Goal: Task Accomplishment & Management: Use online tool/utility

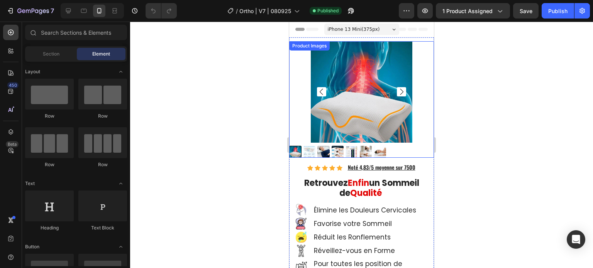
click at [410, 146] on div at bounding box center [361, 152] width 145 height 12
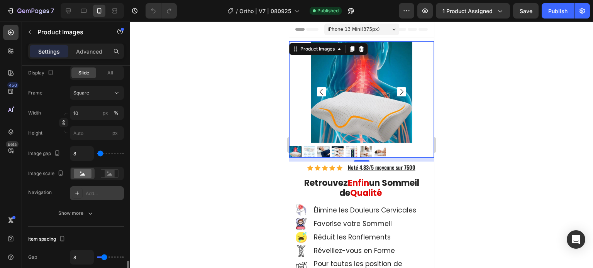
scroll to position [436, 0]
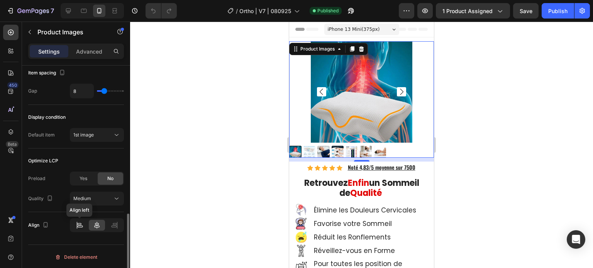
click at [75, 223] on div at bounding box center [79, 225] width 16 height 11
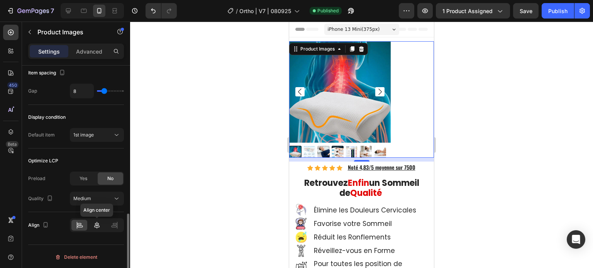
click at [104, 223] on div at bounding box center [97, 225] width 16 height 11
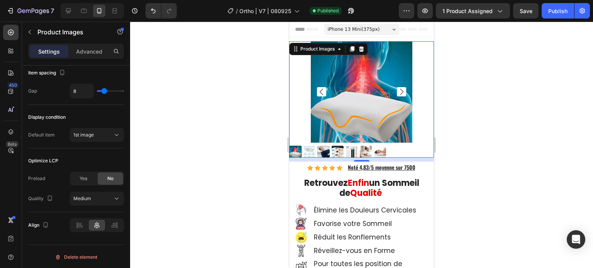
click at [404, 146] on div at bounding box center [361, 152] width 145 height 12
click at [334, 62] on img at bounding box center [361, 91] width 101 height 101
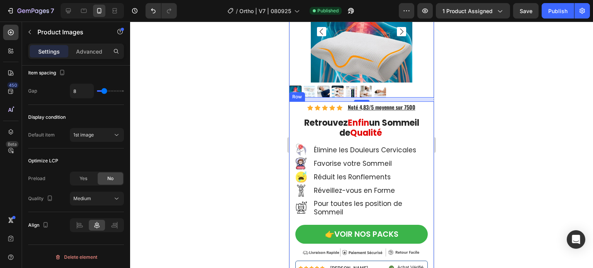
scroll to position [39, 0]
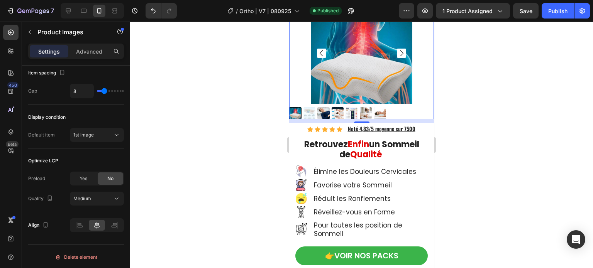
click at [321, 107] on img at bounding box center [323, 113] width 12 height 12
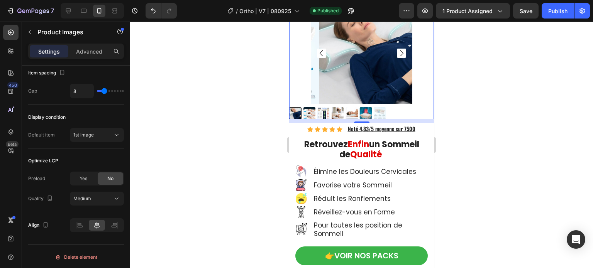
click at [403, 107] on div at bounding box center [361, 113] width 145 height 12
click at [302, 102] on div at bounding box center [361, 61] width 145 height 117
click at [339, 72] on img at bounding box center [369, 53] width 101 height 101
click at [319, 49] on icon "Carousel Back Arrow" at bounding box center [321, 53] width 9 height 9
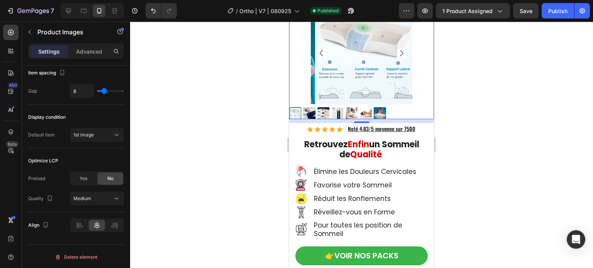
drag, startPoint x: 226, startPoint y: 132, endPoint x: 245, endPoint y: 107, distance: 30.8
click at [227, 130] on div at bounding box center [361, 145] width 463 height 247
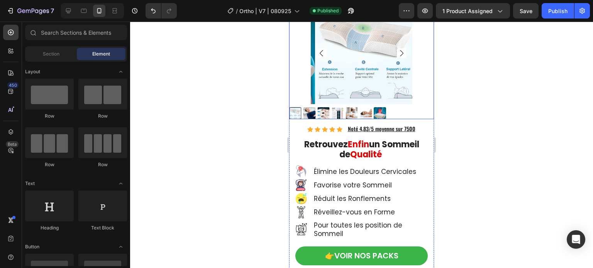
click at [339, 54] on img at bounding box center [365, 53] width 101 height 101
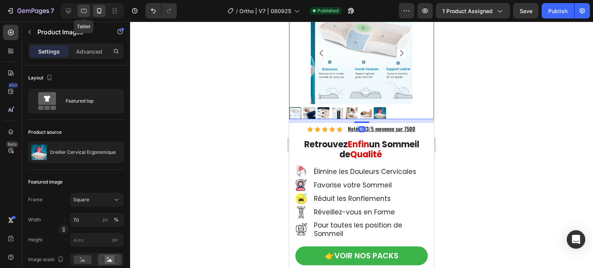
click at [84, 7] on icon at bounding box center [84, 11] width 8 height 8
type input "100"
type input "20"
type input "16"
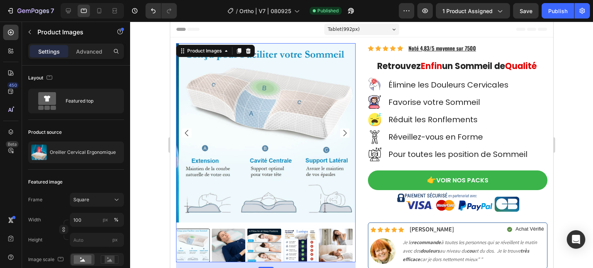
click at [248, 137] on img at bounding box center [268, 132] width 179 height 179
click at [204, 52] on div "Product Images" at bounding box center [203, 50] width 37 height 7
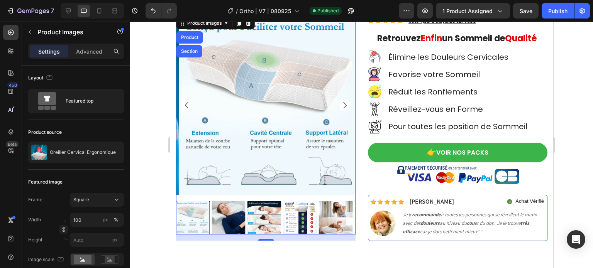
scroll to position [77, 0]
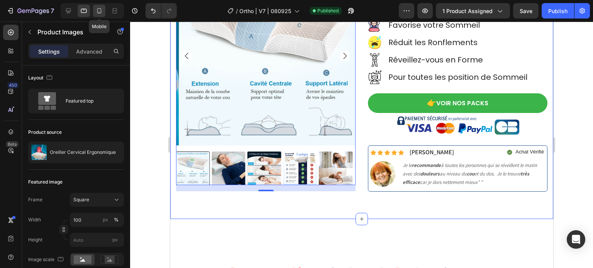
click at [102, 11] on icon at bounding box center [99, 11] width 8 height 8
type input "70"
type input "10"
type input "8"
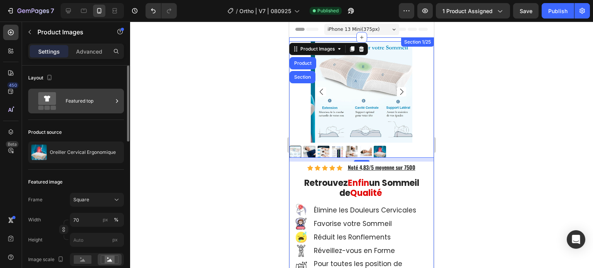
click at [113, 109] on div at bounding box center [117, 101] width 8 height 25
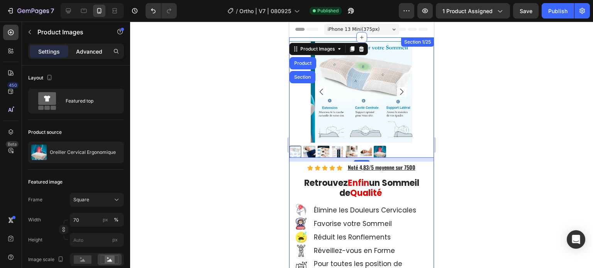
click at [88, 49] on p "Advanced" at bounding box center [89, 51] width 26 height 8
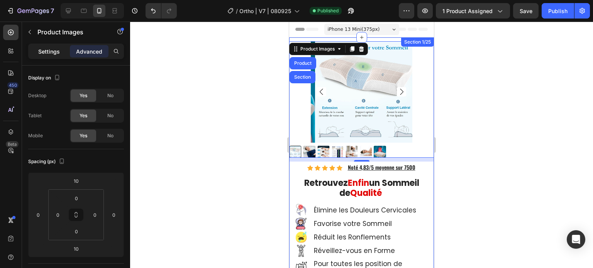
click at [60, 48] on div "Settings" at bounding box center [49, 51] width 39 height 12
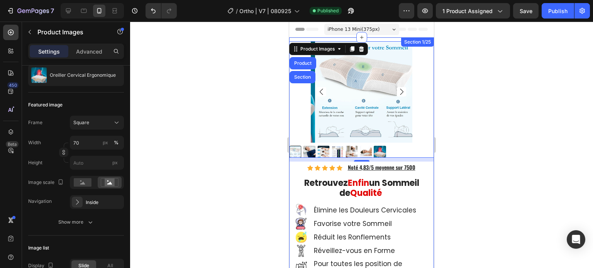
scroll to position [116, 0]
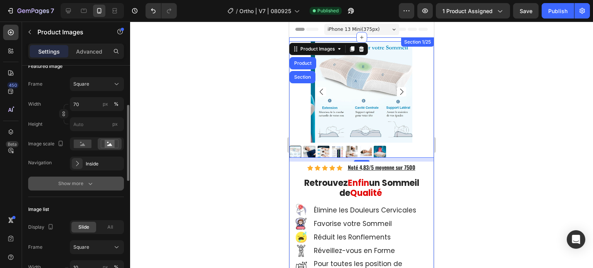
click at [81, 184] on div "Show more" at bounding box center [76, 184] width 36 height 8
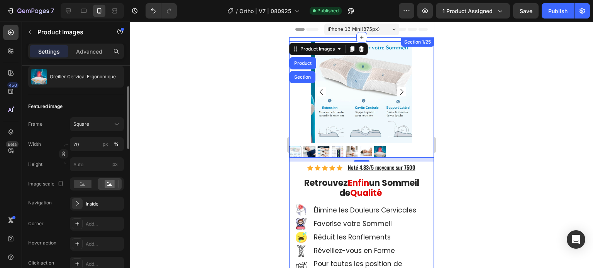
scroll to position [0, 0]
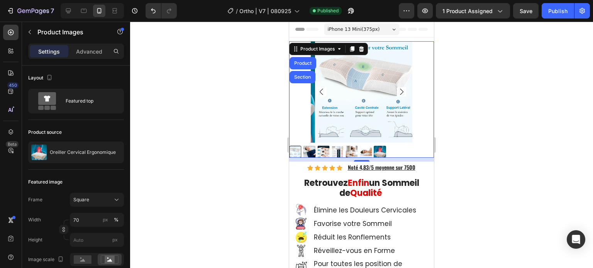
click at [491, 84] on div at bounding box center [361, 145] width 463 height 247
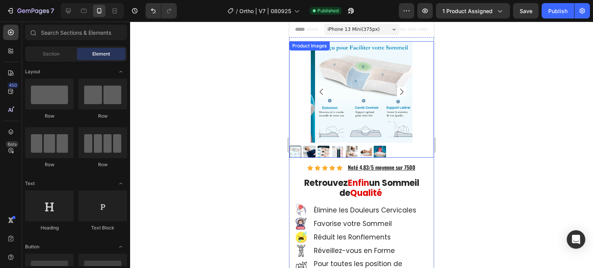
click at [423, 83] on div at bounding box center [361, 91] width 145 height 101
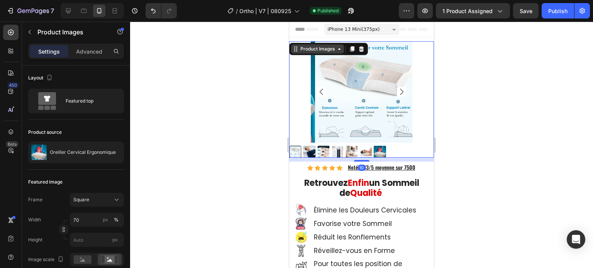
click at [331, 47] on div "Product Images" at bounding box center [317, 49] width 37 height 7
click at [391, 136] on img at bounding box center [365, 91] width 101 height 101
click at [372, 79] on img at bounding box center [365, 91] width 101 height 101
click at [215, 145] on div at bounding box center [361, 145] width 463 height 247
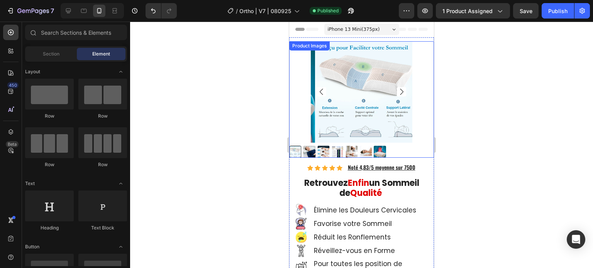
click at [390, 60] on img at bounding box center [365, 91] width 101 height 101
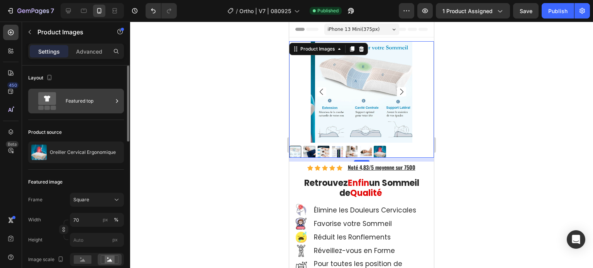
click at [113, 101] on div "Featured top" at bounding box center [89, 101] width 47 height 18
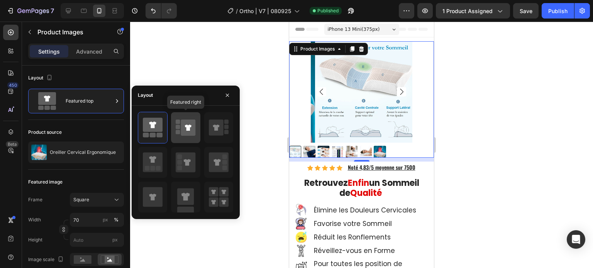
click at [189, 123] on icon at bounding box center [188, 128] width 15 height 16
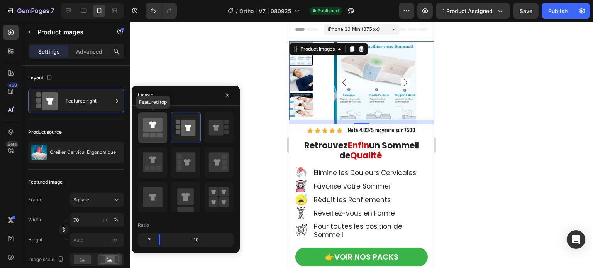
click at [147, 132] on icon at bounding box center [153, 128] width 20 height 22
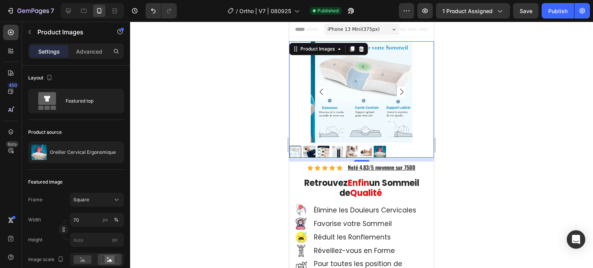
click at [263, 127] on div at bounding box center [361, 145] width 463 height 247
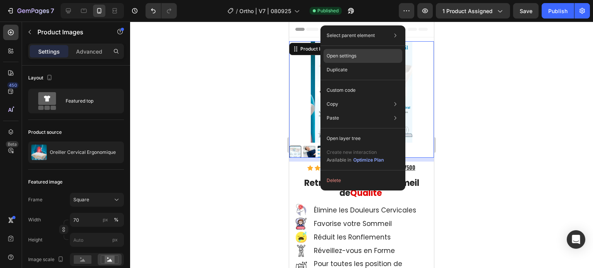
click at [347, 52] on div "Open settings" at bounding box center [362, 56] width 79 height 14
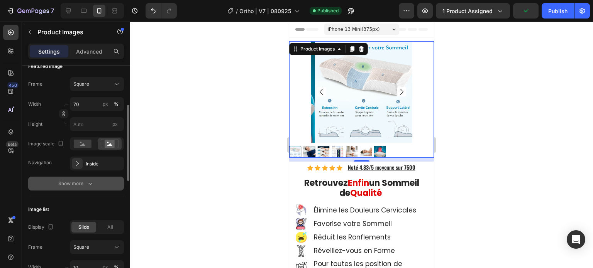
scroll to position [193, 0]
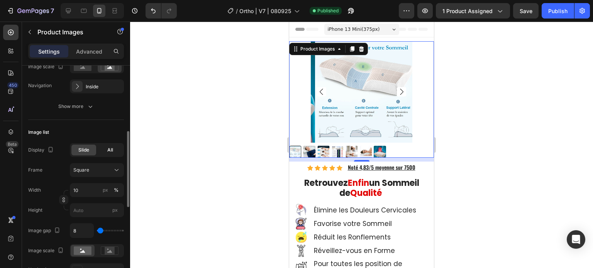
click at [108, 149] on span "All" at bounding box center [110, 150] width 6 height 7
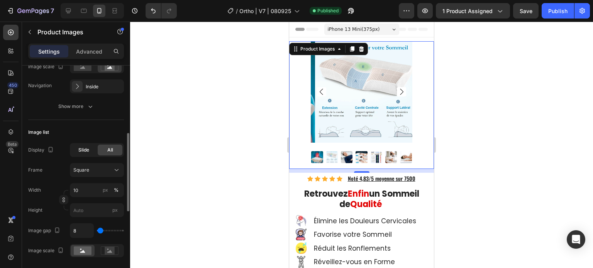
click at [86, 152] on span "Slide" at bounding box center [83, 150] width 11 height 7
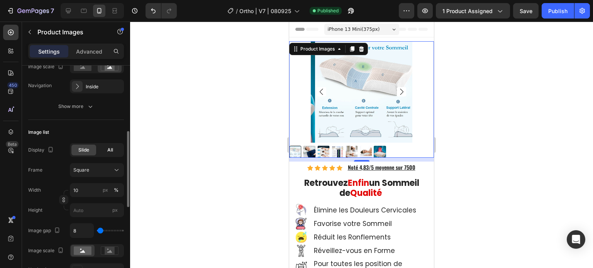
click at [113, 147] on div "All" at bounding box center [110, 150] width 25 height 11
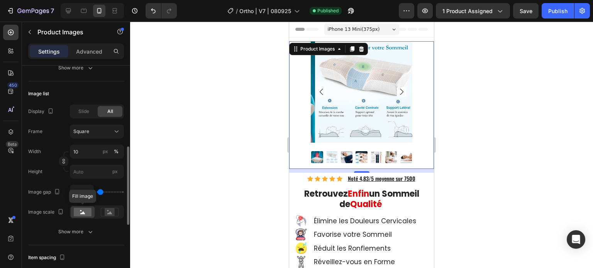
scroll to position [270, 0]
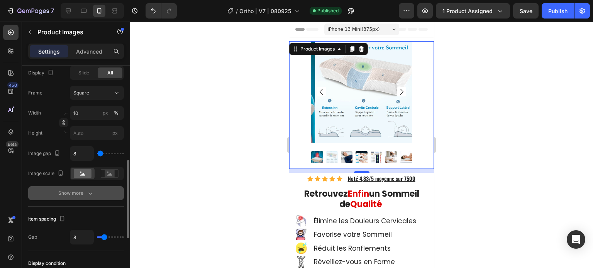
click at [88, 191] on icon "button" at bounding box center [90, 193] width 8 height 8
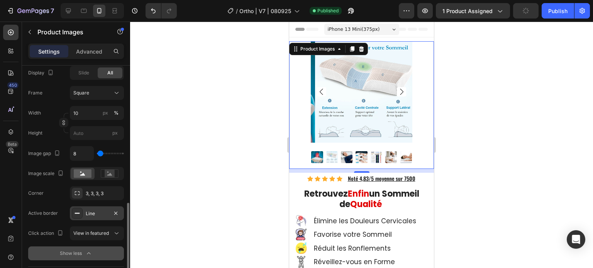
scroll to position [309, 0]
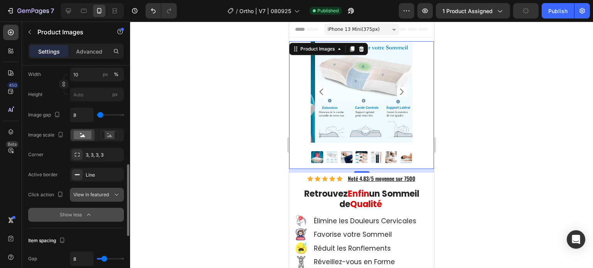
click at [110, 193] on div "View in featured" at bounding box center [92, 194] width 39 height 7
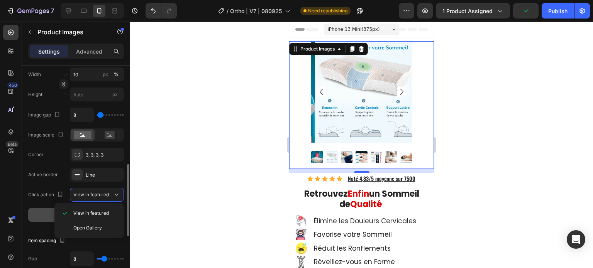
scroll to position [270, 0]
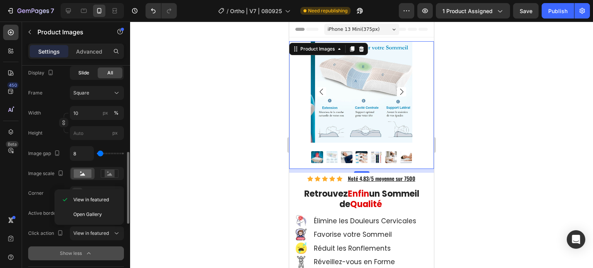
click at [78, 72] on span "Slide" at bounding box center [83, 72] width 11 height 7
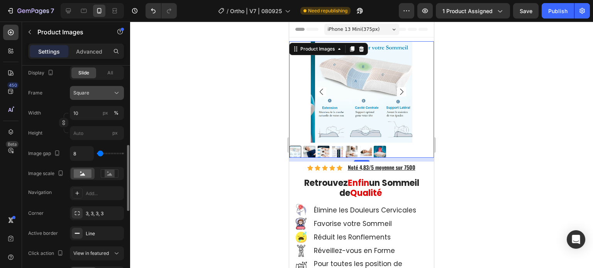
click at [116, 93] on icon at bounding box center [117, 93] width 8 height 8
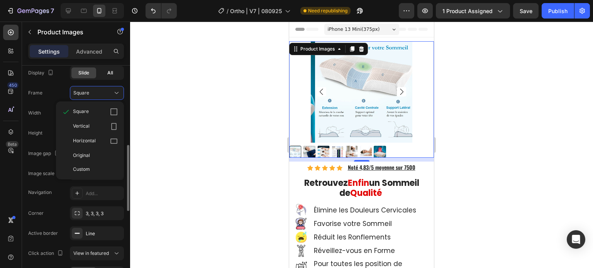
click at [109, 73] on span "All" at bounding box center [110, 72] width 6 height 7
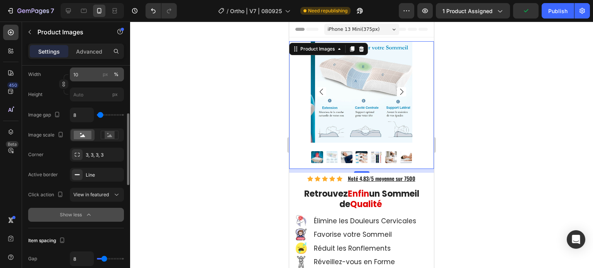
scroll to position [231, 0]
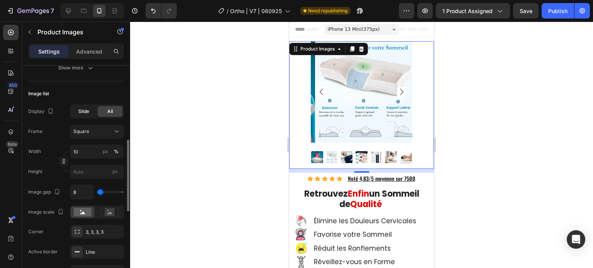
click at [85, 112] on span "Slide" at bounding box center [83, 111] width 11 height 7
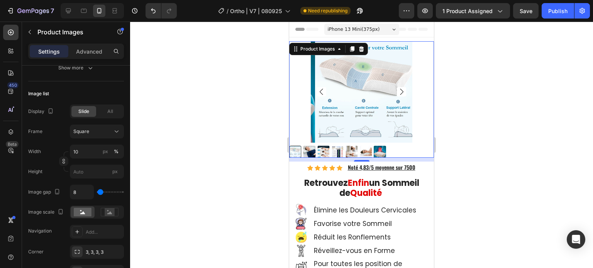
drag, startPoint x: 225, startPoint y: 128, endPoint x: 236, endPoint y: 131, distance: 11.0
click at [225, 129] on div at bounding box center [361, 145] width 463 height 247
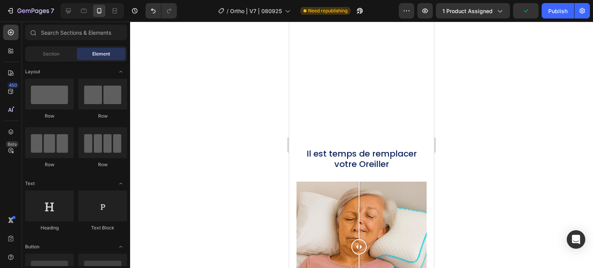
scroll to position [3930, 0]
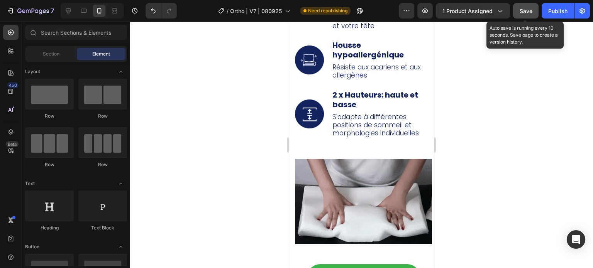
click at [527, 13] on span "Save" at bounding box center [525, 11] width 13 height 7
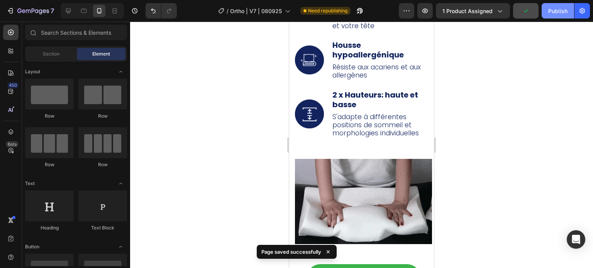
click at [562, 10] on div "Publish" at bounding box center [557, 11] width 19 height 8
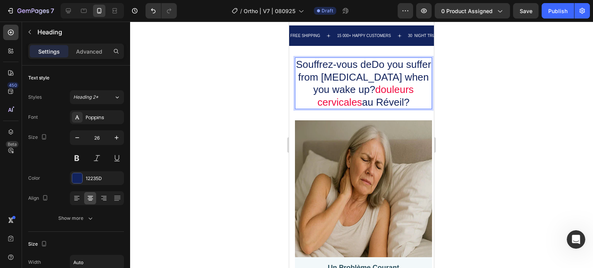
scroll to position [0, 131]
drag, startPoint x: 367, startPoint y: 163, endPoint x: 413, endPoint y: 165, distance: 46.3
click at [413, 108] on p "Souffrez-vous deDo you suffer from neck pain when you wake up? douleurs cervica…" at bounding box center [363, 83] width 135 height 50
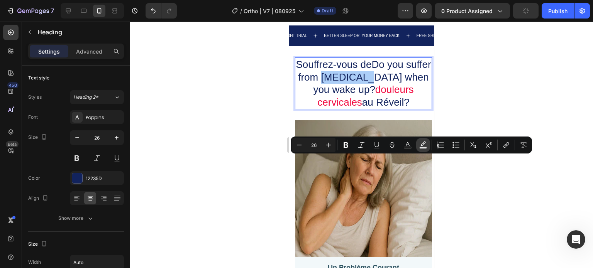
click at [421, 144] on icon "Editor contextual toolbar" at bounding box center [423, 145] width 8 height 8
type input "000000"
type input "77"
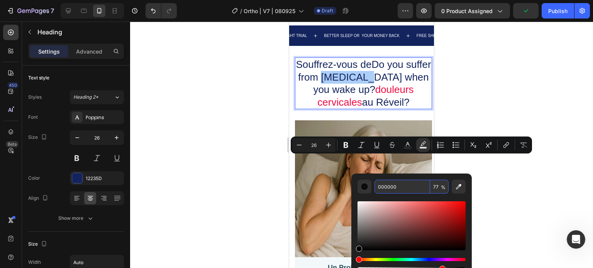
click at [414, 184] on input "000000" at bounding box center [402, 187] width 56 height 14
paste input "F2093F"
type input "F2093F"
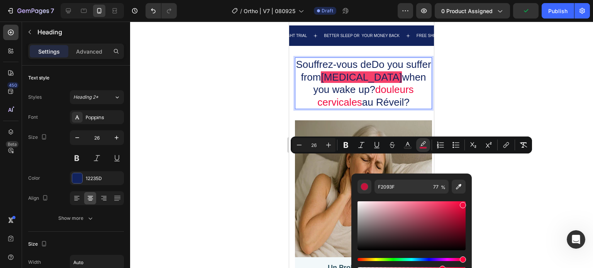
click at [158, 198] on div at bounding box center [361, 145] width 463 height 247
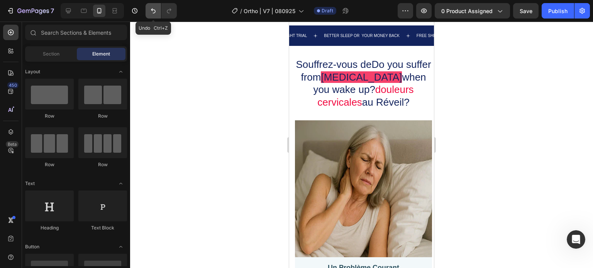
click at [147, 8] on button "Undo/Redo" at bounding box center [152, 10] width 15 height 15
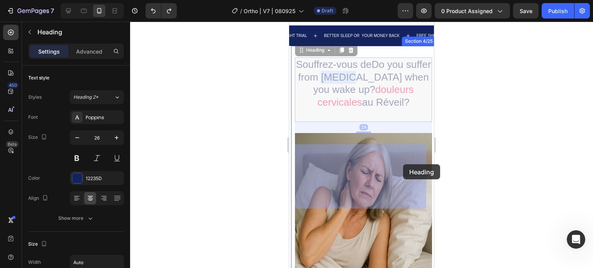
drag, startPoint x: 365, startPoint y: 164, endPoint x: 389, endPoint y: 164, distance: 23.5
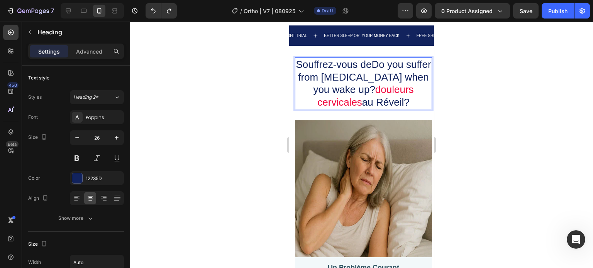
click at [410, 108] on p "Souffrez-vous deDo you suffer from neck pain when you wake up? douleurs cervica…" at bounding box center [363, 83] width 135 height 50
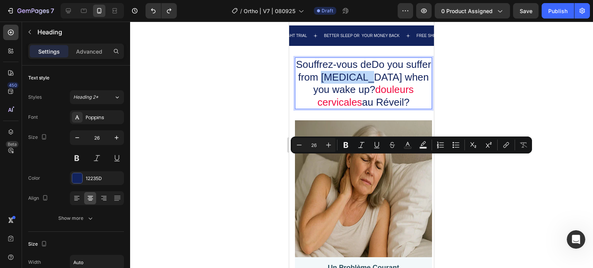
drag, startPoint x: 415, startPoint y: 165, endPoint x: 366, endPoint y: 162, distance: 49.9
click at [366, 108] on p "Souffrez-vous deDo you suffer from neck pain when you wake up? douleurs cervica…" at bounding box center [363, 83] width 135 height 50
click at [409, 145] on icon "Editor contextual toolbar" at bounding box center [407, 144] width 4 height 4
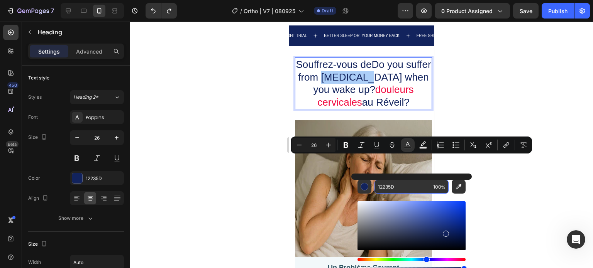
click at [400, 184] on input "12235D" at bounding box center [402, 187] width 56 height 14
paste input "F2093F"
type input "F2093F"
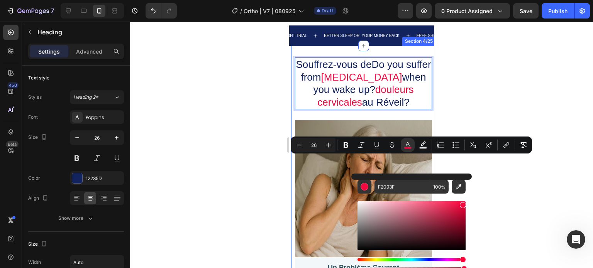
click at [279, 176] on div at bounding box center [361, 145] width 463 height 247
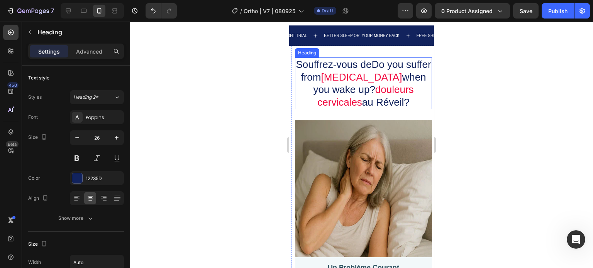
click at [365, 108] on p "Souffrez-vous deDo you suffer from neck pain when you wake up? douleurs cervica…" at bounding box center [363, 83] width 135 height 50
click at [368, 83] on span "neck pain" at bounding box center [361, 77] width 81 height 12
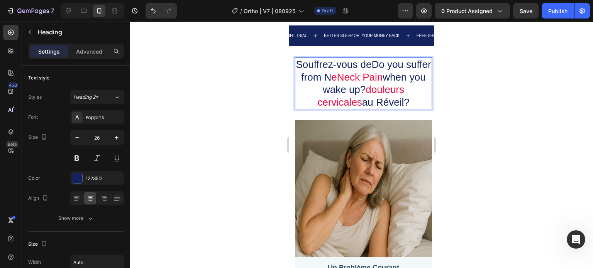
click at [370, 83] on span "eNeck Pain" at bounding box center [356, 77] width 51 height 12
click at [326, 108] on p "Souffrez-vous deDo you suffer from Neck Pain when you wake up? douleurs cervica…" at bounding box center [363, 83] width 135 height 50
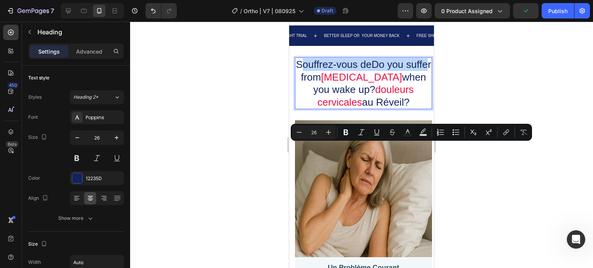
drag, startPoint x: 307, startPoint y: 149, endPoint x: 333, endPoint y: 163, distance: 29.0
click at [333, 108] on p "Souffrez-vous deDo you suffer from Neck Pain when you wake up? douleurs cervica…" at bounding box center [363, 83] width 135 height 50
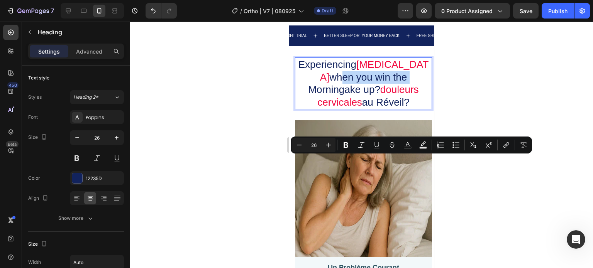
drag, startPoint x: 413, startPoint y: 165, endPoint x: 321, endPoint y: 164, distance: 92.6
click at [321, 108] on p "Experiencing Neck Pain when you win the Morningake up? douleurs cervicales au R…" at bounding box center [363, 83] width 135 height 50
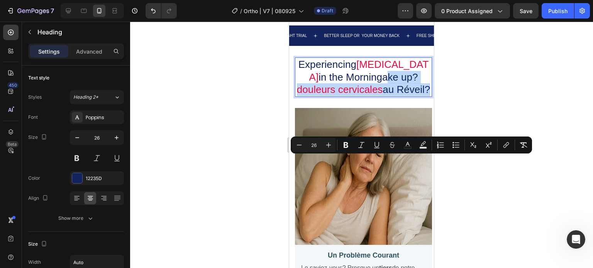
drag, startPoint x: 372, startPoint y: 187, endPoint x: 370, endPoint y: 167, distance: 19.8
click at [370, 96] on p "Experiencing Neck Pain in the Morningake up? douleurs cervicales au Réveil?" at bounding box center [363, 77] width 135 height 38
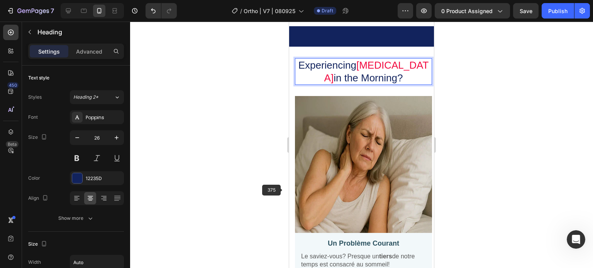
scroll to position [582, 0]
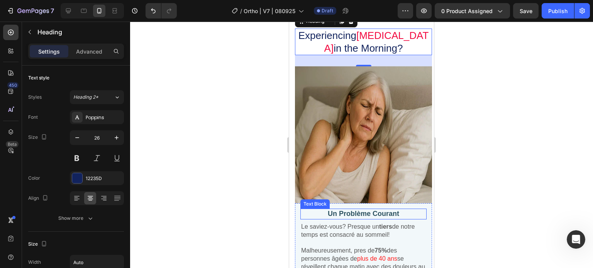
click at [369, 209] on p "Un Problème Courant" at bounding box center [363, 213] width 125 height 9
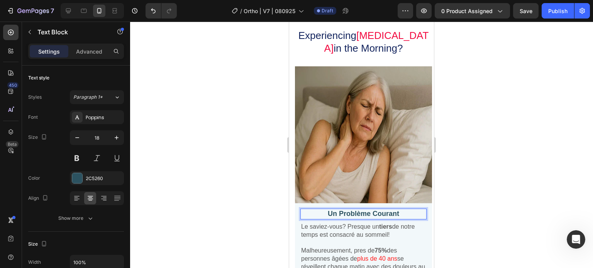
click at [399, 209] on p "Un Problème Courant" at bounding box center [363, 213] width 125 height 9
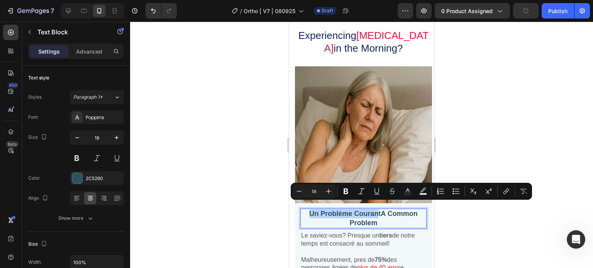
drag, startPoint x: 370, startPoint y: 210, endPoint x: 303, endPoint y: 206, distance: 66.8
click at [303, 209] on p "Un Problème CourantA Common Problem" at bounding box center [363, 218] width 125 height 18
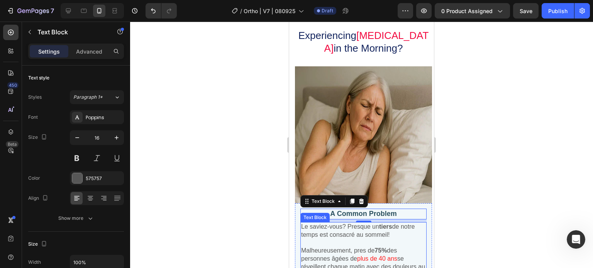
click at [333, 227] on p "Le saviez-vous? Presque un tiers de notre temps est consacré au sommeil!" at bounding box center [363, 231] width 125 height 16
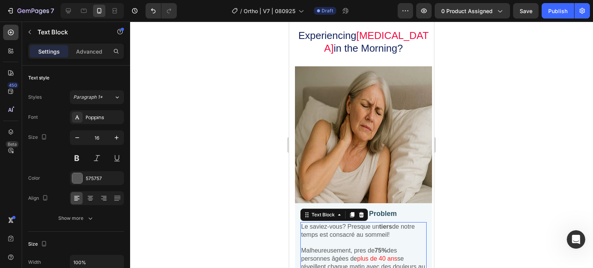
scroll to position [148, 0]
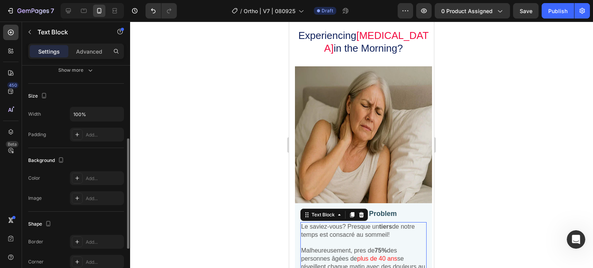
click at [335, 237] on p "Le saviez-vous? Presque un tiers de notre temps est consacré au sommeil!" at bounding box center [363, 231] width 125 height 16
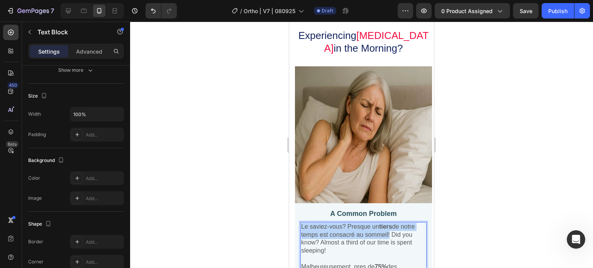
drag, startPoint x: 328, startPoint y: 239, endPoint x: 300, endPoint y: 218, distance: 34.8
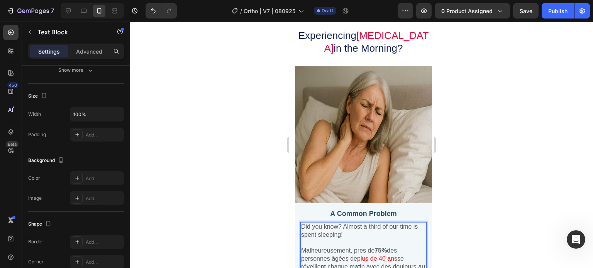
click at [381, 223] on p "Did you know? Almost a third of our time is spent sleeping!" at bounding box center [363, 231] width 125 height 16
click at [398, 225] on p "Did you know? Almost a third of our time is spent sleeping!" at bounding box center [363, 231] width 125 height 16
click at [384, 230] on p "Did you know? Almost a third of our time is spent sleeping!" at bounding box center [363, 231] width 125 height 16
click at [372, 227] on p "Did you know? Almost a third of our time is spent sleeping!" at bounding box center [363, 231] width 125 height 16
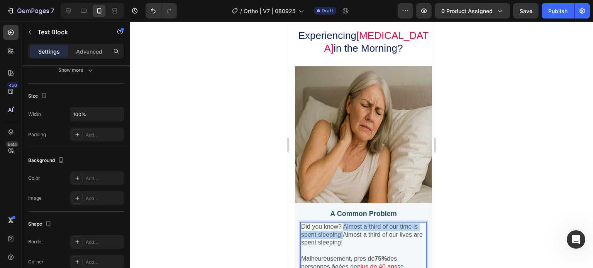
drag, startPoint x: 361, startPoint y: 228, endPoint x: 347, endPoint y: 223, distance: 14.4
click at [347, 223] on p "Did you know? Almost a third of our time is spent sleeping!Almost a third of ou…" at bounding box center [363, 235] width 125 height 24
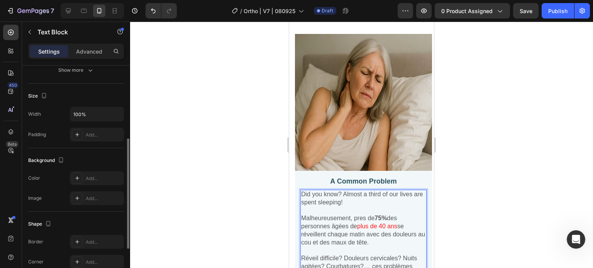
scroll to position [659, 0]
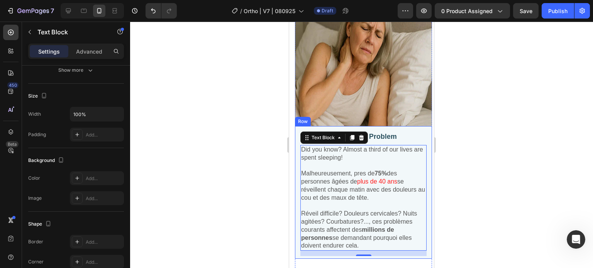
click at [321, 162] on p "Rich Text Editor. Editing area: main" at bounding box center [363, 166] width 125 height 8
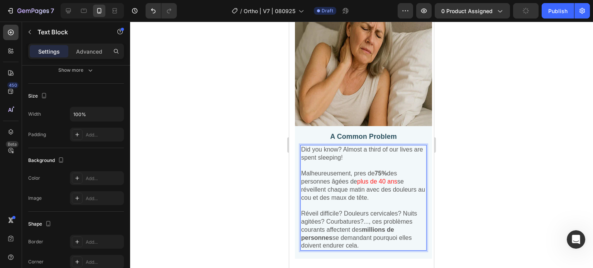
click at [301, 170] on p "Malheureusement, pres de 75% des personnes âgées de plus de 40 ans se réveillen…" at bounding box center [363, 186] width 125 height 32
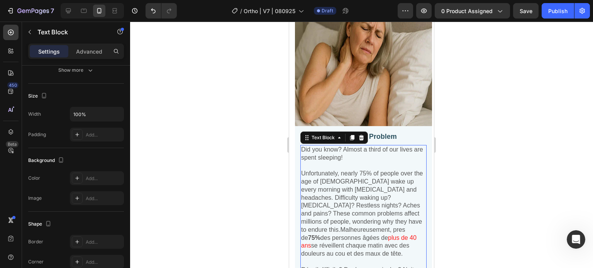
click at [340, 190] on p "Unfortunately, nearly 75% of people over the age of 40 wake up every morning wi…" at bounding box center [363, 214] width 125 height 88
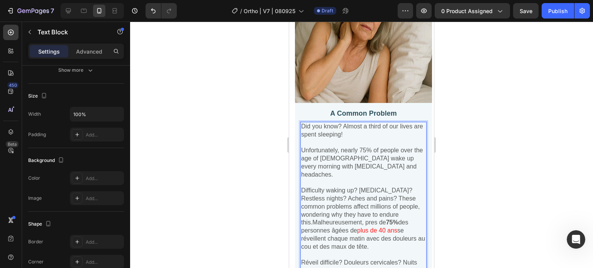
scroll to position [698, 0]
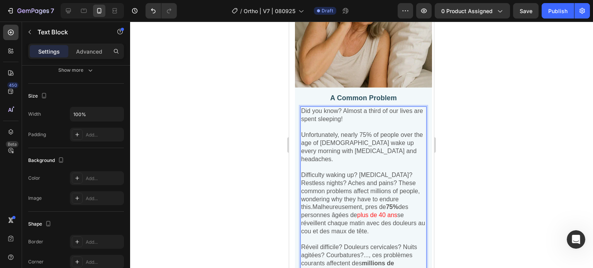
click at [335, 175] on p "Difficulty waking up? Neck pain? Restless nights? Aches and pains? These common…" at bounding box center [363, 203] width 125 height 64
click at [359, 171] on p "Difficulty waking up? Neck pain? Restless nights? Aches and pains? These common…" at bounding box center [363, 203] width 125 height 64
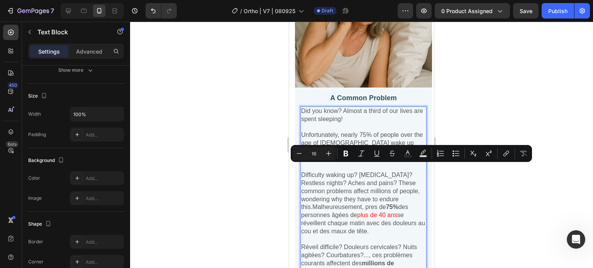
click at [359, 174] on p "Difficulty waking up? Neck pain? Restless nights? Aches and pains? These common…" at bounding box center [363, 203] width 125 height 64
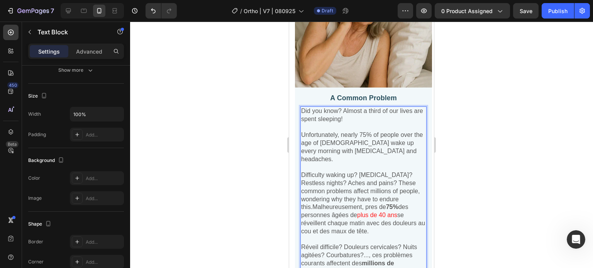
click at [359, 174] on p "Difficulty waking up? Neck pain? Restless nights? Aches and pains? These common…" at bounding box center [363, 203] width 125 height 64
click at [361, 181] on p "Difficulty waking up? Neck pain? Restless nights? Aches and pains? These common…" at bounding box center [363, 203] width 125 height 64
click at [333, 184] on p "Difficulty waking up? Neck pain? Restless nights? Aches and pains? These common…" at bounding box center [363, 203] width 125 height 64
click at [363, 203] on p "Difficulty waking up? Neck pain? Restless nights? Aches and pains? These common…" at bounding box center [363, 203] width 125 height 64
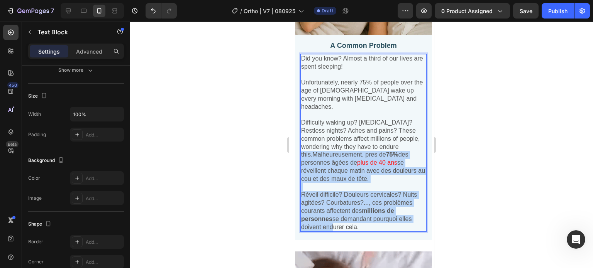
scroll to position [775, 0]
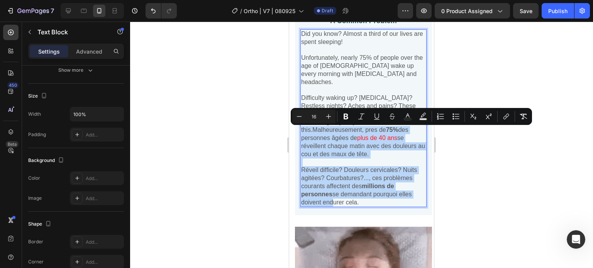
drag, startPoint x: 315, startPoint y: 211, endPoint x: 414, endPoint y: 212, distance: 99.2
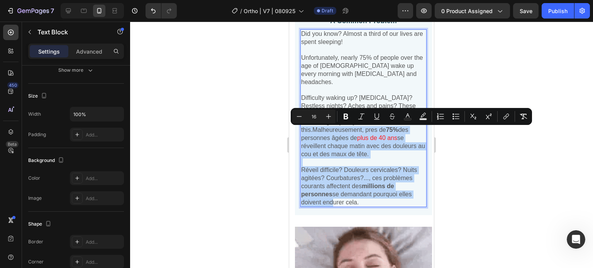
click at [414, 208] on div "Did you know? Almost a third of our lives are spent sleeping! Unfortunately, ne…" at bounding box center [363, 118] width 126 height 178
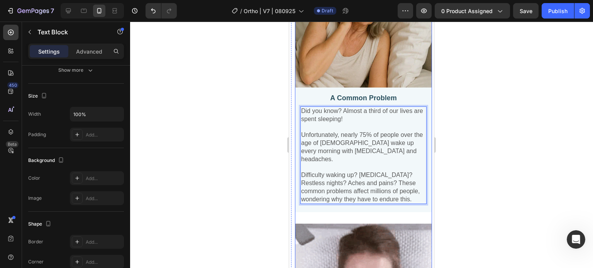
scroll to position [698, 0]
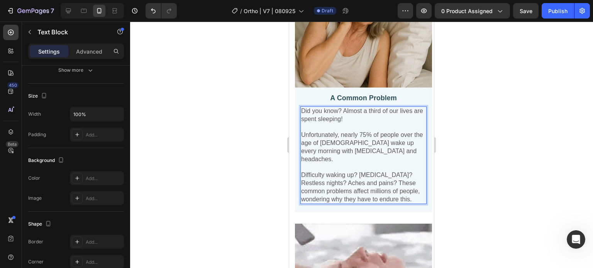
click at [338, 185] on p "Difficulty waking up? Neck pain? Restless nights? Aches and pains? These common…" at bounding box center [363, 187] width 125 height 32
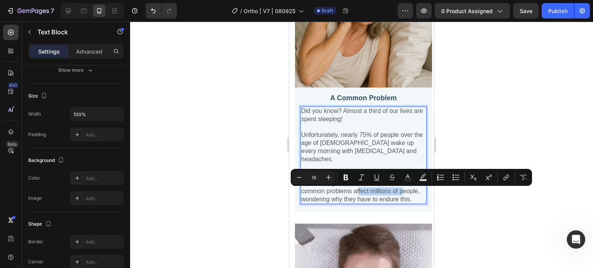
drag, startPoint x: 301, startPoint y: 195, endPoint x: 353, endPoint y: 195, distance: 52.1
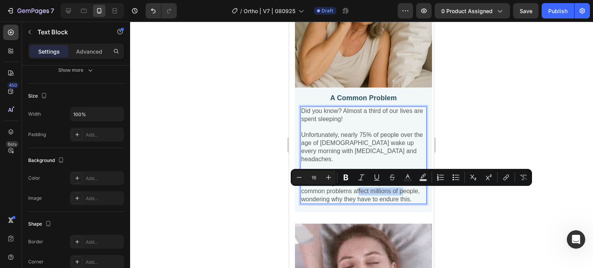
click at [353, 195] on p "Difficulty waking up? Neck pain? Restless nights? Aches and pains? These common…" at bounding box center [363, 187] width 125 height 32
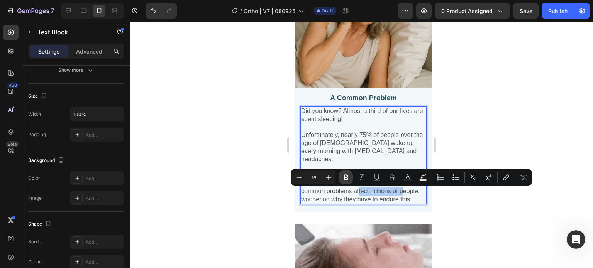
click at [346, 176] on icon "Editor contextual toolbar" at bounding box center [345, 178] width 5 height 6
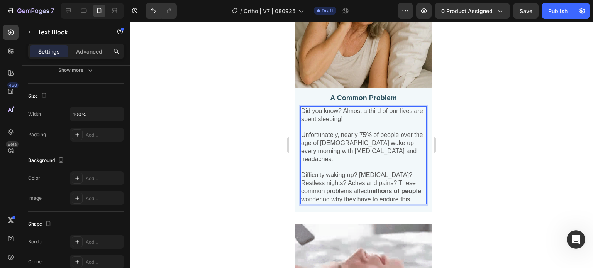
click at [368, 194] on strong "millions of people" at bounding box center [394, 191] width 52 height 7
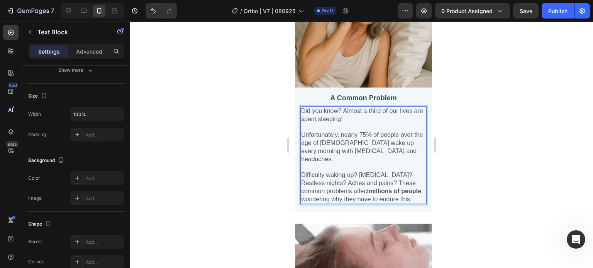
click at [368, 194] on strong "millions of people" at bounding box center [394, 191] width 52 height 7
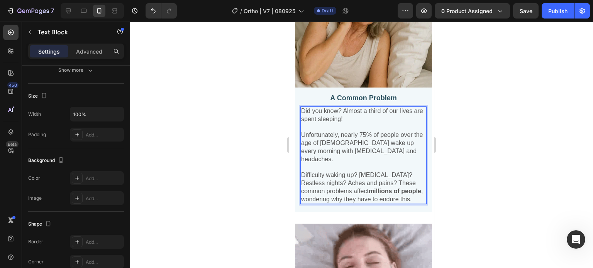
click at [368, 194] on strong "millions of people" at bounding box center [394, 191] width 52 height 7
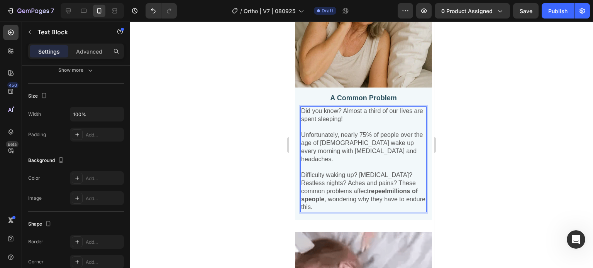
click at [372, 192] on strong "repeelmillions of speople" at bounding box center [359, 195] width 117 height 15
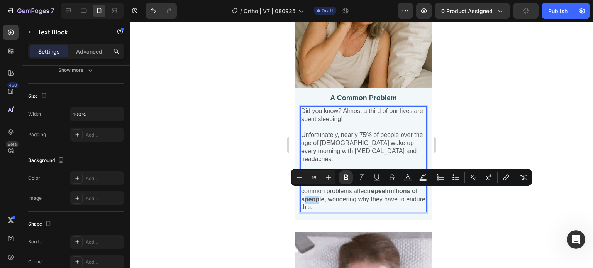
drag, startPoint x: 357, startPoint y: 195, endPoint x: 375, endPoint y: 196, distance: 18.1
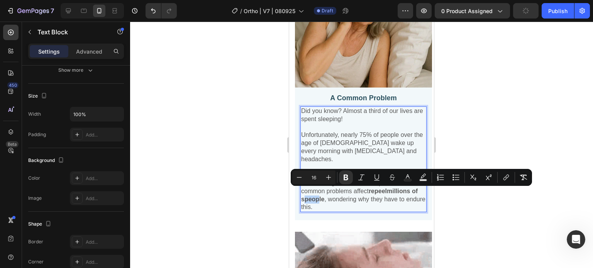
click at [375, 196] on strong "repeelmillions of speople" at bounding box center [359, 195] width 117 height 15
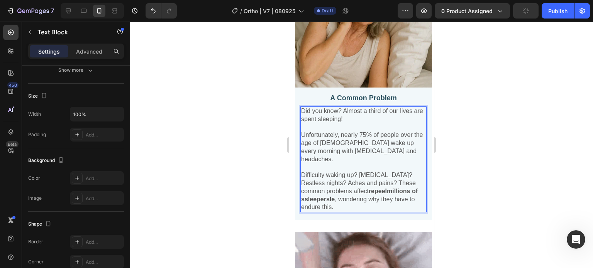
click at [360, 194] on strong "repeelmillions of ssleepersle" at bounding box center [359, 195] width 117 height 15
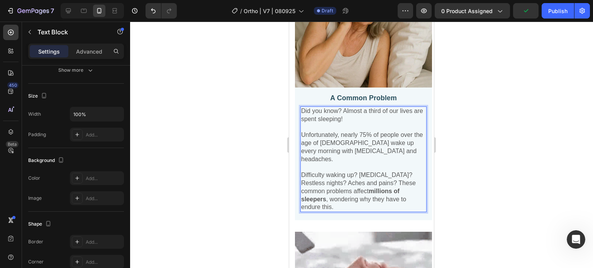
click at [368, 131] on p "Unfortunately, nearly 75% of people over the age of 40 wake up every morning wi…" at bounding box center [363, 147] width 125 height 32
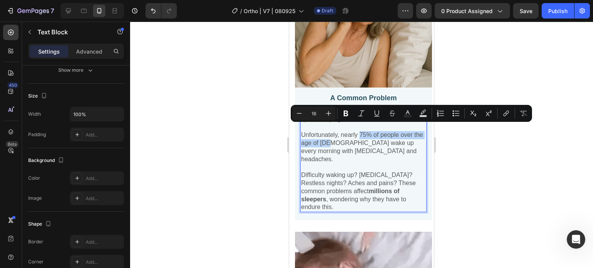
drag, startPoint x: 368, startPoint y: 128, endPoint x: 356, endPoint y: 136, distance: 14.4
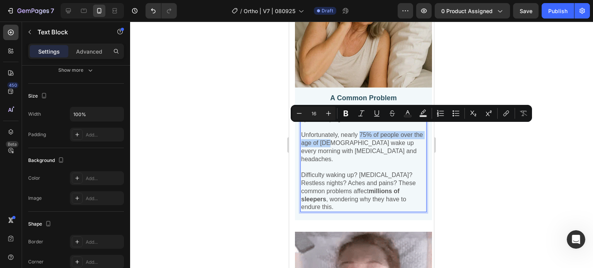
click at [356, 136] on p "Unfortunately, nearly 75% of people over the age of 40 wake up every morning wi…" at bounding box center [363, 147] width 125 height 32
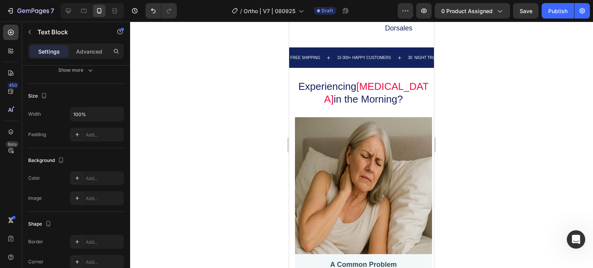
scroll to position [505, 0]
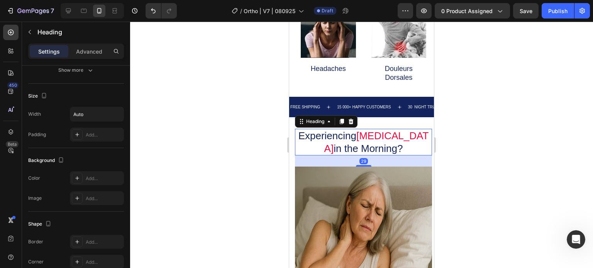
click at [384, 130] on span "Neck Pain" at bounding box center [376, 142] width 105 height 24
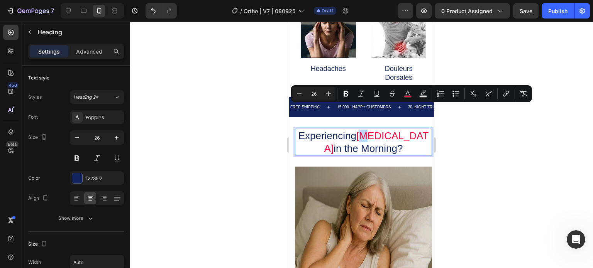
drag, startPoint x: 373, startPoint y: 112, endPoint x: 379, endPoint y: 112, distance: 5.8
click at [379, 130] on span "Neck Pain" at bounding box center [376, 142] width 105 height 24
click at [408, 96] on rect "Editor contextual toolbar" at bounding box center [407, 97] width 7 height 2
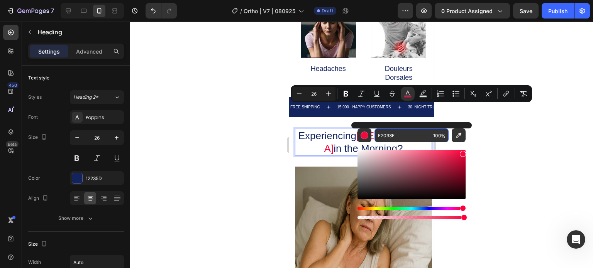
click at [390, 134] on input "F2093F" at bounding box center [402, 135] width 56 height 14
click at [175, 163] on div at bounding box center [361, 145] width 463 height 247
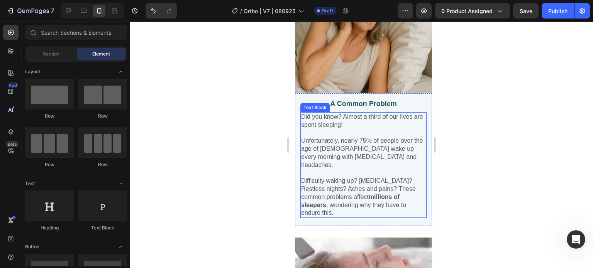
scroll to position [698, 0]
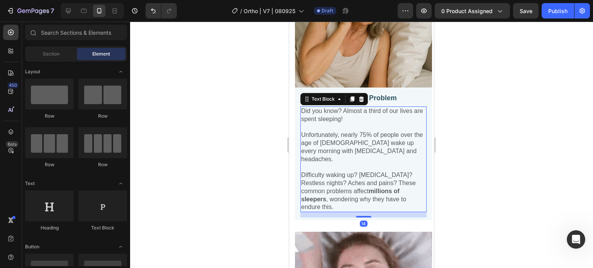
click at [361, 144] on p "Unfortunately, nearly 75% of people over the age of 40 wake up every morning wi…" at bounding box center [363, 147] width 125 height 32
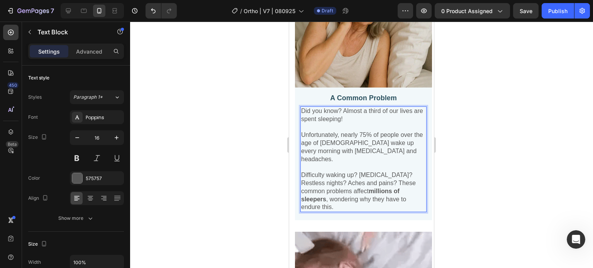
click at [369, 145] on p "Unfortunately, nearly 75% of people over the age of 40 wake up every morning wi…" at bounding box center [363, 147] width 125 height 32
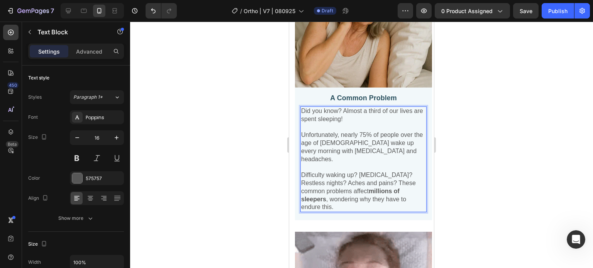
click at [346, 137] on p "Unfortunately, nearly 75% of people over the age of 40 wake up every morning wi…" at bounding box center [363, 147] width 125 height 32
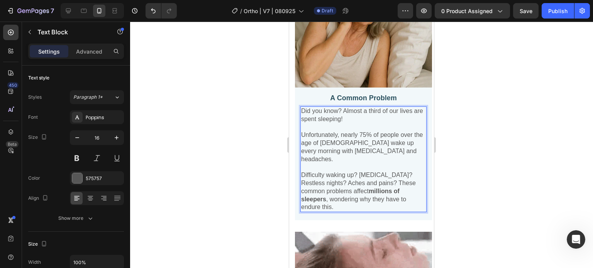
click at [382, 134] on p "Unfortunately, nearly 75% of people over the age of 40 wake up every morning wi…" at bounding box center [363, 147] width 125 height 32
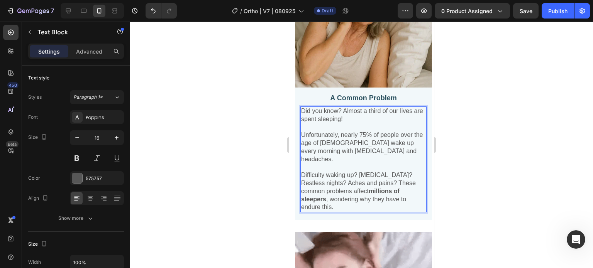
click at [387, 133] on p "Unfortunately, nearly 75% of people over the age of 40 wake up every morning wi…" at bounding box center [363, 147] width 125 height 32
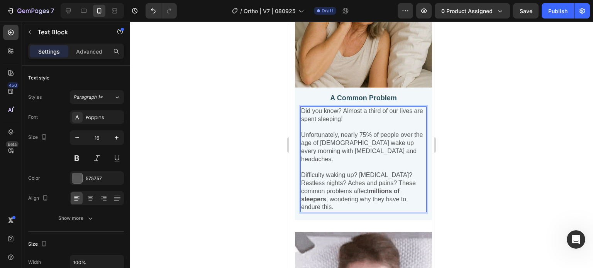
click at [338, 135] on p "Unfortunately, nearly 75% of people over the age of 40 wake up every morning wi…" at bounding box center [363, 147] width 125 height 32
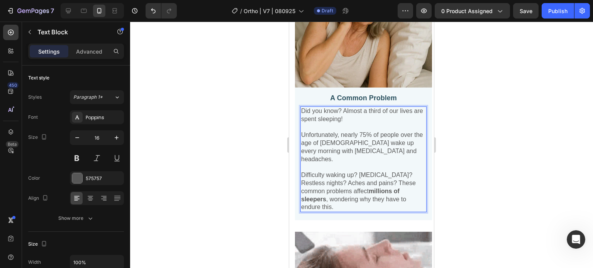
drag, startPoint x: 309, startPoint y: 140, endPoint x: 304, endPoint y: 140, distance: 5.4
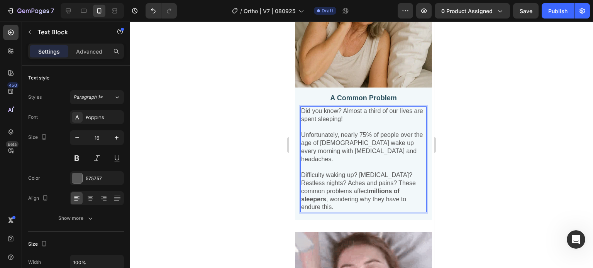
click at [309, 139] on p "Unfortunately, nearly 75% of people over the age of 40 wake up every morning wi…" at bounding box center [363, 147] width 125 height 32
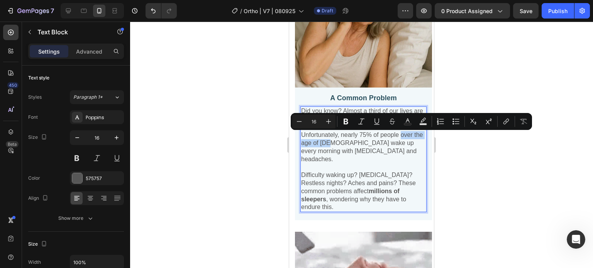
drag, startPoint x: 301, startPoint y: 138, endPoint x: 360, endPoint y: 140, distance: 58.3
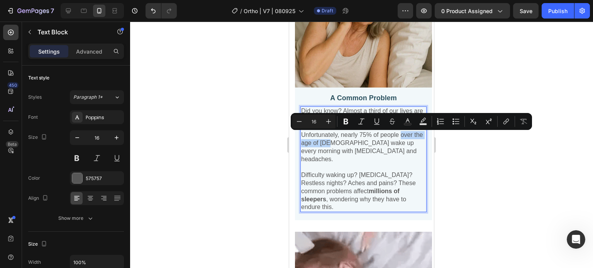
click at [360, 140] on p "Unfortunately, nearly 75% of people over the age of 40 wake up every morning wi…" at bounding box center [363, 147] width 125 height 32
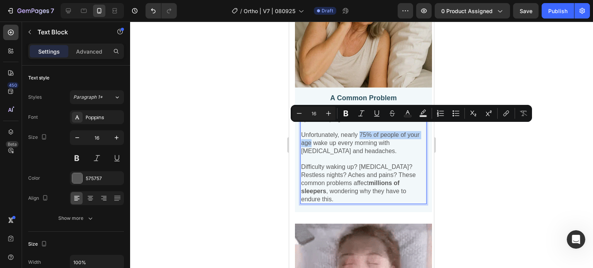
drag, startPoint x: 368, startPoint y: 128, endPoint x: 327, endPoint y: 137, distance: 41.8
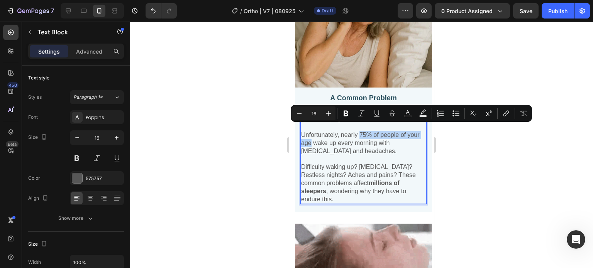
click at [327, 137] on p "Unfortunately, nearly 75% of people of your age wake up every morning with neck…" at bounding box center [363, 143] width 125 height 24
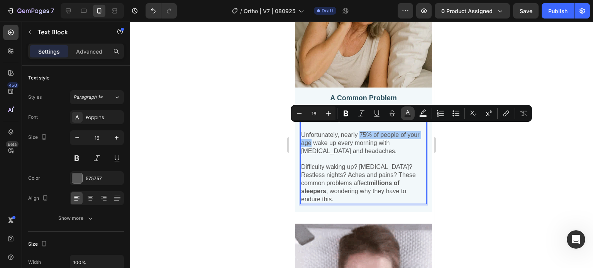
click at [409, 112] on icon "Editor contextual toolbar" at bounding box center [408, 114] width 8 height 8
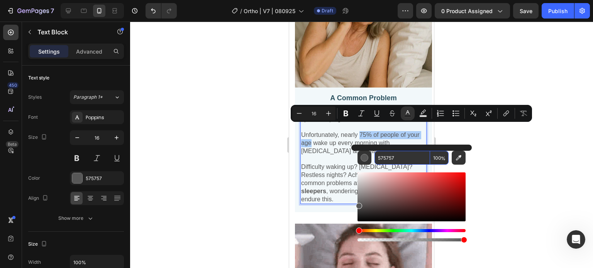
click at [411, 161] on input "575757" at bounding box center [402, 158] width 56 height 14
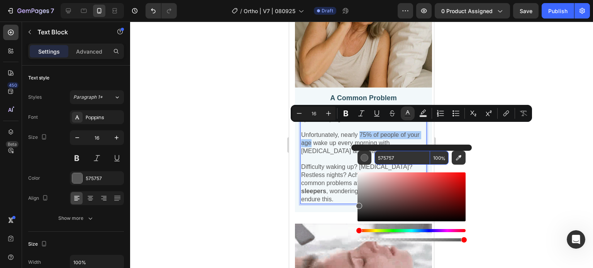
click at [411, 161] on input "575757" at bounding box center [402, 158] width 56 height 14
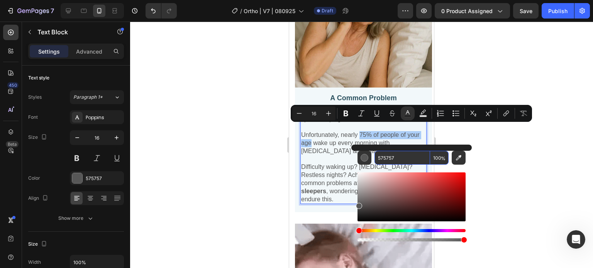
click at [411, 161] on input "575757" at bounding box center [402, 158] width 56 height 14
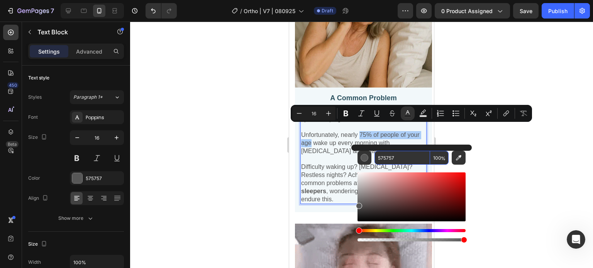
paste input "F2093F"
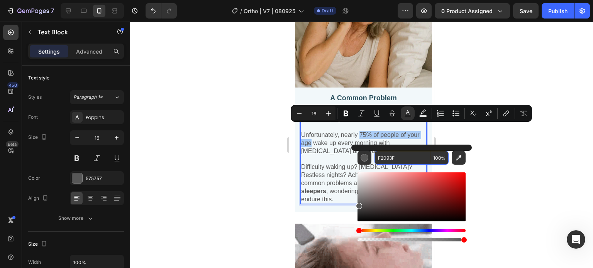
type input "F2093F"
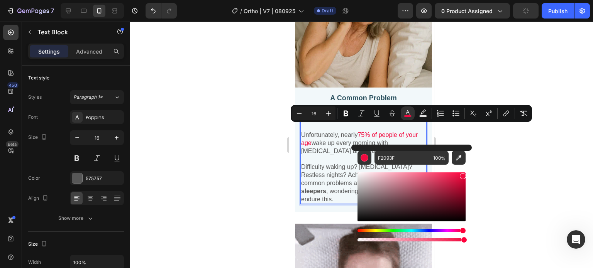
click at [506, 171] on div at bounding box center [361, 145] width 463 height 247
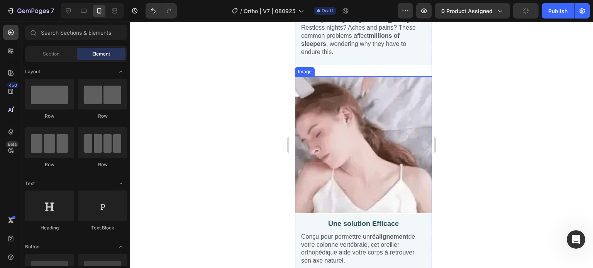
scroll to position [852, 0]
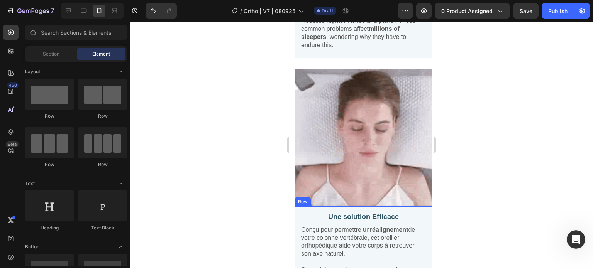
click at [391, 212] on div "Une solution Efficace Text Block Conçu pour permettre un réalignement de votre …" at bounding box center [363, 270] width 126 height 117
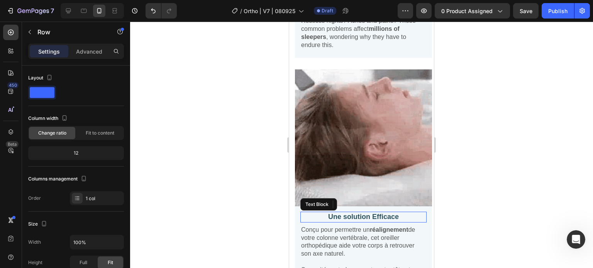
click at [397, 213] on p "Une solution Efficace" at bounding box center [363, 217] width 125 height 9
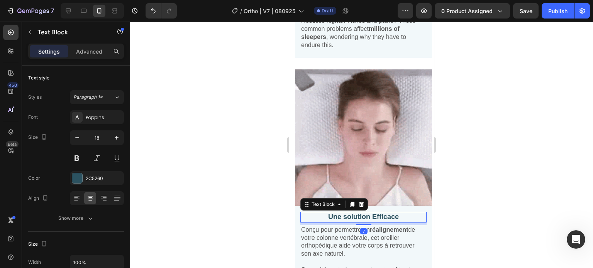
click at [400, 213] on p "Une solution Efficace" at bounding box center [363, 217] width 125 height 9
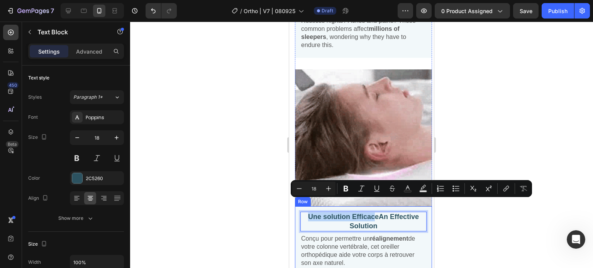
drag, startPoint x: 372, startPoint y: 206, endPoint x: 298, endPoint y: 202, distance: 73.8
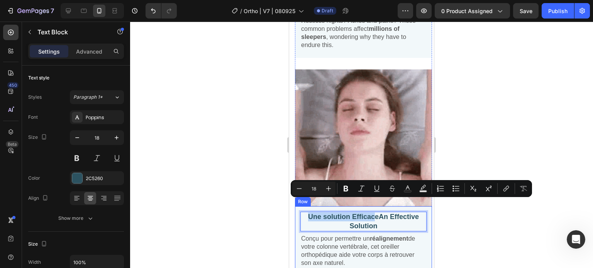
click at [298, 206] on div "Une solution EfficaceAn Effective Solution Text Block 7 Conçu pour permettre un…" at bounding box center [363, 272] width 137 height 133
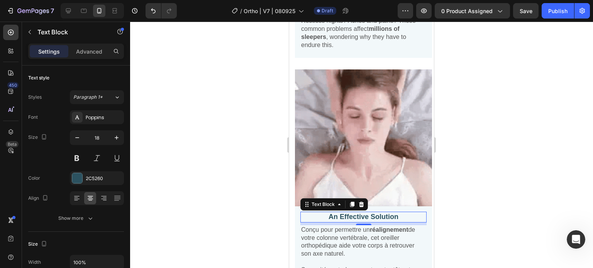
click at [395, 213] on p "An Effective Solution" at bounding box center [363, 217] width 125 height 9
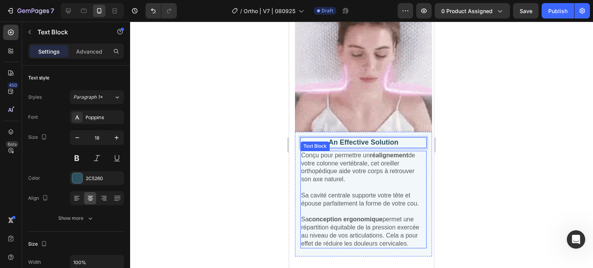
scroll to position [929, 0]
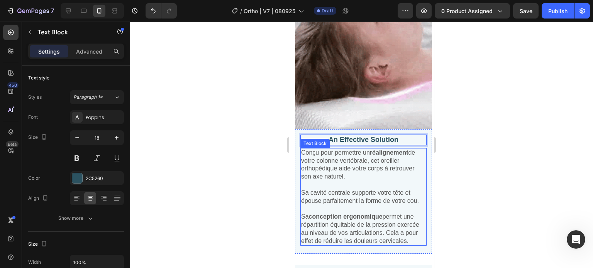
click at [326, 161] on span "Conçu pour permettre un réalignement de votre colonne vertébrale, cet oreiller …" at bounding box center [358, 164] width 114 height 30
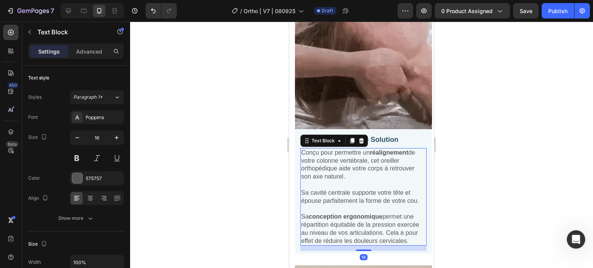
click at [324, 149] on span "Conçu pour permettre un réalignement de votre colonne vertébrale, cet oreiller …" at bounding box center [358, 164] width 114 height 30
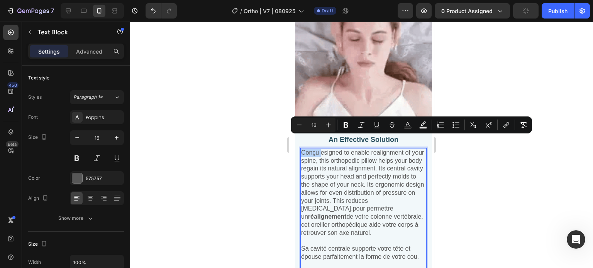
drag, startPoint x: 321, startPoint y: 142, endPoint x: 302, endPoint y: 142, distance: 18.5
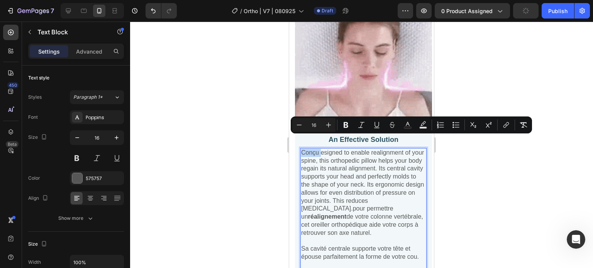
click at [302, 149] on span "Conçu esigned to enable realignment of your spine, this orthopedic pillow helps…" at bounding box center [362, 192] width 123 height 87
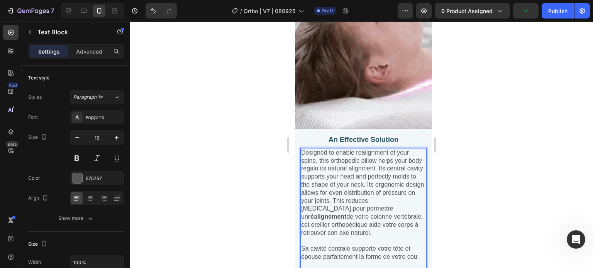
click at [355, 149] on span "Designed to enable realignment of your spine, this orthopedic pillow helps your…" at bounding box center [362, 192] width 123 height 87
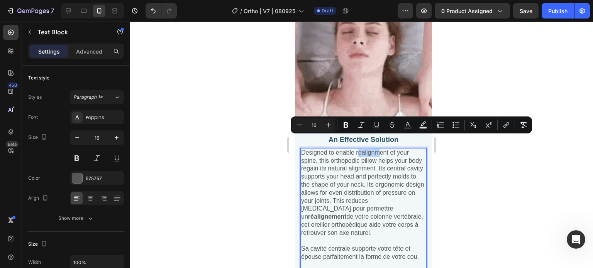
drag, startPoint x: 364, startPoint y: 141, endPoint x: 389, endPoint y: 143, distance: 25.2
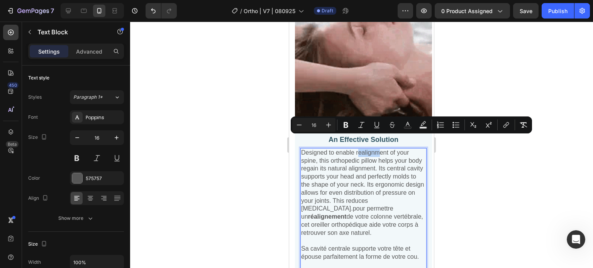
click at [389, 149] on span "Designed to enable realignment of your spine, this orthopedic pillow helps your…" at bounding box center [362, 192] width 123 height 87
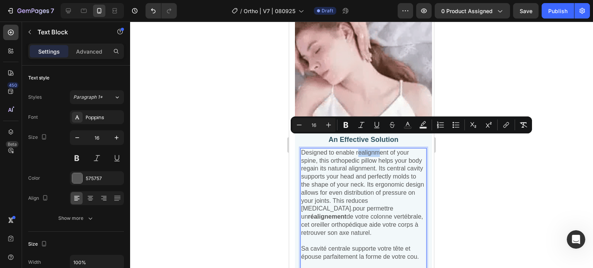
click at [392, 149] on span "Designed to enable realignment of your spine, this orthopedic pillow helps your…" at bounding box center [362, 192] width 123 height 87
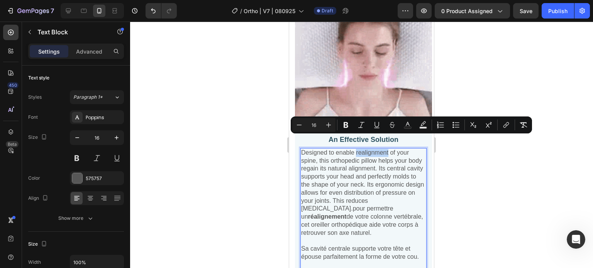
drag, startPoint x: 400, startPoint y: 140, endPoint x: 362, endPoint y: 140, distance: 37.8
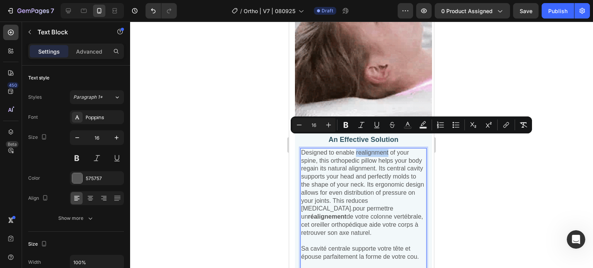
click at [362, 149] on span "Designed to enable realignment of your spine, this orthopedic pillow helps your…" at bounding box center [362, 192] width 123 height 87
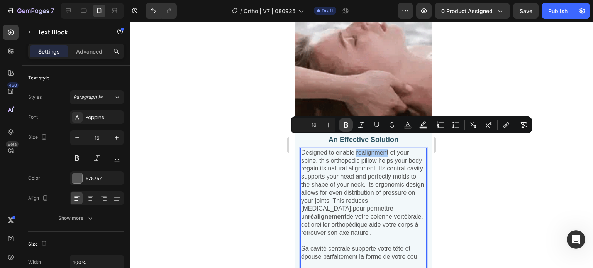
click at [344, 123] on icon "Editor contextual toolbar" at bounding box center [345, 125] width 5 height 6
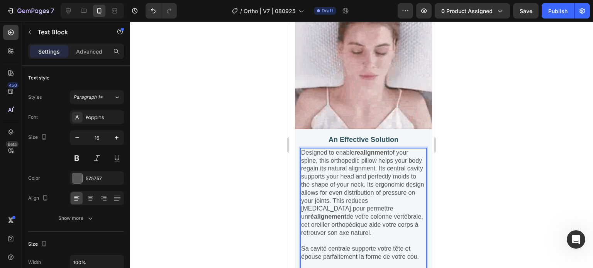
click at [345, 154] on span "Designed to enable realignment of your spine, this orthopedic pillow helps your…" at bounding box center [362, 192] width 123 height 87
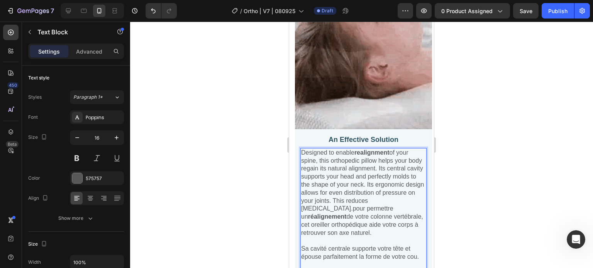
click at [362, 149] on span "Designed to enable realignment of your spine, this orthopedic pillow helps your…" at bounding box center [362, 192] width 123 height 87
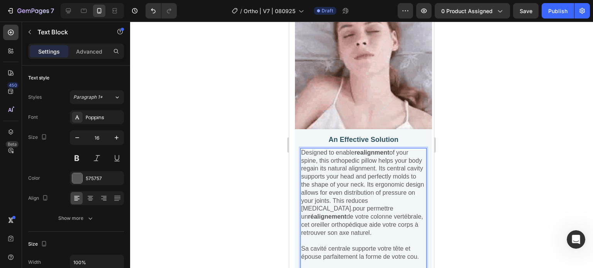
click at [360, 149] on span "Designed to enable realignment of your spine, this orthopedic pillow helps your…" at bounding box center [362, 192] width 123 height 87
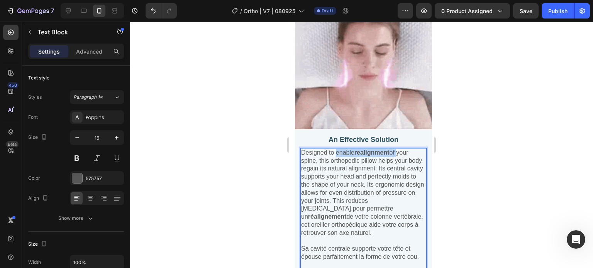
drag, startPoint x: 339, startPoint y: 142, endPoint x: 409, endPoint y: 141, distance: 69.4
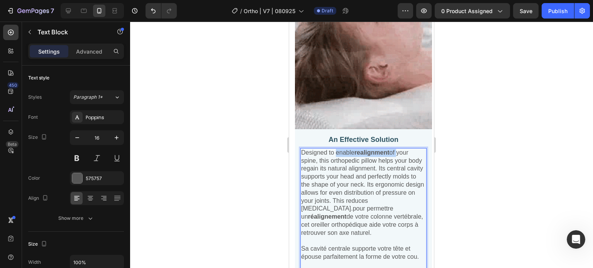
click at [409, 149] on span "Designed to enable realignment of your spine, this orthopedic pillow helps your…" at bounding box center [362, 192] width 123 height 87
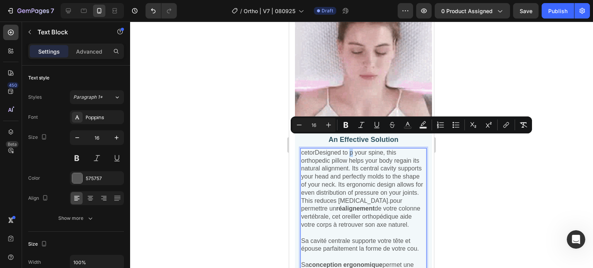
click at [355, 149] on span "cetorDesigned to p your spine, this orthopedic pillow helps your body regain it…" at bounding box center [362, 188] width 122 height 79
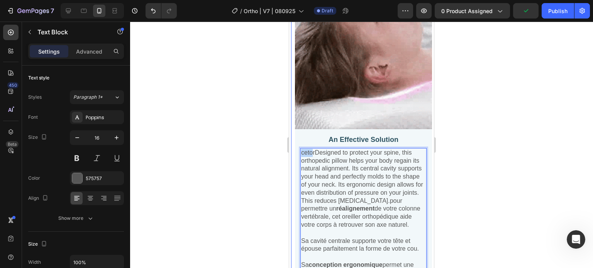
drag, startPoint x: 316, startPoint y: 142, endPoint x: 294, endPoint y: 141, distance: 21.2
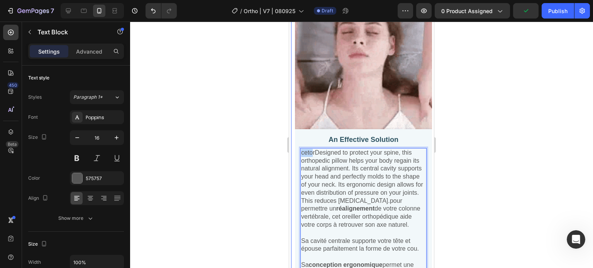
click at [294, 141] on div "Experiencing Neck Pain in the Morning? Heading Image A Common Problem Text Bloc…" at bounding box center [363, 177] width 145 height 1015
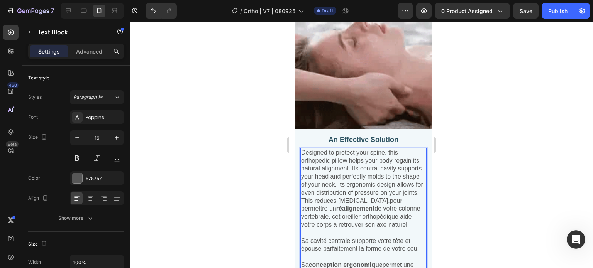
click at [357, 149] on span "Designed to protect your spine, this orthopedic pillow helps your body regain i…" at bounding box center [362, 188] width 122 height 79
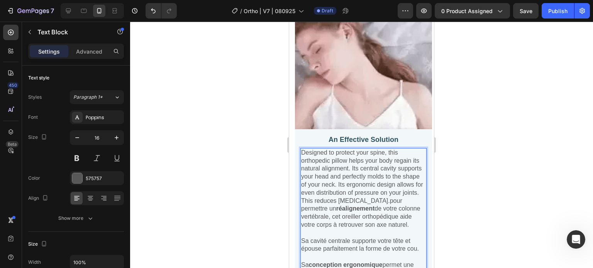
click at [389, 155] on span "Designed to protect your spine, this orthopedic pillow helps your body regain i…" at bounding box center [362, 188] width 122 height 79
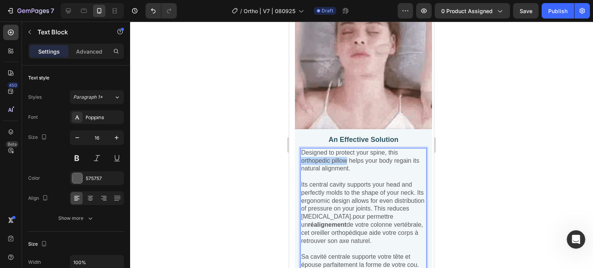
drag, startPoint x: 353, startPoint y: 148, endPoint x: 301, endPoint y: 149, distance: 52.1
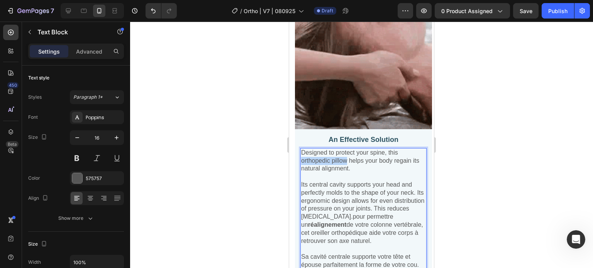
click at [301, 149] on span "Designed to protect your spine, this orthopedic pillow helps your body regain i…" at bounding box center [360, 160] width 118 height 23
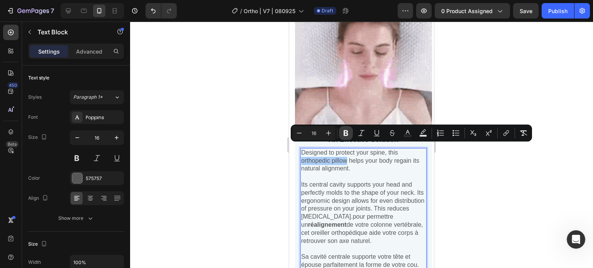
click at [348, 130] on icon "Editor contextual toolbar" at bounding box center [346, 133] width 8 height 8
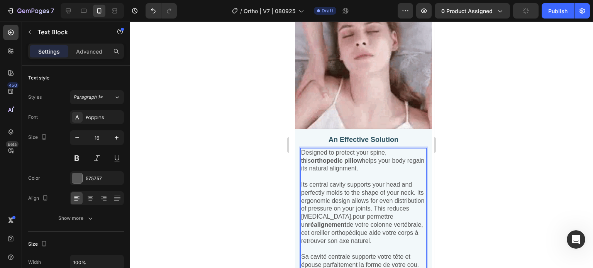
click at [368, 181] on span "Its central cavity supports your head and perfectly molds to the shape of your …" at bounding box center [362, 212] width 123 height 63
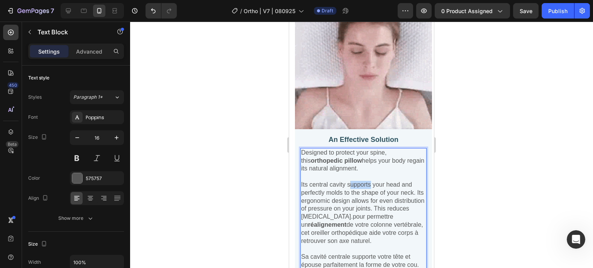
drag, startPoint x: 355, startPoint y: 173, endPoint x: 380, endPoint y: 174, distance: 24.3
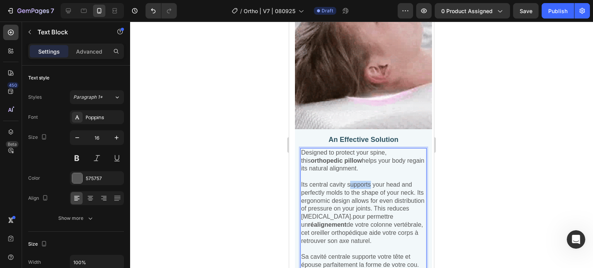
click at [380, 181] on span "Its central cavity supports your head and perfectly molds to the shape of your …" at bounding box center [362, 212] width 123 height 63
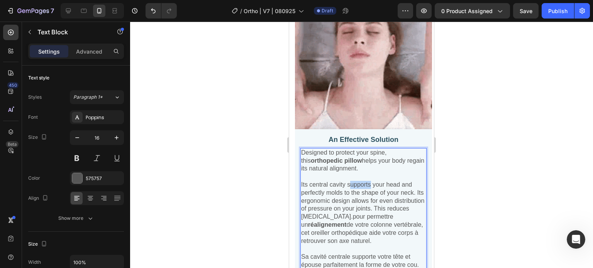
click at [380, 181] on span "Its central cavity supports your head and perfectly molds to the shape of your …" at bounding box center [362, 212] width 123 height 63
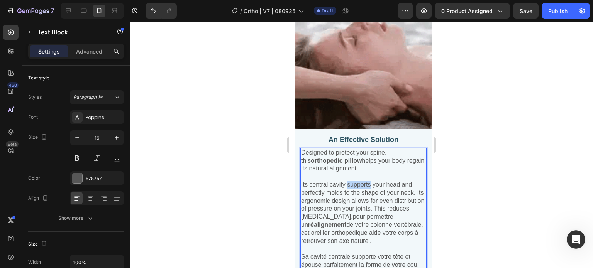
drag, startPoint x: 380, startPoint y: 172, endPoint x: 352, endPoint y: 172, distance: 28.2
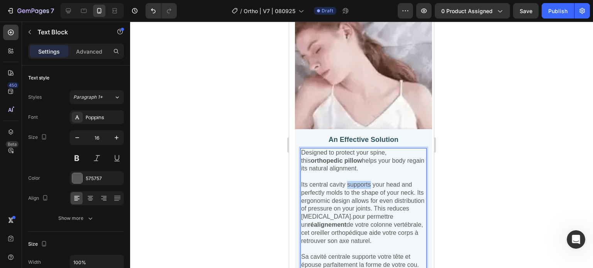
click at [353, 181] on span "Its central cavity supports your head and perfectly molds to the shape of your …" at bounding box center [362, 212] width 123 height 63
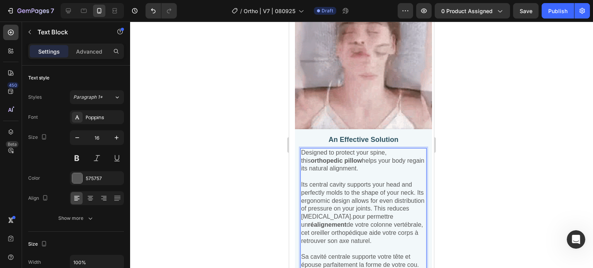
click at [306, 173] on p "Rich Text Editor. Editing area: main" at bounding box center [363, 177] width 125 height 8
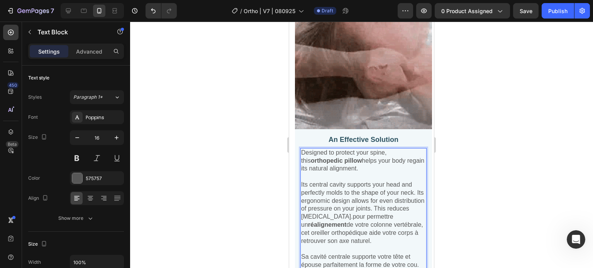
drag, startPoint x: 1, startPoint y: 146, endPoint x: 277, endPoint y: 160, distance: 276.2
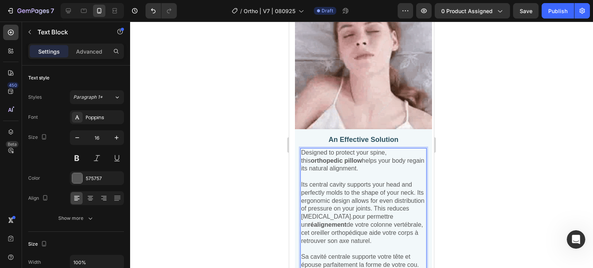
click at [236, 168] on div at bounding box center [361, 145] width 463 height 247
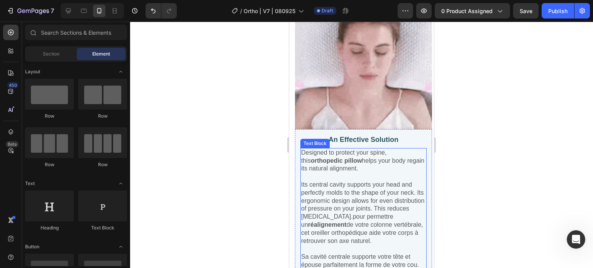
click at [373, 181] on span "Its central cavity supports your head and perfectly molds to the shape of your …" at bounding box center [362, 212] width 123 height 63
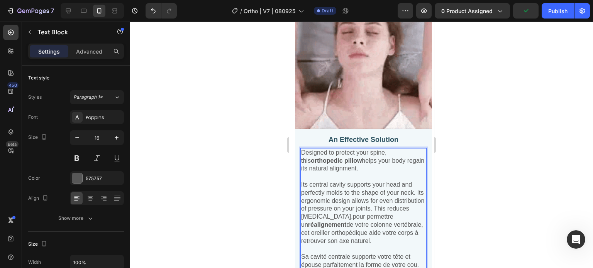
drag, startPoint x: 354, startPoint y: 172, endPoint x: 367, endPoint y: 174, distance: 12.4
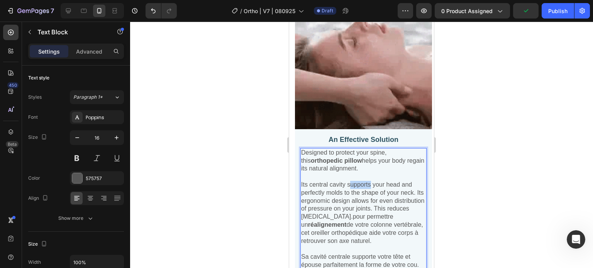
drag, startPoint x: 380, startPoint y: 174, endPoint x: 355, endPoint y: 176, distance: 25.5
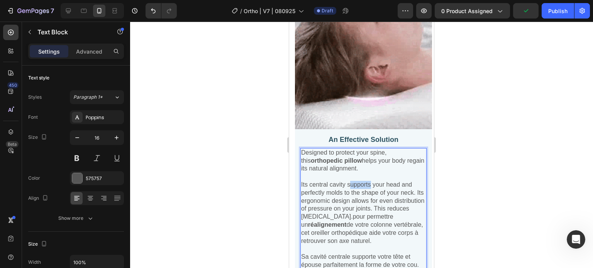
click at [355, 181] on span "Its central cavity supports your head and perfectly molds to the shape of your …" at bounding box center [362, 212] width 123 height 63
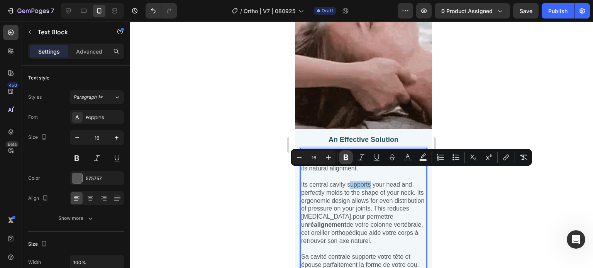
click at [345, 157] on icon "Editor contextual toolbar" at bounding box center [345, 158] width 5 height 6
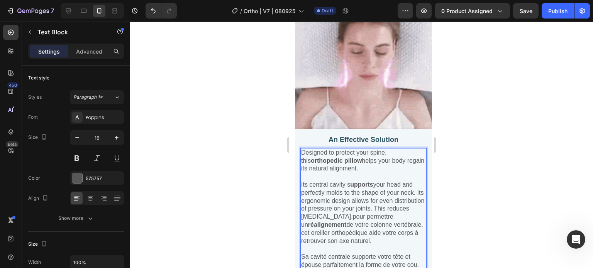
click at [360, 181] on strong "upports" at bounding box center [361, 184] width 23 height 7
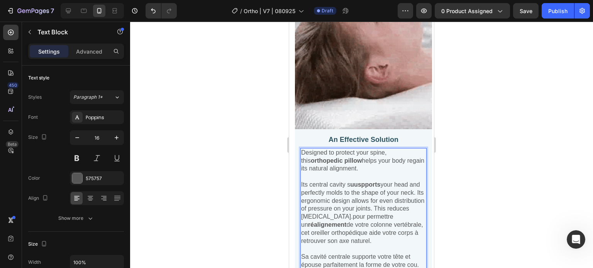
click at [368, 181] on strong "uuspports" at bounding box center [365, 184] width 30 height 7
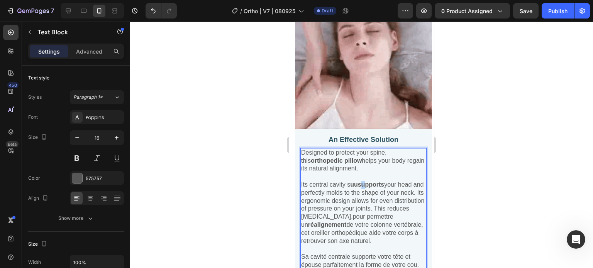
drag, startPoint x: 368, startPoint y: 174, endPoint x: 373, endPoint y: 169, distance: 6.6
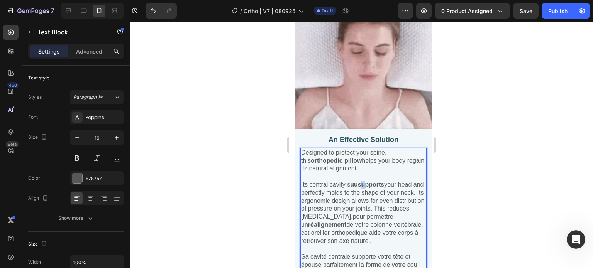
click at [373, 181] on strong "uusupports" at bounding box center [367, 184] width 34 height 7
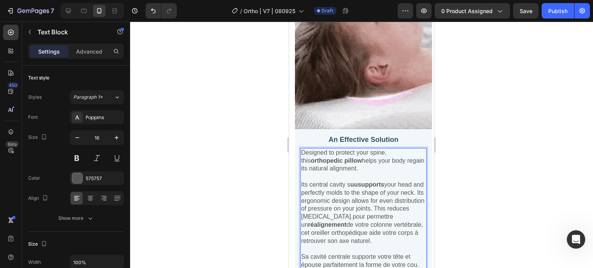
click at [366, 181] on strong "uusupports" at bounding box center [367, 184] width 34 height 7
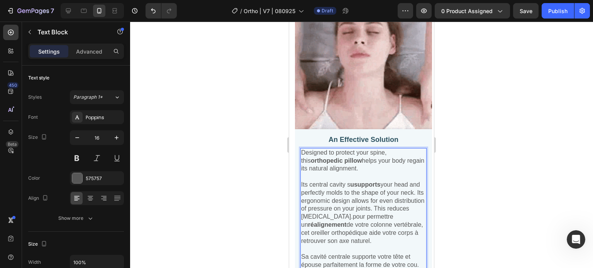
drag, startPoint x: 354, startPoint y: 167, endPoint x: 356, endPoint y: 172, distance: 5.7
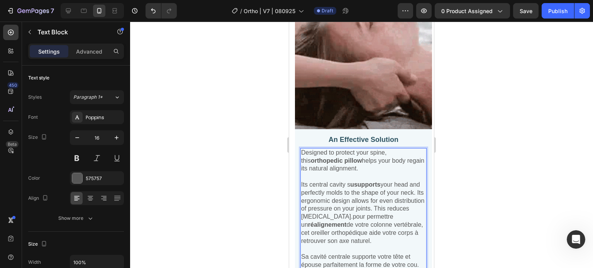
click at [355, 170] on div "Designed to protect your spine, this orthopedic pillow helps your body regain i…" at bounding box center [363, 229] width 126 height 162
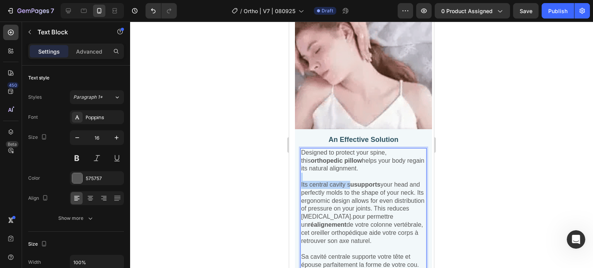
click at [356, 181] on strong "usupports" at bounding box center [365, 184] width 30 height 7
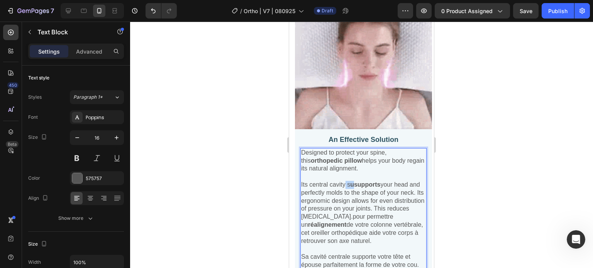
drag, startPoint x: 351, startPoint y: 174, endPoint x: 358, endPoint y: 174, distance: 7.0
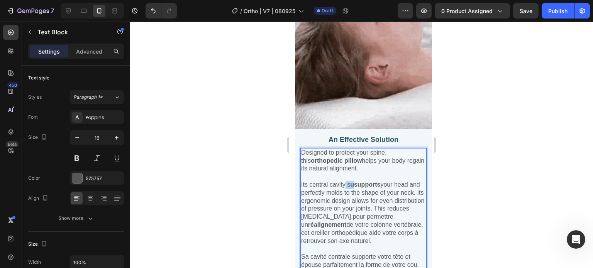
click at [358, 181] on span "Its central cavity s usupports your head and perfectly molds to the shape of yo…" at bounding box center [362, 212] width 123 height 63
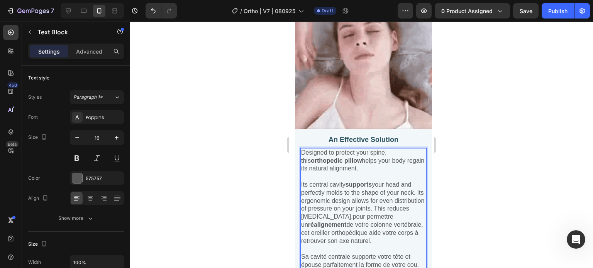
click at [363, 184] on span "Its central cavity supports your head and perfectly molds to the shape of your …" at bounding box center [362, 212] width 123 height 63
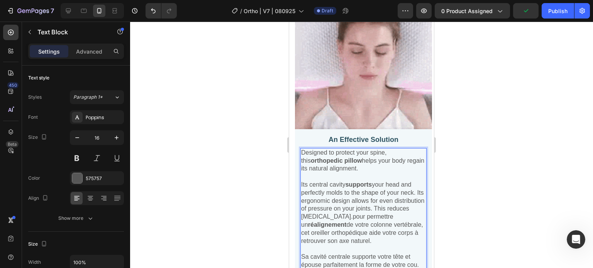
click at [361, 187] on span "Its central cavity supports your head and perfectly molds to the shape of your …" at bounding box center [362, 212] width 123 height 63
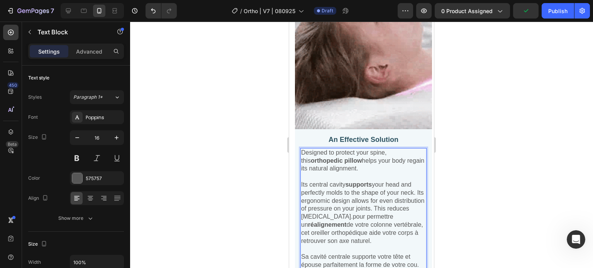
click at [341, 197] on span "Its central cavity supports your head and perfectly molds to the shape of your …" at bounding box center [362, 212] width 123 height 63
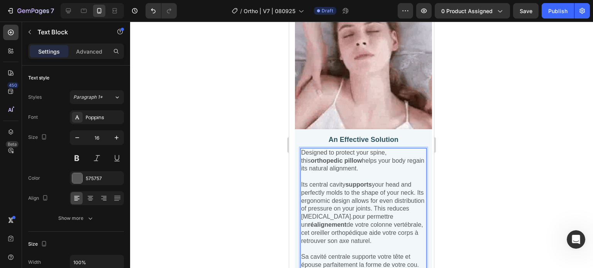
click at [338, 197] on span "Its central cavity supports your head and perfectly molds to the shape of your …" at bounding box center [362, 212] width 123 height 63
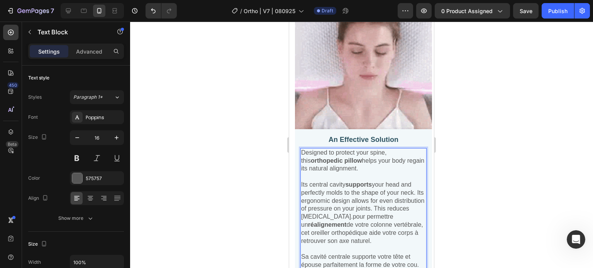
click at [334, 189] on span "Its central cavity supports your head and perfectly molds to the shape of your …" at bounding box center [362, 212] width 123 height 63
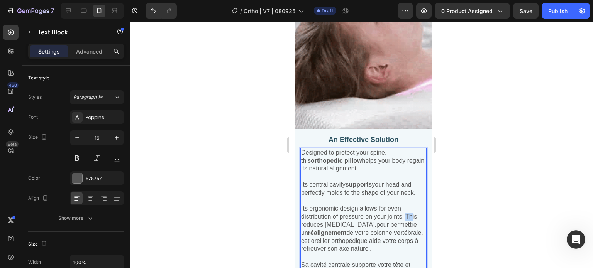
drag, startPoint x: 301, startPoint y: 220, endPoint x: 308, endPoint y: 221, distance: 7.3
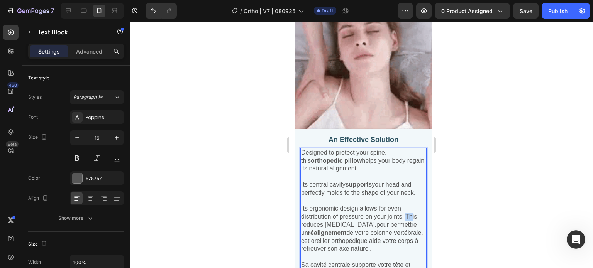
click at [308, 221] on span "Its ergonomic design allows for even distribution of pressure on your joints. T…" at bounding box center [362, 228] width 122 height 47
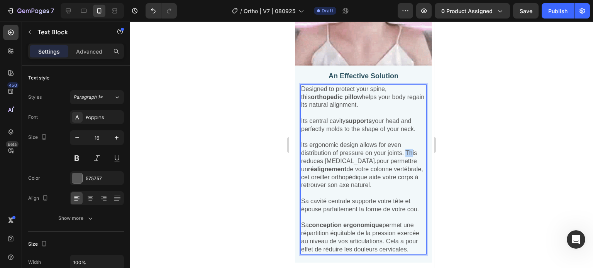
scroll to position [1006, 0]
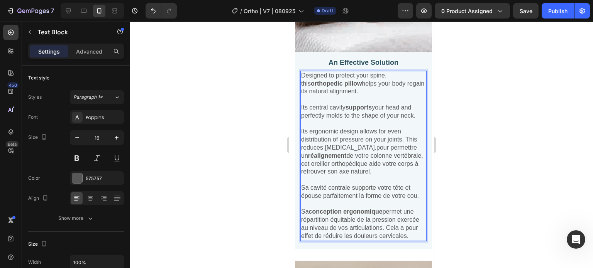
click at [380, 169] on span "Its ergonomic design allows for even distribution of pressure on your joints. T…" at bounding box center [362, 151] width 122 height 47
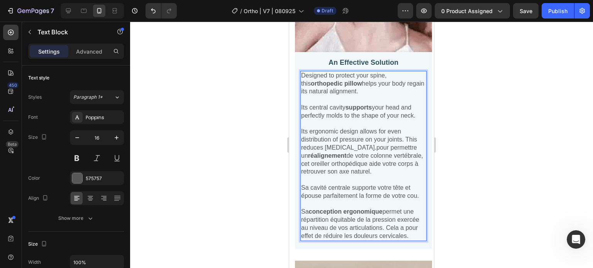
click at [398, 149] on span "Its ergonomic design allows for even distribution of pressure on your joints. T…" at bounding box center [362, 151] width 122 height 47
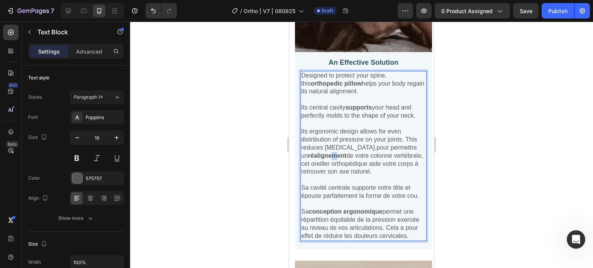
click at [346, 152] on strong "réalignement" at bounding box center [327, 155] width 39 height 7
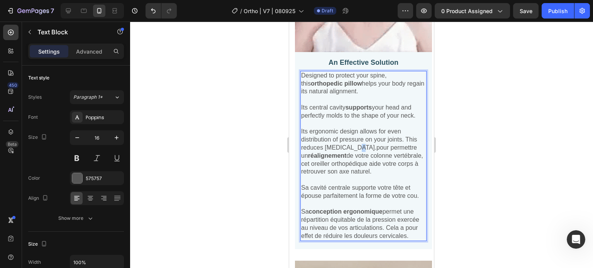
click at [376, 148] on span "Its ergonomic design allows for even distribution of pressure on your joints. T…" at bounding box center [362, 151] width 122 height 47
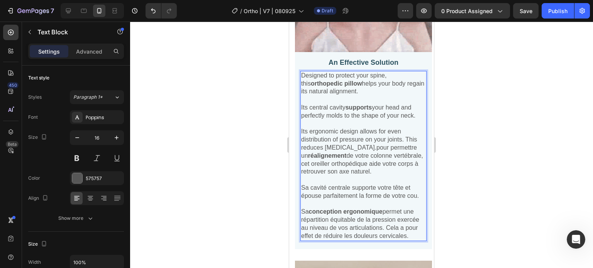
click at [414, 138] on span "Its ergonomic design allows for even distribution of pressure on your joints. T…" at bounding box center [362, 151] width 122 height 47
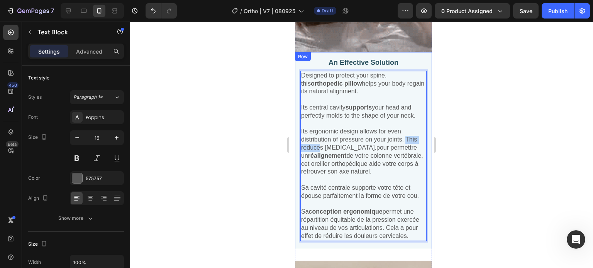
drag, startPoint x: 338, startPoint y: 147, endPoint x: 299, endPoint y: 145, distance: 38.6
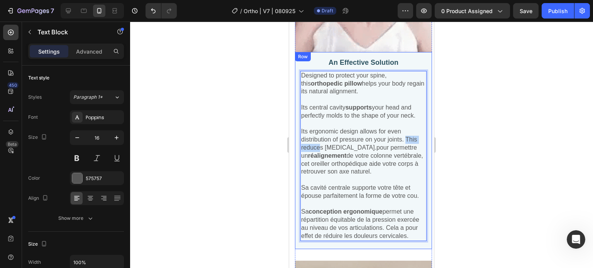
click at [299, 145] on div "An Effective Solution Text Block Designed to protect your spine, this orthopedi…" at bounding box center [363, 150] width 137 height 197
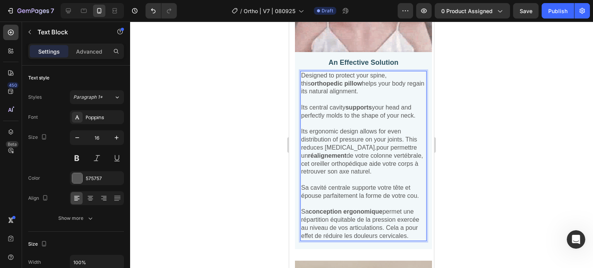
click at [314, 152] on span "Its ergonomic design allows for even distribution of pressure on your joints. T…" at bounding box center [362, 151] width 122 height 47
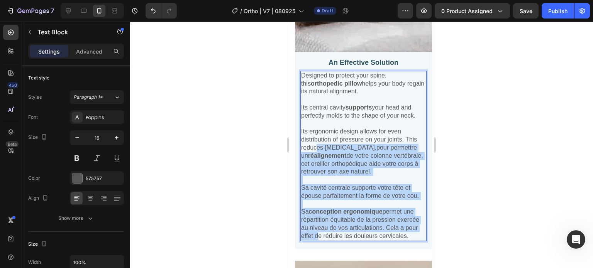
drag, startPoint x: 331, startPoint y: 147, endPoint x: 395, endPoint y: 246, distance: 117.3
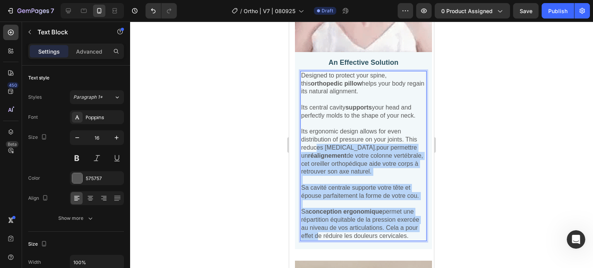
click at [395, 241] on div "Designed to protect your spine, this orthopedic pillow helps your body regain i…" at bounding box center [363, 156] width 126 height 170
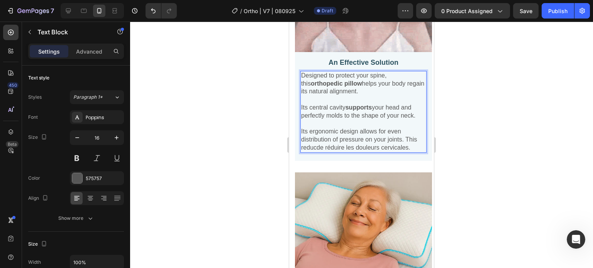
click at [366, 145] on span "Its ergonomic design allows for even distribution of pressure on your joints. T…" at bounding box center [359, 139] width 116 height 23
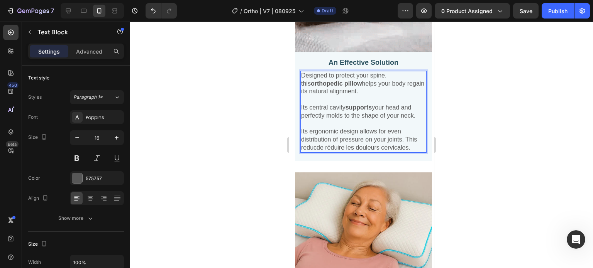
click at [345, 149] on p "Its ergonomic design allows for even distribution of pressure on your joints. T…" at bounding box center [363, 140] width 125 height 24
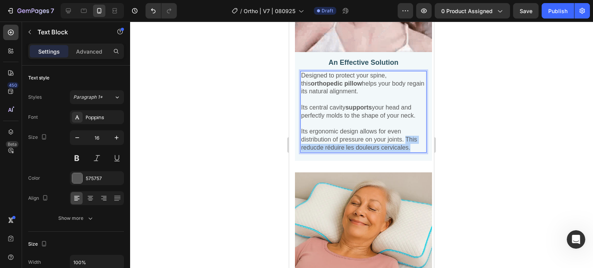
drag, startPoint x: 338, startPoint y: 154, endPoint x: 296, endPoint y: 140, distance: 44.3
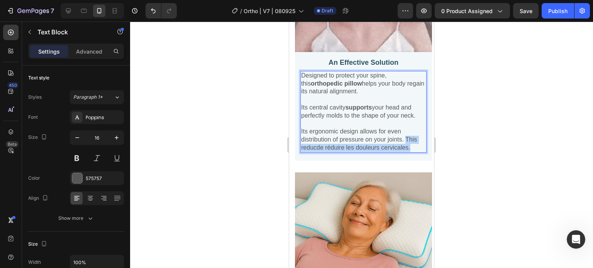
click at [301, 144] on p "Its ergonomic design allows for even distribution of pressure on your joints. T…" at bounding box center [363, 140] width 125 height 24
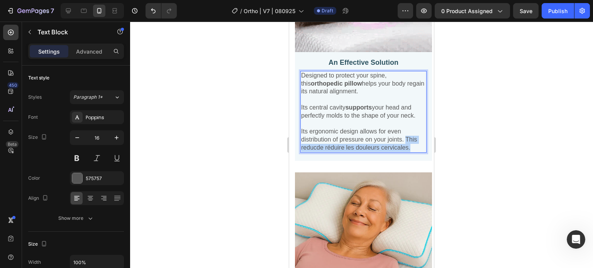
click at [349, 151] on p "Its ergonomic design allows for even distribution of pressure on your joints. T…" at bounding box center [363, 140] width 125 height 24
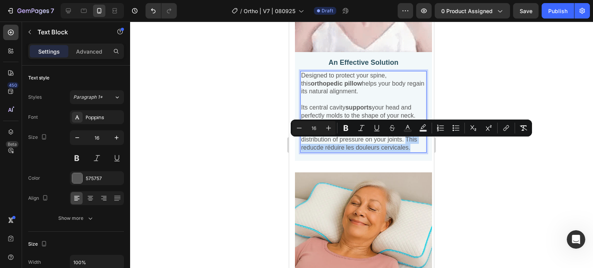
click at [358, 147] on span "Its ergonomic design allows for even distribution of pressure on your joints. T…" at bounding box center [359, 139] width 116 height 23
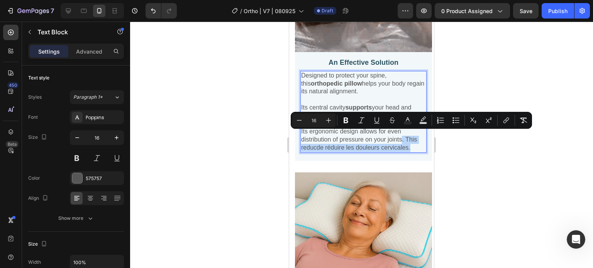
drag, startPoint x: 363, startPoint y: 150, endPoint x: 414, endPoint y: 140, distance: 52.7
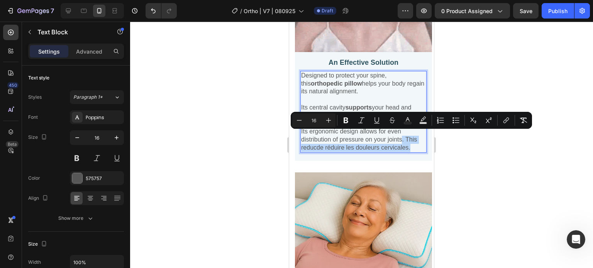
click at [414, 140] on p "Its ergonomic design allows for even distribution of pressure on your joints. T…" at bounding box center [363, 140] width 125 height 24
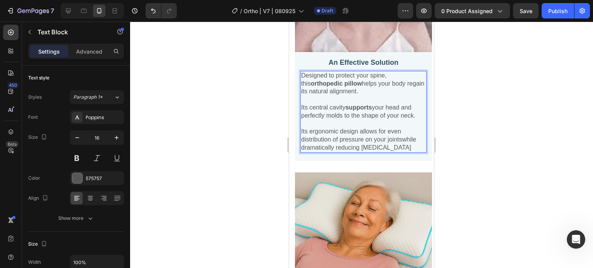
click at [318, 146] on span "Its ergonomic design allows for even distribution of pressure on your jointswhi…" at bounding box center [358, 139] width 115 height 23
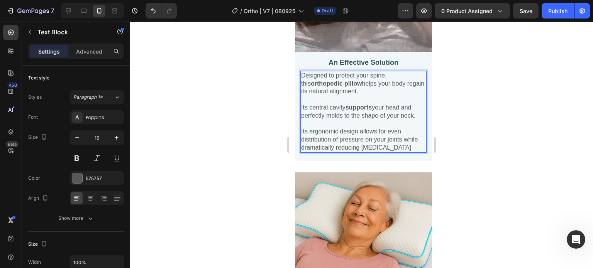
click at [499, 145] on div at bounding box center [361, 145] width 463 height 247
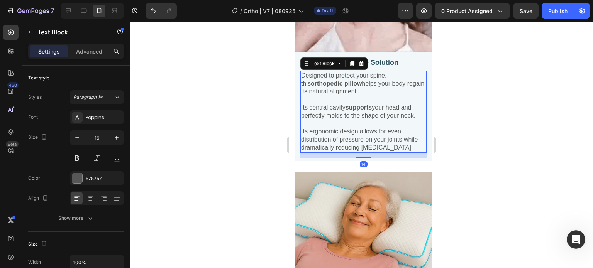
click at [412, 152] on p "Its ergonomic design allows for even distribution of pressure on your joints wh…" at bounding box center [363, 140] width 125 height 24
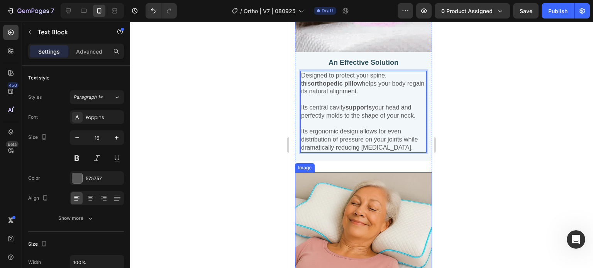
scroll to position [1160, 0]
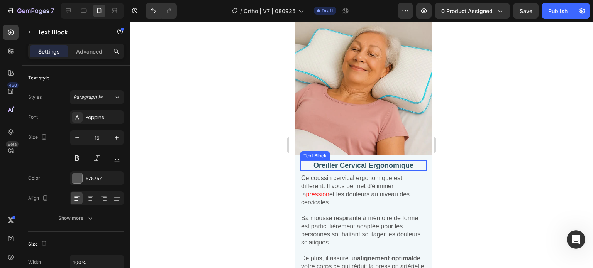
click at [395, 166] on p "Oreiller Cervical Ergonomique" at bounding box center [363, 165] width 125 height 9
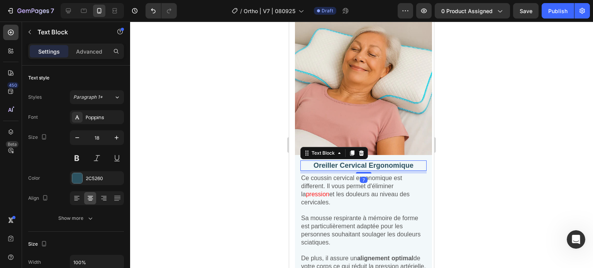
click at [412, 165] on p "Oreiller Cervical Ergonomique" at bounding box center [363, 165] width 125 height 9
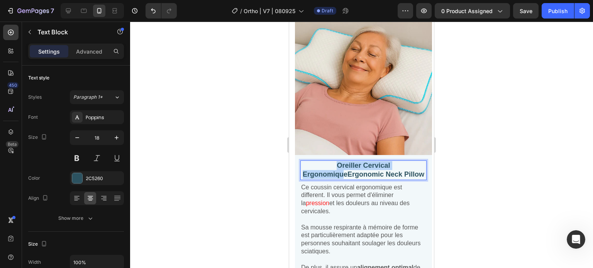
drag, startPoint x: 352, startPoint y: 174, endPoint x: 334, endPoint y: 162, distance: 21.7
click at [333, 163] on p "Oreiller Cervical ErgonomiqueErgonomic Neck Pillow" at bounding box center [363, 170] width 125 height 18
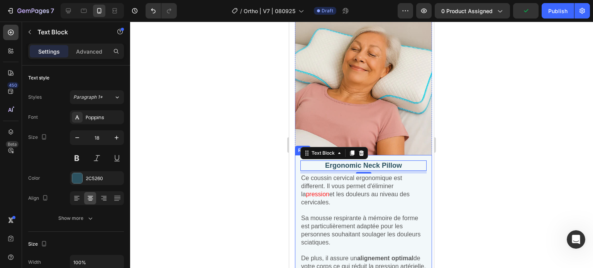
click at [305, 217] on p "Sa mousse respirante à mémoire de forme est particulièrement adaptée pour les p…" at bounding box center [363, 231] width 125 height 32
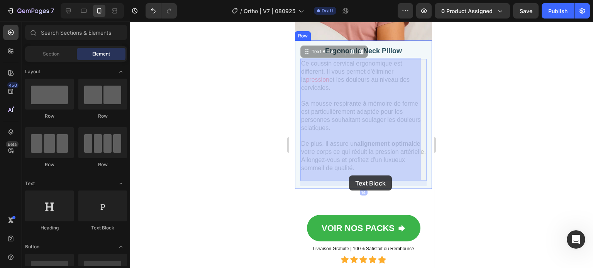
scroll to position [1290, 0]
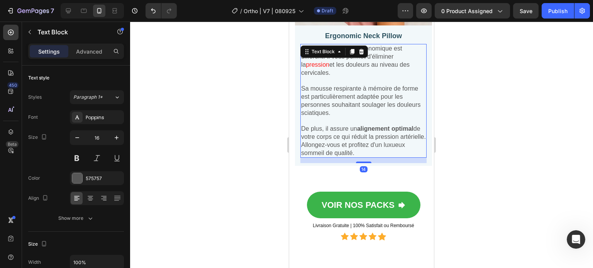
click at [324, 140] on p "De plus, il assure un alignement optimal de votre corps ce qui réduit la pressi…" at bounding box center [363, 141] width 125 height 32
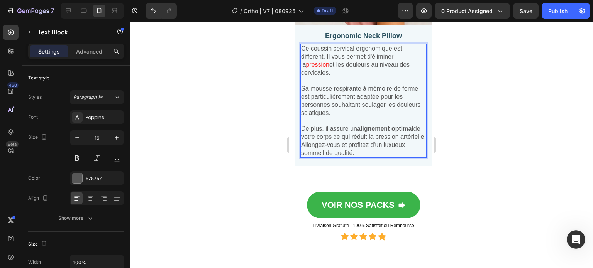
scroll to position [1213, 0]
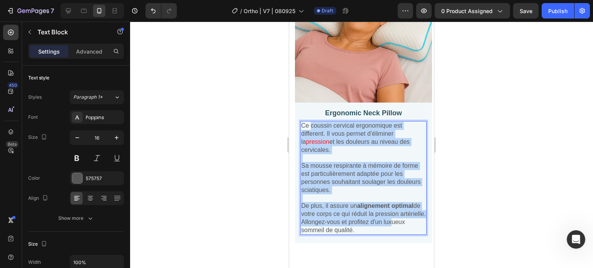
drag, startPoint x: 311, startPoint y: 124, endPoint x: 345, endPoint y: 233, distance: 114.2
click at [345, 233] on div "Ce coussin cervical ergonomique est different. Il vous permet d'éliminer la pre…" at bounding box center [363, 178] width 126 height 114
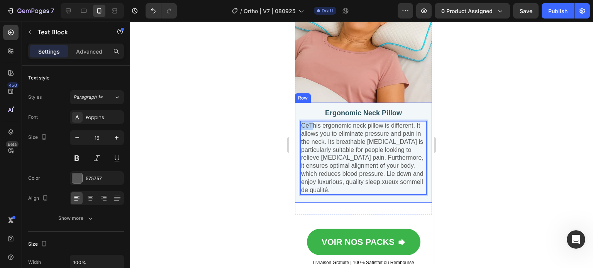
drag, startPoint x: 311, startPoint y: 122, endPoint x: 299, endPoint y: 122, distance: 12.7
click at [298, 121] on div "Ergonomic Neck Pillow Text Block CeThis ergonomic neck pillow is different. It …" at bounding box center [363, 153] width 137 height 101
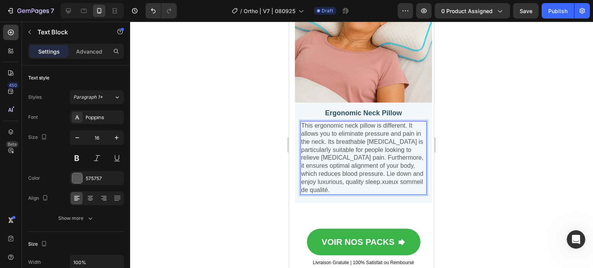
click at [345, 137] on p "This ergonomic neck pillow is different. It allows you to eliminate pressure an…" at bounding box center [363, 158] width 125 height 72
drag, startPoint x: 361, startPoint y: 138, endPoint x: 356, endPoint y: 138, distance: 5.4
click at [361, 138] on p "This ergonomic neck pillow is different. It allows you to eliminate pressure an…" at bounding box center [363, 158] width 125 height 72
click at [353, 140] on p "This ergonomic neck pillow is different. It allows you to eliminate pressure an…" at bounding box center [363, 158] width 125 height 72
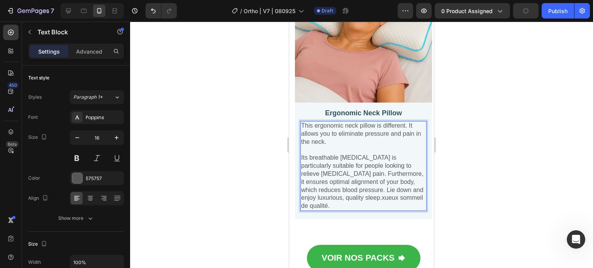
click at [375, 177] on p "Its breathable memory foam is particularly suitable for people looking to relie…" at bounding box center [363, 182] width 125 height 56
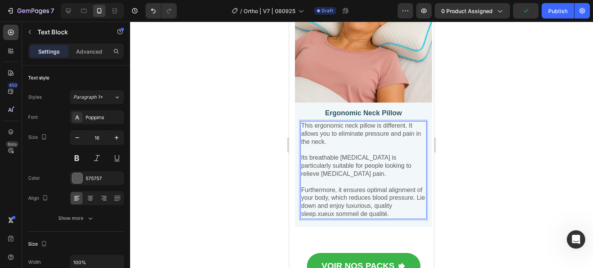
click at [365, 208] on p "Furthermore, it ensures optimal alignment of your body, which reduces blood pre…" at bounding box center [363, 202] width 125 height 32
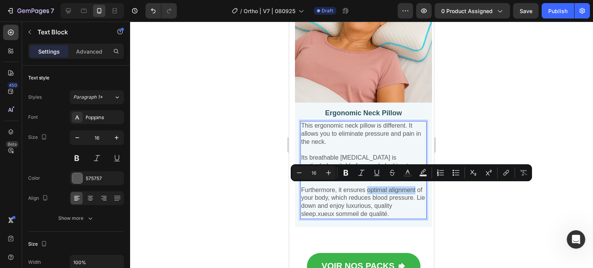
drag, startPoint x: 373, startPoint y: 189, endPoint x: 332, endPoint y: 196, distance: 42.2
click at [332, 196] on p "Furthermore, it ensures optimal alignment of your body, which reduces blood pre…" at bounding box center [363, 202] width 125 height 32
click at [344, 173] on icon "Editor contextual toolbar" at bounding box center [345, 173] width 5 height 6
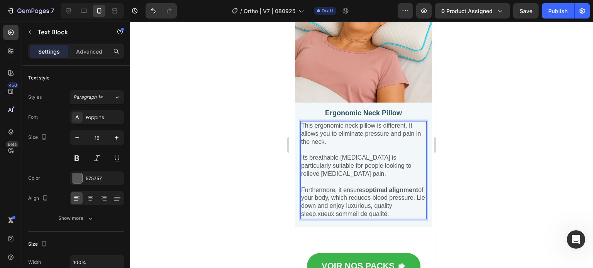
click at [245, 167] on div at bounding box center [361, 145] width 463 height 247
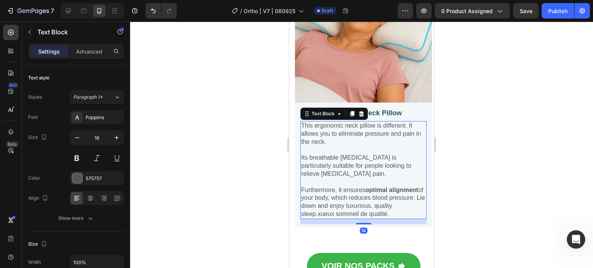
click at [380, 208] on p "Furthermore, it ensures optimal alignment of your body, which reduces blood pre…" at bounding box center [363, 202] width 125 height 32
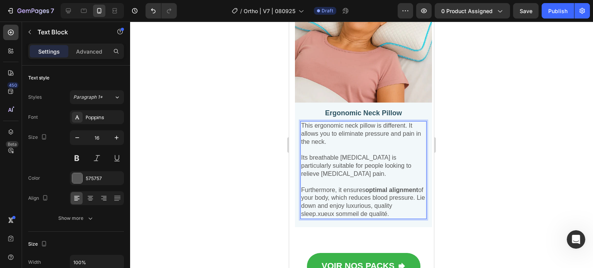
click at [386, 216] on p "Furthermore, it ensures optimal alignment of your body, which reduces blood pre…" at bounding box center [363, 202] width 125 height 32
click at [390, 214] on p "Furthermore, it ensures optimal alignment of your body, which reduces blood pre…" at bounding box center [363, 202] width 125 height 32
click at [392, 216] on p "Furthermore, it ensures optimal alignment of your body, which reduces blood pre…" at bounding box center [363, 202] width 125 height 32
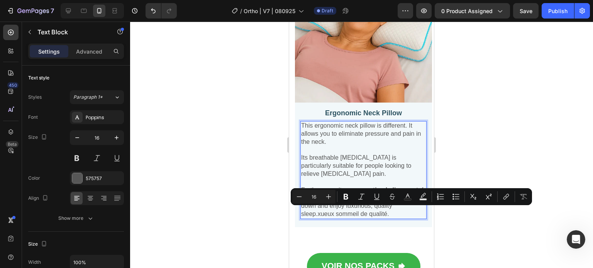
drag, startPoint x: 389, startPoint y: 213, endPoint x: 392, endPoint y: 219, distance: 6.4
click at [392, 218] on p "Furthermore, it ensures optimal alignment of your body, which reduces blood pre…" at bounding box center [363, 202] width 125 height 32
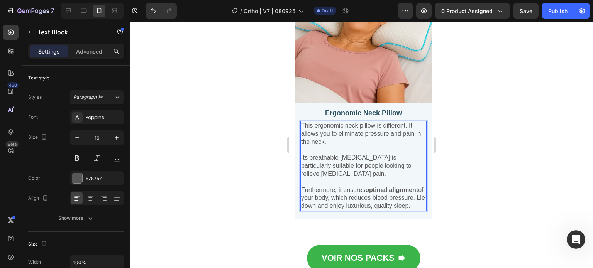
click at [348, 170] on p "Its breathable memory foam is particularly suitable for people looking to relie…" at bounding box center [363, 166] width 125 height 24
click at [363, 161] on p "Its breathable memory foam is particularly suitable for people looking to relie…" at bounding box center [363, 166] width 125 height 24
click at [358, 171] on p "Its breathable memory foam is particularly suitable for people looking to relie…" at bounding box center [363, 166] width 125 height 24
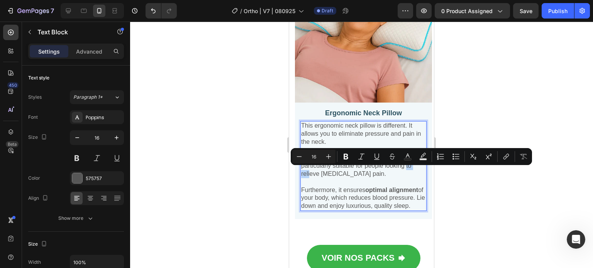
drag, startPoint x: 309, startPoint y: 172, endPoint x: 327, endPoint y: 170, distance: 17.9
click at [327, 172] on p "Its breathable memory foam is particularly suitable for people looking to relie…" at bounding box center [363, 166] width 125 height 24
click at [340, 157] on button "Bold" at bounding box center [346, 157] width 14 height 14
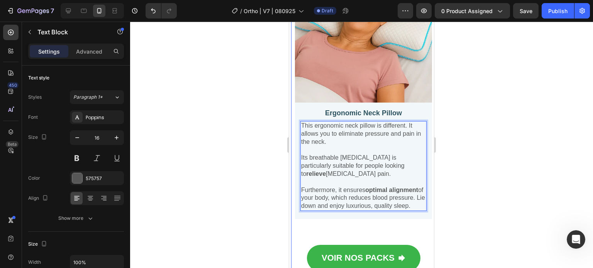
click at [229, 144] on div at bounding box center [361, 145] width 463 height 247
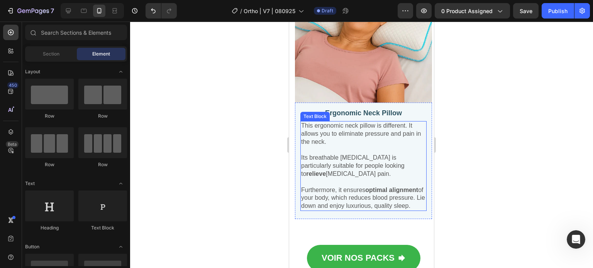
click at [350, 132] on p "This ergonomic neck pillow is different. It allows you to eliminate pressure an…" at bounding box center [363, 134] width 125 height 24
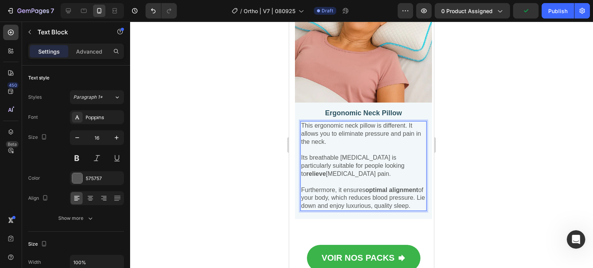
click at [358, 138] on p "This ergonomic neck pillow is different. It allows you to eliminate pressure an…" at bounding box center [363, 134] width 125 height 24
click at [351, 134] on p "This ergonomic neck pillow is different. It allows you to eliminate pressure an…" at bounding box center [363, 134] width 125 height 24
click at [356, 137] on p "This ergonomic neck pillow is different. It allows you to eliminate pressure an…" at bounding box center [363, 134] width 125 height 24
click at [390, 138] on p "This ergonomic neck pillow is different. It allows you to eliminate pressure an…" at bounding box center [363, 134] width 125 height 24
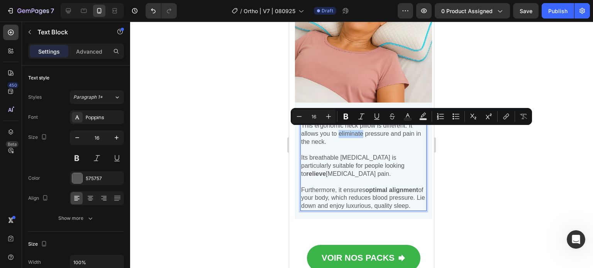
drag, startPoint x: 349, startPoint y: 132, endPoint x: 376, endPoint y: 131, distance: 26.7
click at [376, 131] on p "This ergonomic neck pillow is different. It allows you to eliminate pressure an…" at bounding box center [363, 134] width 125 height 24
click at [346, 114] on icon "Editor contextual toolbar" at bounding box center [345, 117] width 5 height 6
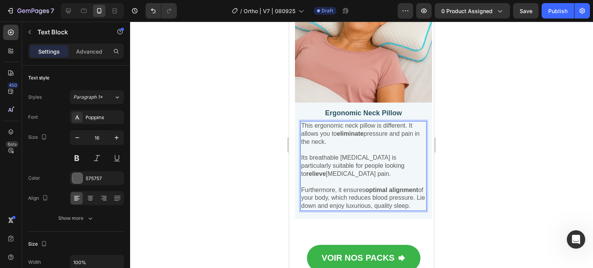
click at [352, 135] on strong "eliminate" at bounding box center [350, 133] width 27 height 7
click at [336, 147] on p "Rich Text Editor. Editing area: main" at bounding box center [363, 150] width 125 height 8
drag, startPoint x: 316, startPoint y: 142, endPoint x: 328, endPoint y: 143, distance: 12.8
click at [328, 143] on p "This ergonomic neck pillow is different. It allows you to eliminate pressure an…" at bounding box center [363, 134] width 125 height 24
click at [148, 197] on div at bounding box center [361, 145] width 463 height 247
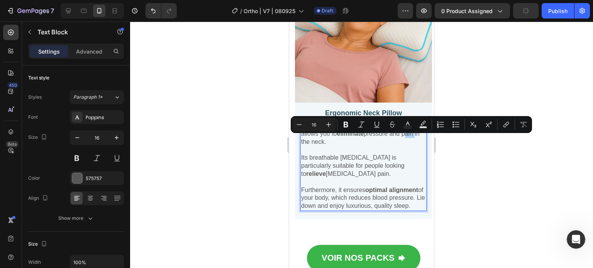
drag, startPoint x: 315, startPoint y: 142, endPoint x: 327, endPoint y: 143, distance: 12.4
click at [327, 143] on p "This ergonomic neck pillow is different. It allows you to eliminate pressure an…" at bounding box center [363, 134] width 125 height 24
click at [347, 124] on icon "Editor contextual toolbar" at bounding box center [346, 125] width 8 height 8
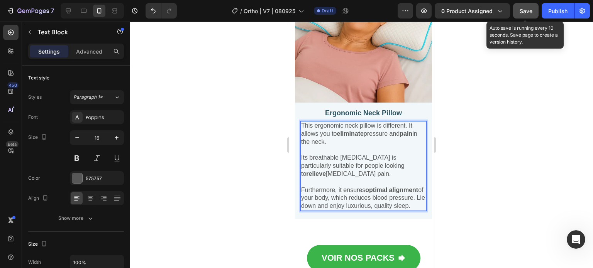
click at [531, 8] on span "Save" at bounding box center [525, 11] width 13 height 7
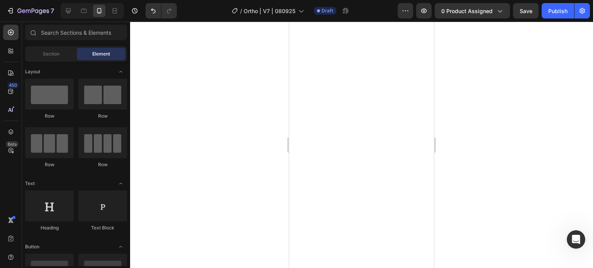
scroll to position [0, 0]
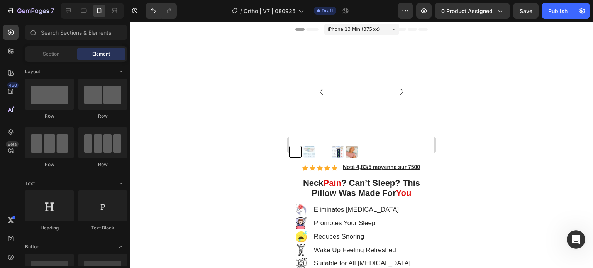
drag, startPoint x: 431, startPoint y: 72, endPoint x: 723, endPoint y: 54, distance: 292.2
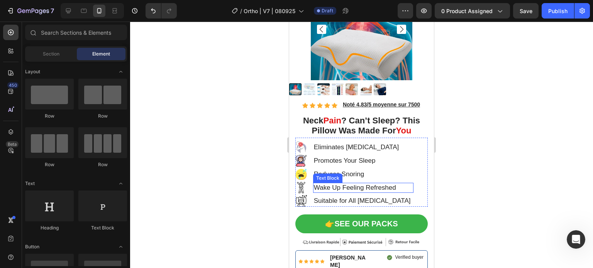
scroll to position [116, 0]
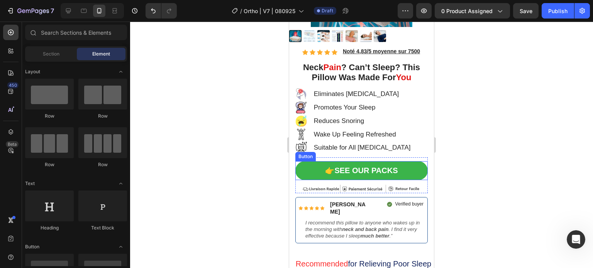
click at [309, 155] on div "Button" at bounding box center [305, 156] width 20 height 9
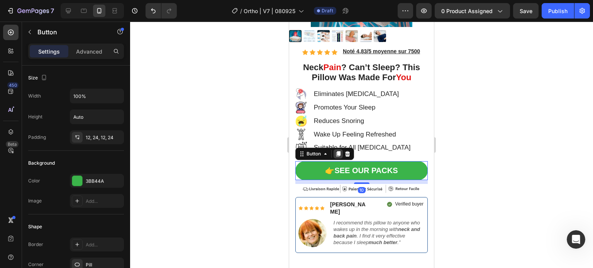
click at [339, 151] on icon at bounding box center [338, 153] width 4 height 5
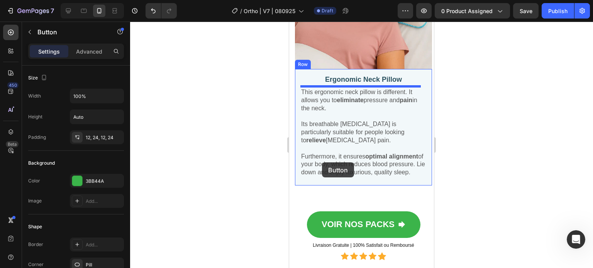
scroll to position [1389, 0]
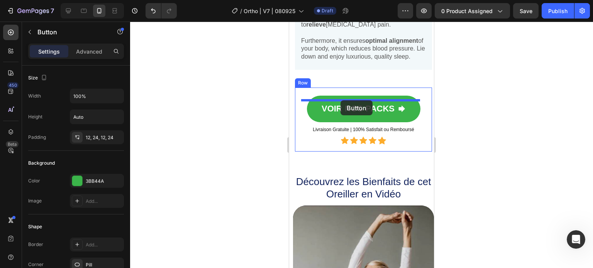
drag, startPoint x: 302, startPoint y: 177, endPoint x: 340, endPoint y: 100, distance: 85.7
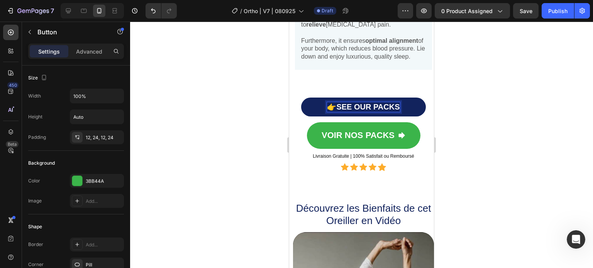
click at [349, 112] on p "👉 SEE OUR PACKS" at bounding box center [363, 107] width 73 height 10
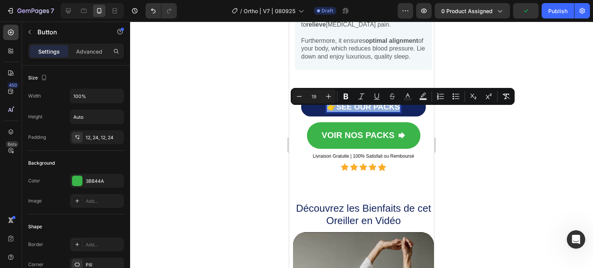
copy p "👉 SEE OUR PACKS"
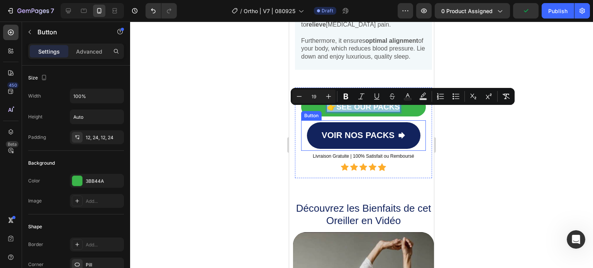
click at [348, 133] on link "VOIR NOS PACKS" at bounding box center [363, 135] width 113 height 27
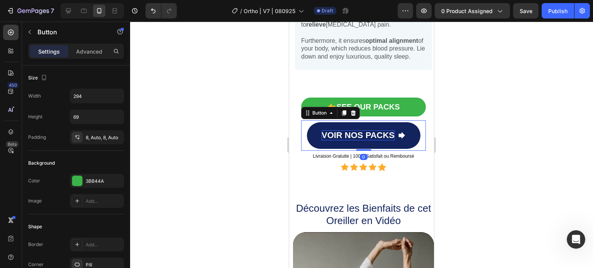
click at [356, 140] on span "VOIR NOS PACKS" at bounding box center [357, 135] width 73 height 10
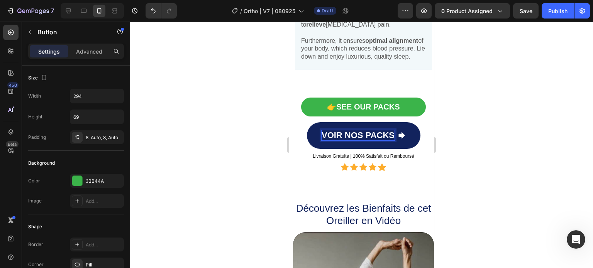
click at [358, 140] on span "VOIR NOS PACKS" at bounding box center [357, 135] width 73 height 10
click at [348, 140] on p "👉 SEE OUR PACKS" at bounding box center [357, 136] width 73 height 10
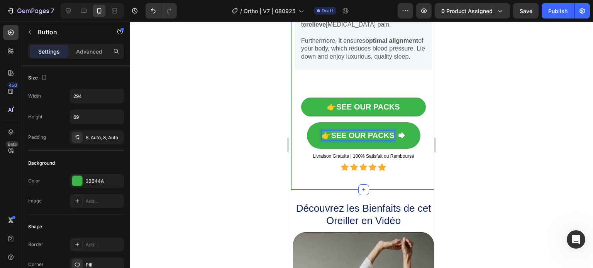
click at [228, 125] on div at bounding box center [361, 145] width 463 height 247
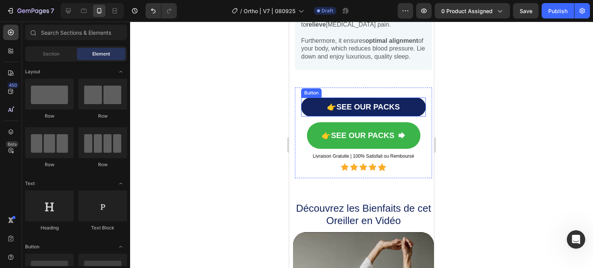
click at [341, 105] on link "👉 SEE OUR PACKS" at bounding box center [363, 107] width 125 height 19
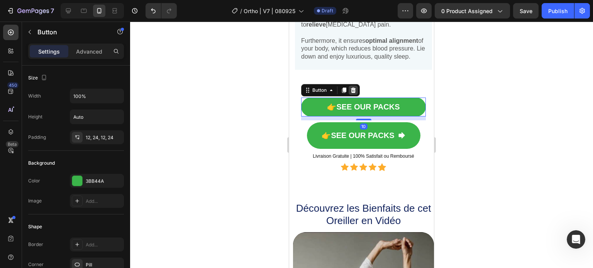
click at [353, 93] on icon at bounding box center [353, 90] width 5 height 5
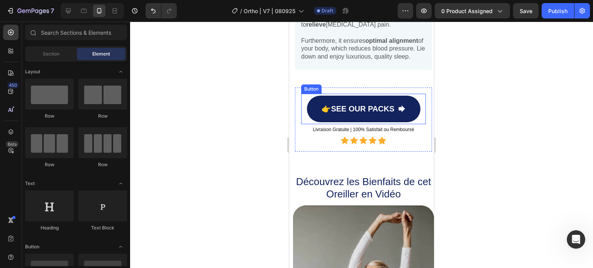
click at [399, 112] on icon at bounding box center [401, 109] width 8 height 8
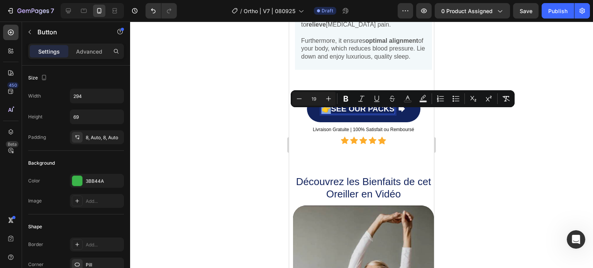
drag, startPoint x: 329, startPoint y: 113, endPoint x: 315, endPoint y: 113, distance: 13.9
click at [315, 113] on link "👉 SEE OUR PACKS" at bounding box center [363, 109] width 113 height 27
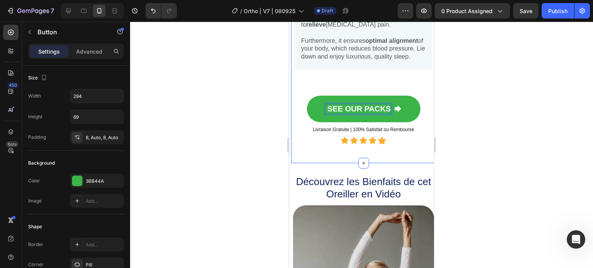
click at [227, 110] on div at bounding box center [361, 145] width 463 height 247
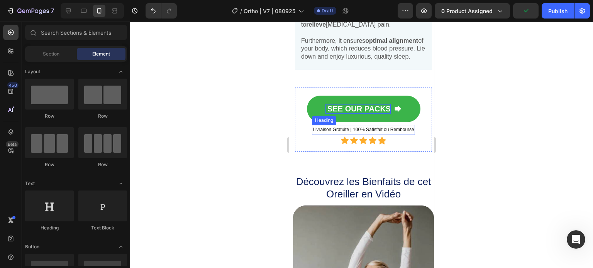
click at [336, 135] on h2 "Livraison Gratuite | 100% Satisfait ou Remboursé" at bounding box center [363, 130] width 103 height 10
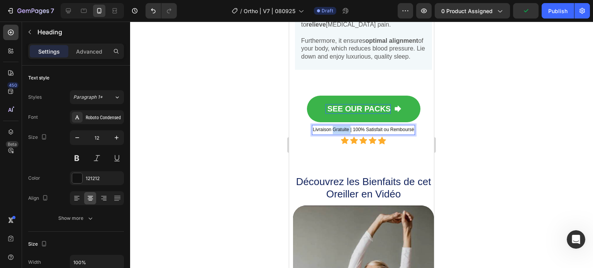
click at [336, 135] on h2 "Livraison Gratuite | 100% Satisfait ou Remboursé" at bounding box center [363, 130] width 103 height 10
click at [330, 134] on p "Livraison Free Shipping | 100% Satisfait ou Remboursé" at bounding box center [363, 130] width 114 height 8
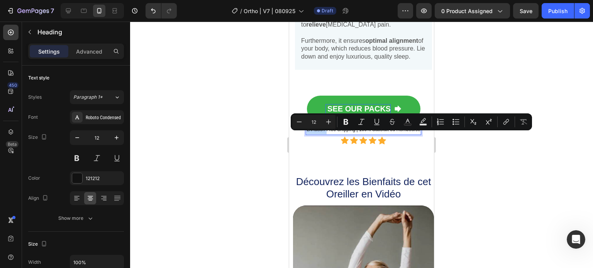
drag, startPoint x: 329, startPoint y: 135, endPoint x: 310, endPoint y: 136, distance: 18.9
click at [310, 134] on p "Livraison Free Shipping | 100% Satisfait ou Remboursé" at bounding box center [363, 130] width 114 height 8
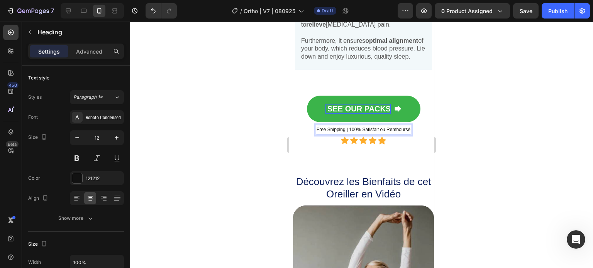
click at [392, 134] on p "Free Shipping | 100% Satisfait ou Remboursé" at bounding box center [363, 130] width 94 height 8
click at [374, 134] on p "Free Shipping | 100% Satisfait ou Remboursé" at bounding box center [363, 130] width 94 height 8
click at [349, 134] on p "Free Shipping | 100% Satisfaction Garanteed" at bounding box center [363, 130] width 93 height 8
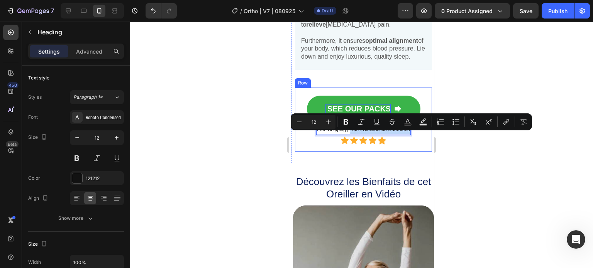
drag, startPoint x: 348, startPoint y: 134, endPoint x: 403, endPoint y: 137, distance: 54.8
click at [403, 137] on div "SEE OUR PACKS Button Free Shipping | 100% Satisfaction Garanteed Heading 2 Icon…" at bounding box center [363, 120] width 125 height 52
copy p "100% Satisfaction Garanteed"
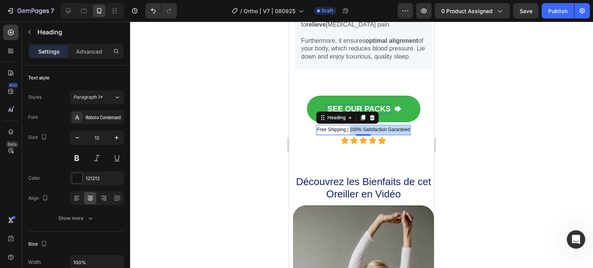
click at [387, 132] on h2 "Free Shipping | 100% Satisfaction Garanteed" at bounding box center [363, 130] width 95 height 10
click at [383, 134] on p "Free Shipping | 100% Satisfaction Garanteed" at bounding box center [363, 130] width 93 height 8
click at [563, 144] on div at bounding box center [361, 145] width 463 height 247
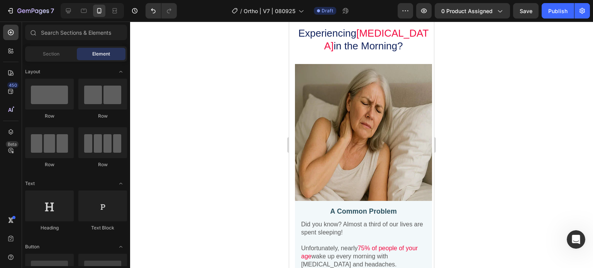
scroll to position [372, 0]
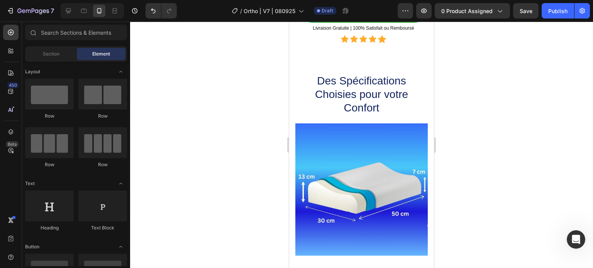
drag, startPoint x: 429, startPoint y: 77, endPoint x: 723, endPoint y: 108, distance: 295.7
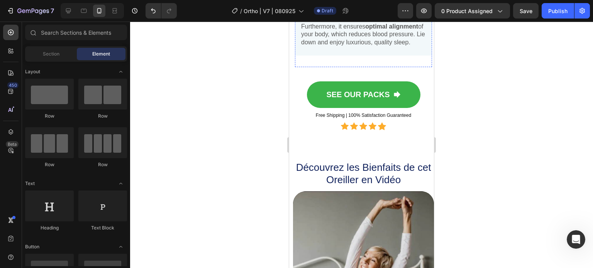
scroll to position [1440, 0]
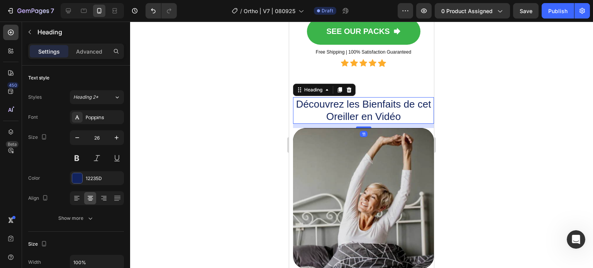
click at [409, 123] on h2 "Découvrez les Bienfaits de cet Oreiller en Vidéo" at bounding box center [363, 110] width 141 height 27
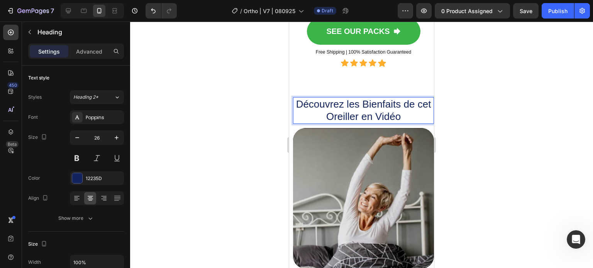
click at [412, 122] on h2 "Découvrez les Bienfaits de cet Oreiller en Vidéo" at bounding box center [363, 110] width 141 height 27
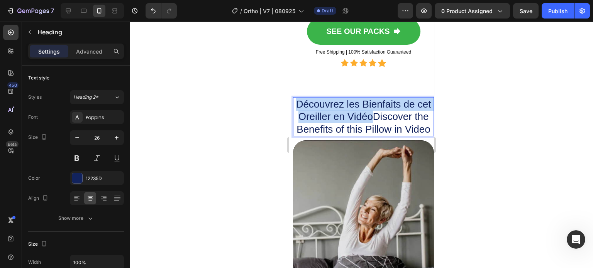
drag, startPoint x: 341, startPoint y: 134, endPoint x: 294, endPoint y: 112, distance: 52.0
click at [294, 112] on p "Découvrez les Bienfaits de cet Oreiller en VidéoDiscover the Benefits of this P…" at bounding box center [363, 117] width 139 height 38
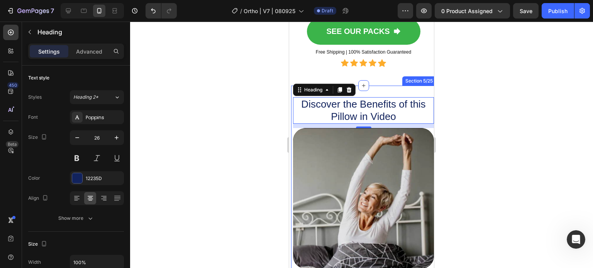
click at [219, 142] on div at bounding box center [361, 145] width 463 height 247
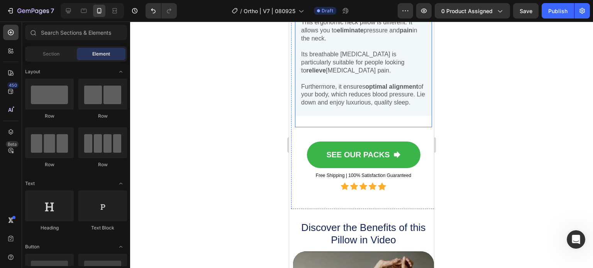
scroll to position [1324, 0]
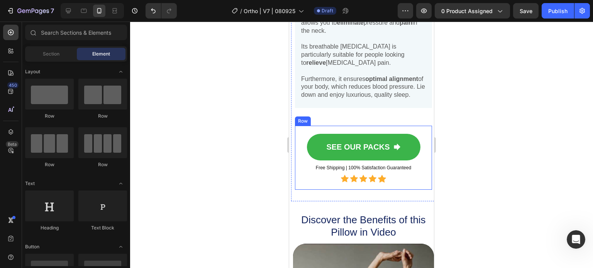
click at [307, 126] on div "Row" at bounding box center [303, 121] width 16 height 9
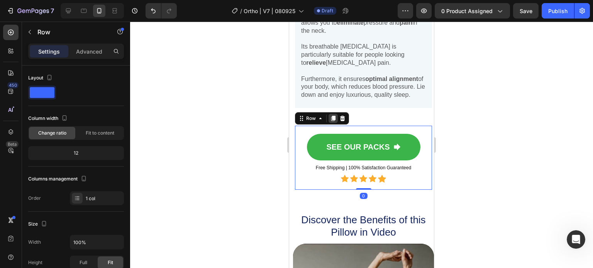
click at [333, 121] on icon at bounding box center [333, 118] width 4 height 5
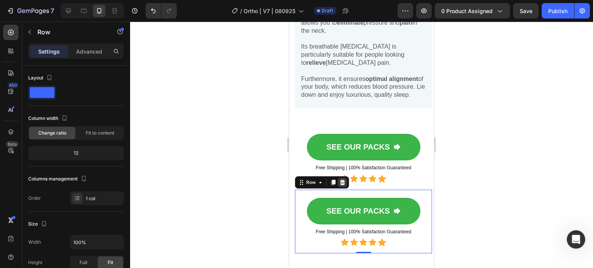
click at [343, 185] on icon at bounding box center [342, 181] width 5 height 5
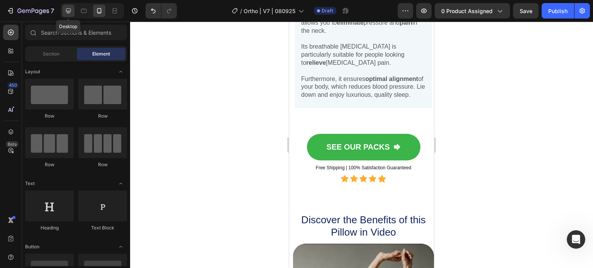
click at [71, 12] on icon at bounding box center [68, 11] width 8 height 8
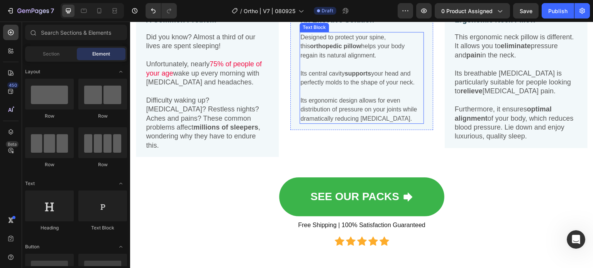
scroll to position [849, 0]
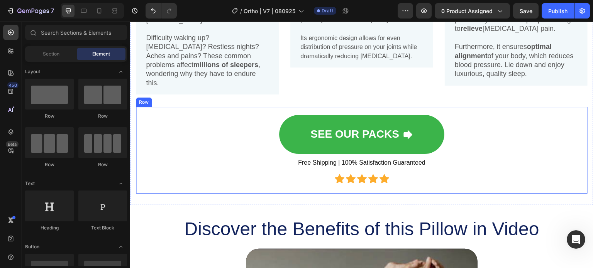
click at [208, 108] on div "SEE OUR PACKS Button Free Shipping | 100% Satisfaction Guaranteed Heading Icon …" at bounding box center [361, 150] width 451 height 87
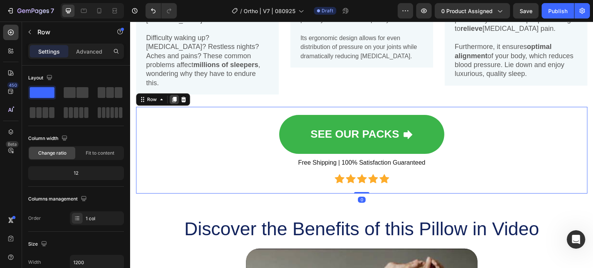
click at [175, 98] on icon at bounding box center [174, 99] width 4 height 5
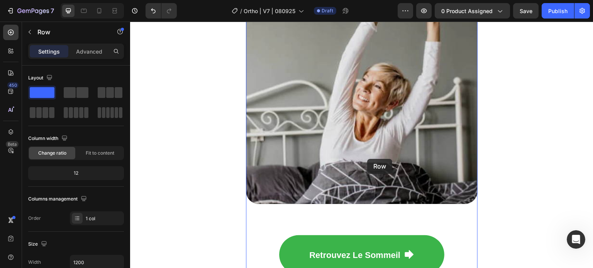
scroll to position [1299, 0]
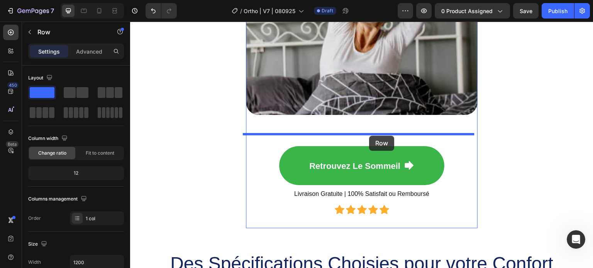
drag, startPoint x: 145, startPoint y: 190, endPoint x: 369, endPoint y: 136, distance: 230.2
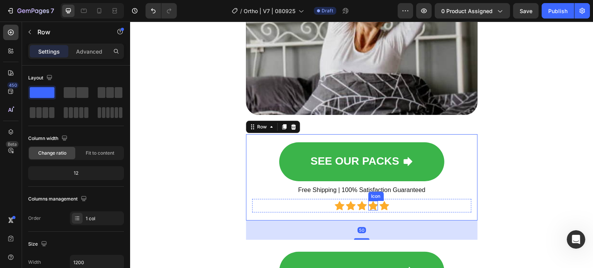
scroll to position [1415, 0]
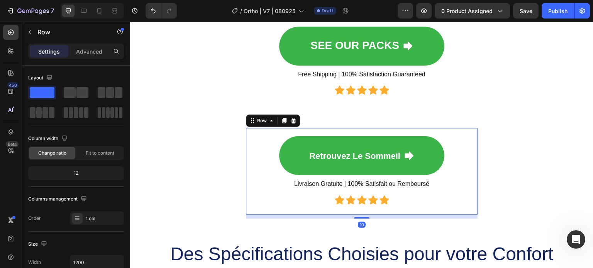
click at [248, 133] on div "Retrouvez le Sommeil Button Livraison Gratuite | 100% Satisfait ou Remboursé He…" at bounding box center [361, 171] width 231 height 87
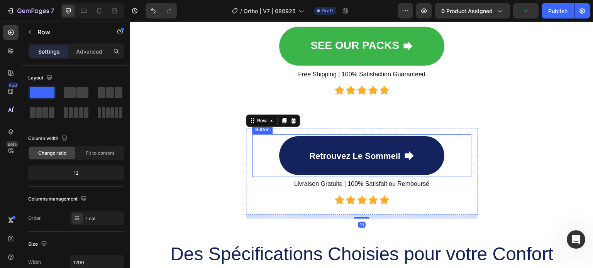
click at [327, 137] on link "Retrouvez le Sommeil" at bounding box center [361, 155] width 165 height 39
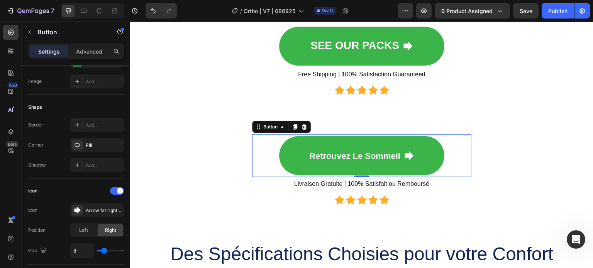
scroll to position [312, 0]
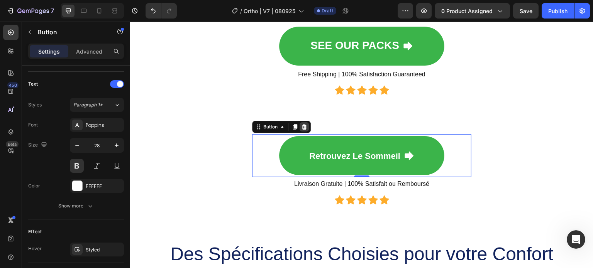
click at [302, 126] on icon at bounding box center [304, 126] width 5 height 5
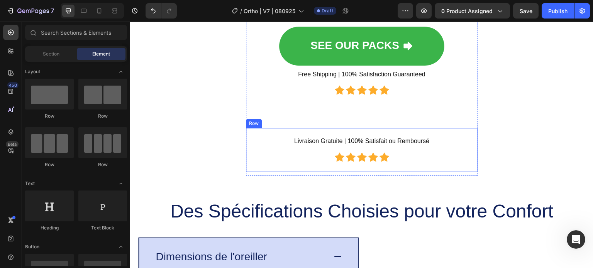
click at [286, 134] on div "Livraison Gratuite | 100% Satisfait ou Remboursé Heading Icon Icon Icon Icon Ic…" at bounding box center [361, 150] width 219 height 32
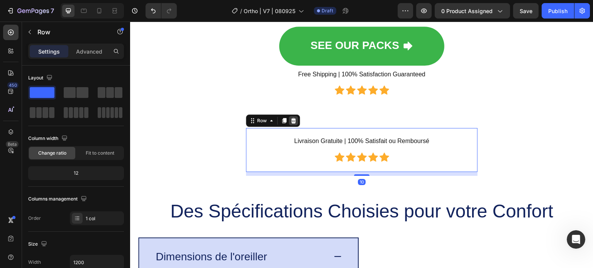
click at [291, 123] on icon at bounding box center [293, 121] width 6 height 6
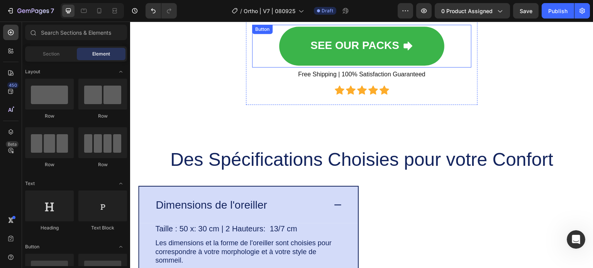
click at [263, 34] on div "SEE OUR PACKS Button" at bounding box center [361, 46] width 219 height 43
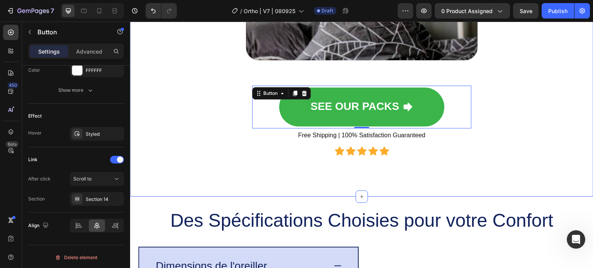
scroll to position [1338, 0]
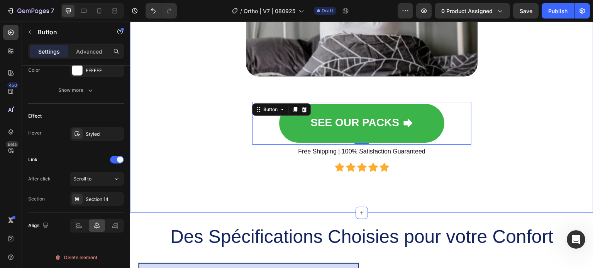
drag, startPoint x: 214, startPoint y: 119, endPoint x: 215, endPoint y: 113, distance: 6.2
click at [213, 119] on div "Discover the Benefits of this Pillow in Video Heading Video SEE OUR PACKS Butto…" at bounding box center [362, 7] width 448 height 389
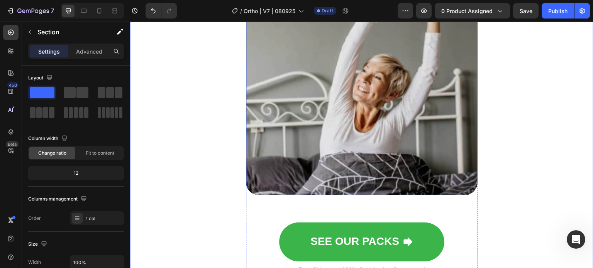
scroll to position [1029, 0]
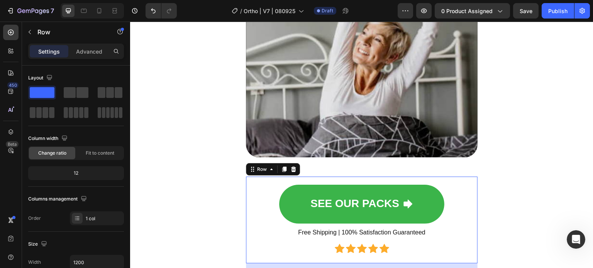
click at [291, 177] on div "SEE OUR PACKS Button Free Shipping | 100% Satisfaction Guaranteed Heading Icon …" at bounding box center [361, 220] width 231 height 87
click at [281, 171] on icon at bounding box center [284, 169] width 6 height 6
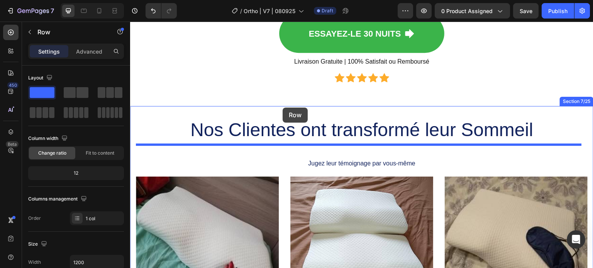
scroll to position [1616, 0]
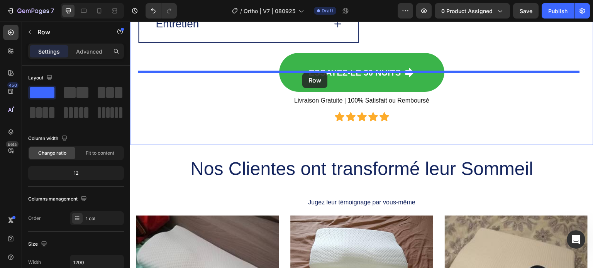
drag, startPoint x: 252, startPoint y: 100, endPoint x: 302, endPoint y: 73, distance: 57.3
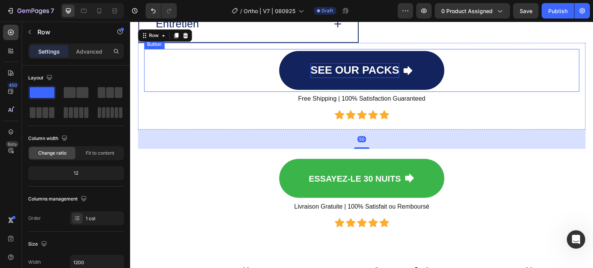
click at [325, 78] on p "SEE OUR PACKS" at bounding box center [354, 70] width 89 height 15
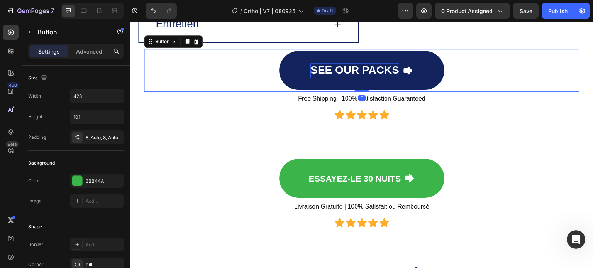
click at [325, 78] on p "SEE OUR PACKS" at bounding box center [354, 70] width 89 height 15
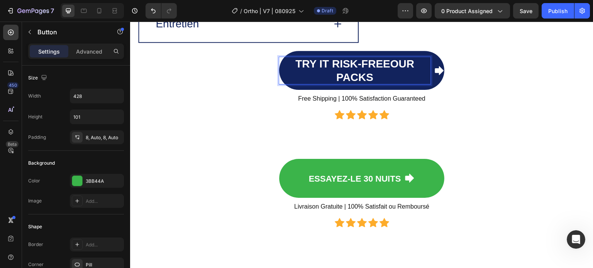
scroll to position [1609, 0]
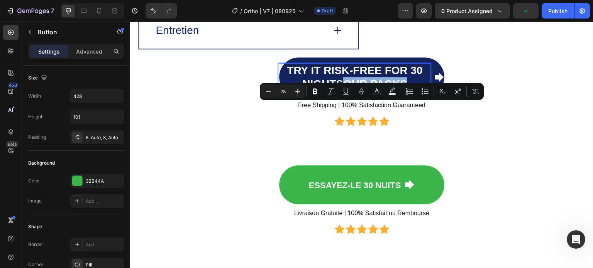
drag, startPoint x: 407, startPoint y: 107, endPoint x: 343, endPoint y: 109, distance: 64.8
click at [343, 91] on p "Try it Risk-Free for 30 NightsOUR PACKS" at bounding box center [354, 77] width 151 height 27
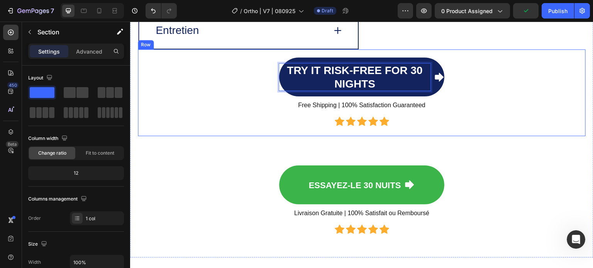
click at [202, 172] on div "Des Spécifications Choisies pour votre Confort Heading Image Dimensions de l'or…" at bounding box center [362, 39] width 448 height 414
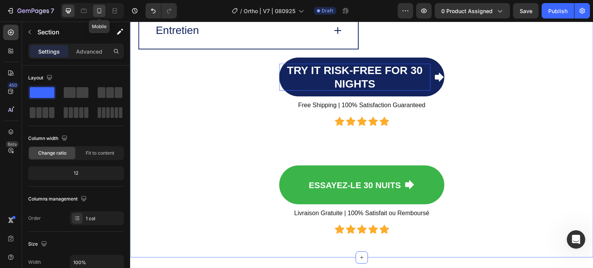
click at [95, 7] on div at bounding box center [99, 11] width 12 height 12
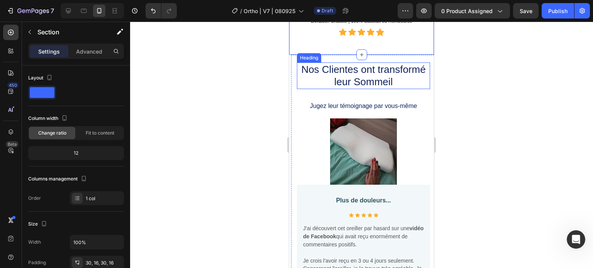
scroll to position [1422, 0]
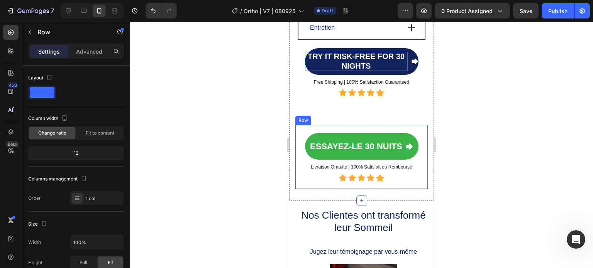
click at [354, 134] on div "Essayez-le 30 Nuits Button Livraison Gratuite | 100% Satisfait ou Remboursé Hea…" at bounding box center [361, 157] width 132 height 64
click at [343, 121] on icon at bounding box center [342, 118] width 6 height 6
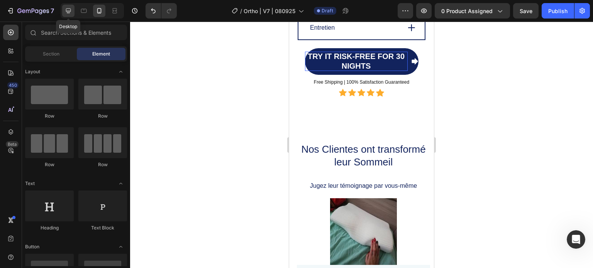
click at [66, 10] on icon at bounding box center [68, 10] width 5 height 5
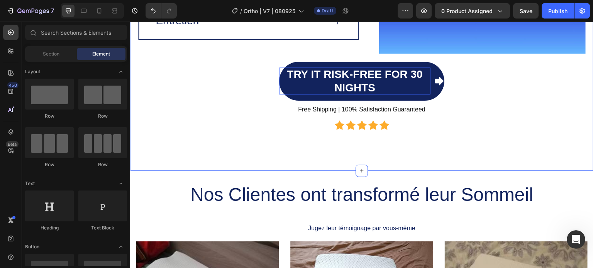
scroll to position [0, 0]
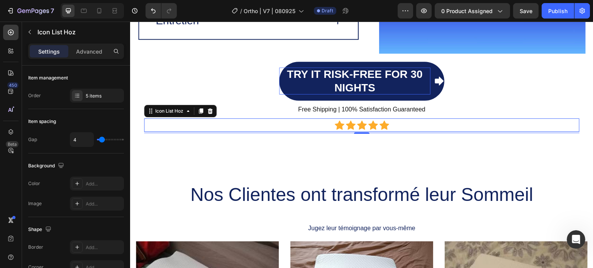
click at [235, 122] on div "Icon Icon Icon Icon Icon" at bounding box center [361, 125] width 435 height 10
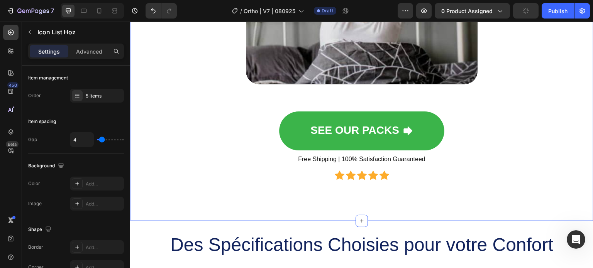
scroll to position [1238, 0]
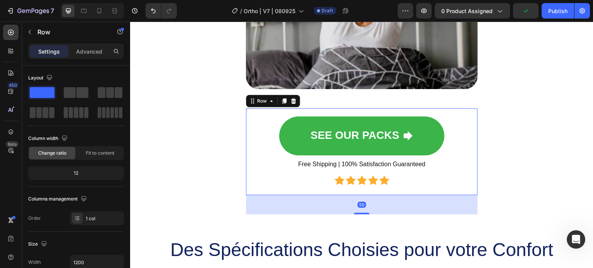
click at [281, 111] on div "SEE OUR PACKS Button Free Shipping | 100% Satisfaction Guaranteed Heading Icon …" at bounding box center [361, 151] width 231 height 87
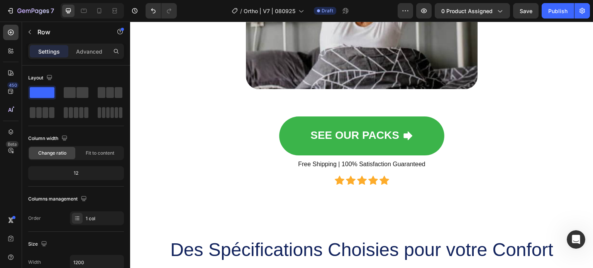
click at [273, 188] on div "SEE OUR PACKS Button Free Shipping | 100% Satisfaction Guaranteed Heading Icon …" at bounding box center [361, 151] width 231 height 87
click at [275, 117] on div "SEE OUR PACKS Button" at bounding box center [361, 136] width 219 height 43
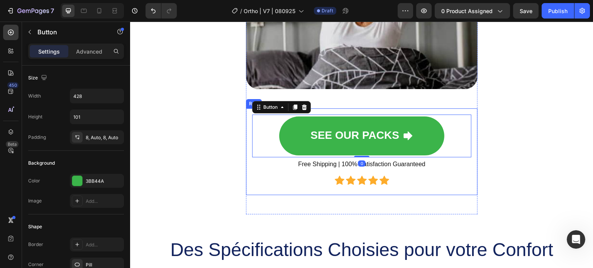
click at [358, 110] on div "SEE OUR PACKS Button 0 Free Shipping | 100% Satisfaction Guaranteed Heading Ico…" at bounding box center [361, 151] width 231 height 87
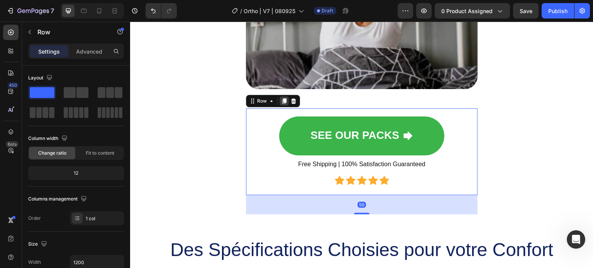
click at [282, 101] on icon at bounding box center [284, 100] width 4 height 5
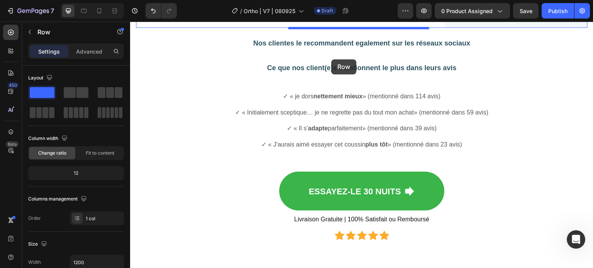
scroll to position [2407, 0]
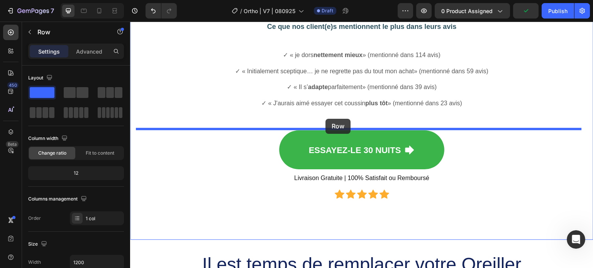
drag, startPoint x: 249, startPoint y: 43, endPoint x: 318, endPoint y: 121, distance: 104.4
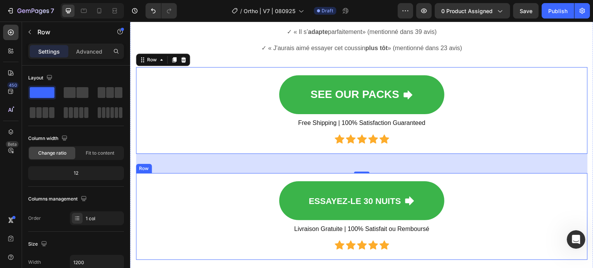
scroll to position [2522, 0]
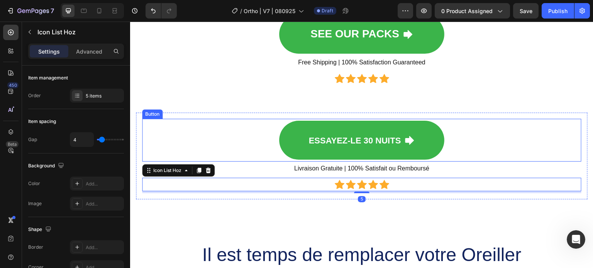
click at [208, 161] on div "Essayez-le 30 Nuits Button" at bounding box center [361, 140] width 439 height 43
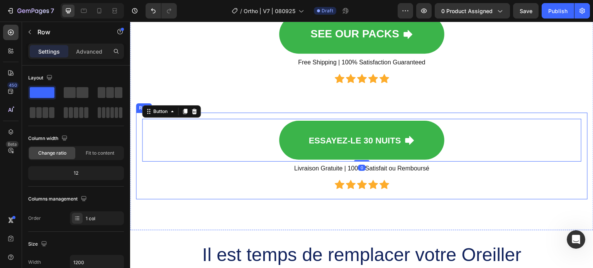
click at [157, 180] on div "Essayez-le 30 Nuits Button 0 Livraison Gratuite | 100% Satisfait ou Remboursé H…" at bounding box center [361, 156] width 439 height 74
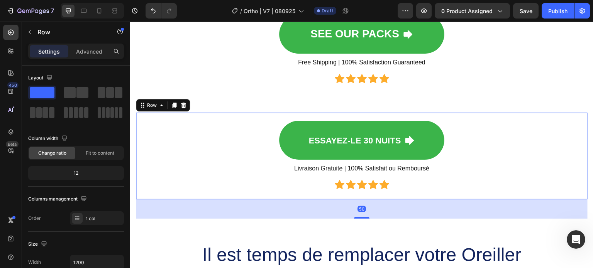
click at [184, 108] on icon at bounding box center [183, 105] width 6 height 6
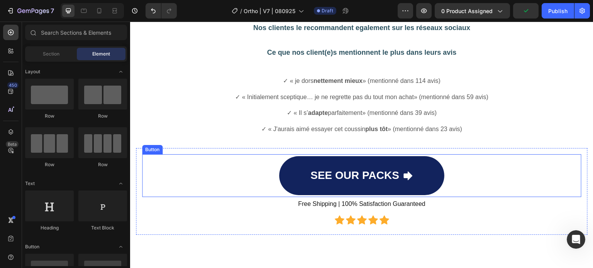
scroll to position [2407, 0]
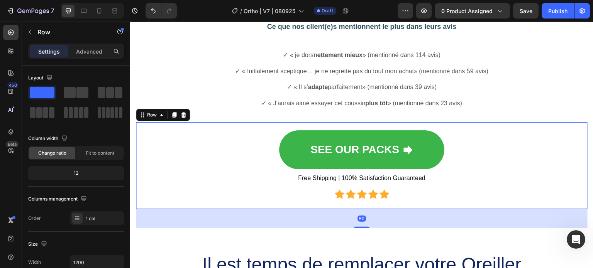
click at [201, 130] on div "SEE OUR PACKS Button Free Shipping | 100% Satisfaction Guaranteed Heading Icon …" at bounding box center [361, 165] width 451 height 87
click at [174, 118] on icon at bounding box center [174, 115] width 4 height 5
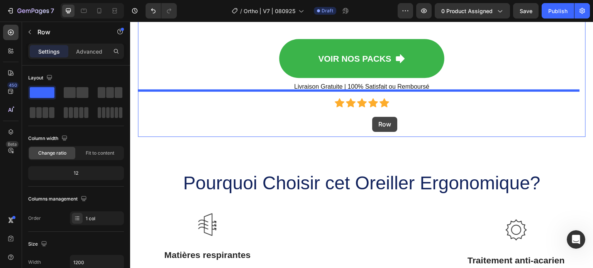
scroll to position [3196, 0]
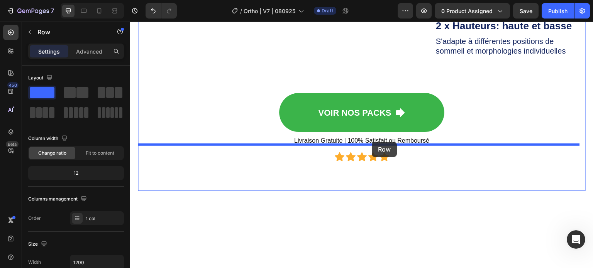
drag, startPoint x: 145, startPoint y: 43, endPoint x: 372, endPoint y: 142, distance: 247.6
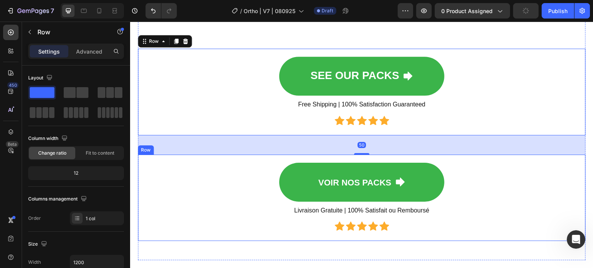
scroll to position [3312, 0]
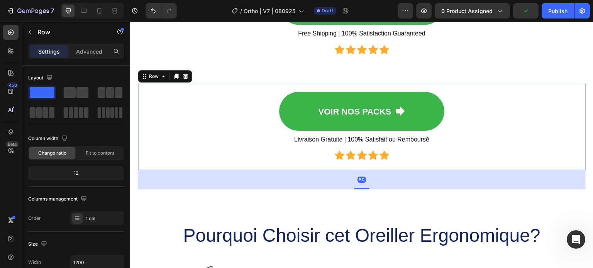
click at [179, 136] on div "VOIR NOS PACKS Button Livraison Gratuite | 100% Satisfait ou Remboursé Heading …" at bounding box center [362, 127] width 448 height 87
click at [186, 79] on icon at bounding box center [185, 76] width 6 height 6
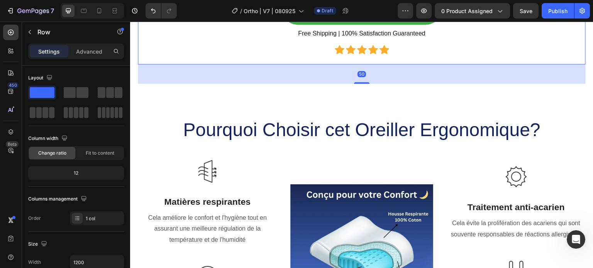
click at [267, 31] on div "SEE OUR PACKS Button Free Shipping | 100% Satisfaction Guaranteed Heading Icon …" at bounding box center [362, 21] width 448 height 87
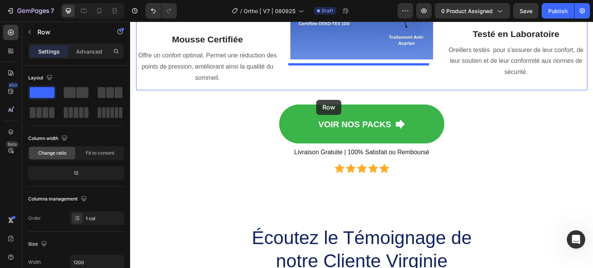
scroll to position [3775, 0]
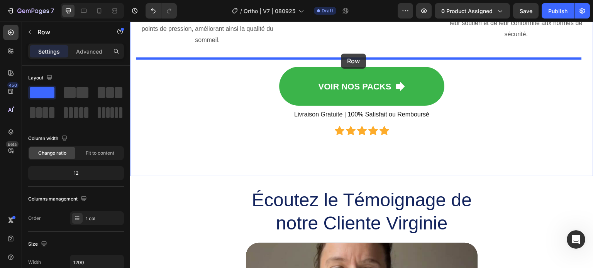
drag, startPoint x: 148, startPoint y: 124, endPoint x: 340, endPoint y: 54, distance: 204.8
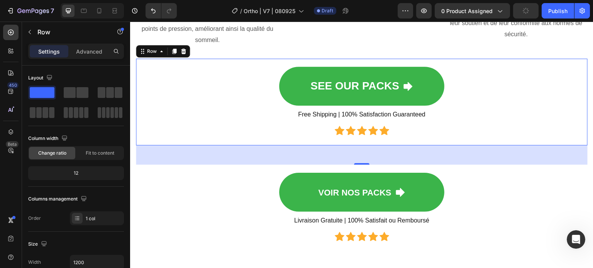
click at [205, 164] on div "50" at bounding box center [361, 154] width 451 height 19
click at [205, 104] on div "SEE OUR PACKS Button" at bounding box center [361, 86] width 439 height 43
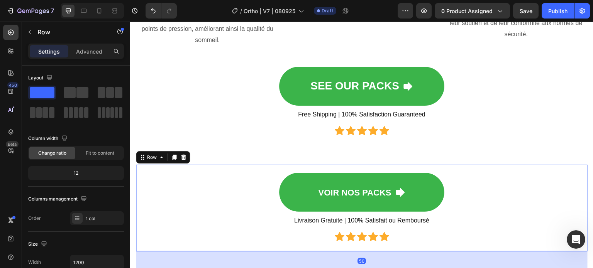
click at [137, 191] on div "VOIR NOS PACKS Button Livraison Gratuite | 100% Satisfait ou Remboursé Heading …" at bounding box center [361, 208] width 451 height 87
click at [182, 159] on icon at bounding box center [183, 157] width 6 height 6
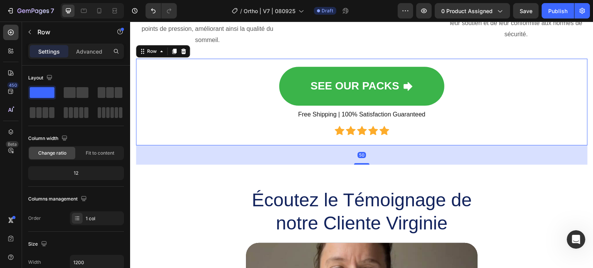
click at [162, 143] on div "SEE OUR PACKS Button Free Shipping | 100% Satisfaction Guaranteed Heading Icon …" at bounding box center [361, 102] width 451 height 87
click at [173, 49] on icon at bounding box center [174, 51] width 4 height 5
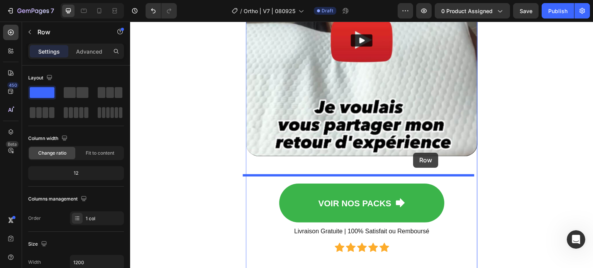
scroll to position [4277, 0]
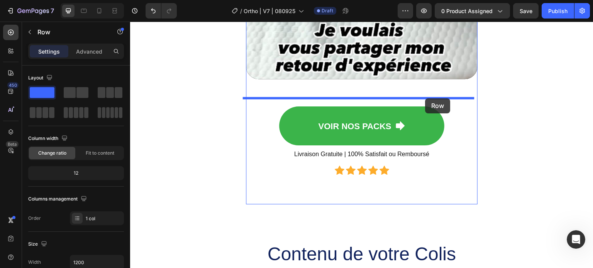
drag, startPoint x: 160, startPoint y: 161, endPoint x: 425, endPoint y: 99, distance: 271.6
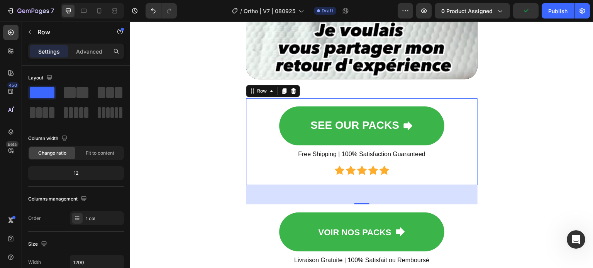
click at [282, 204] on div "50" at bounding box center [361, 194] width 231 height 19
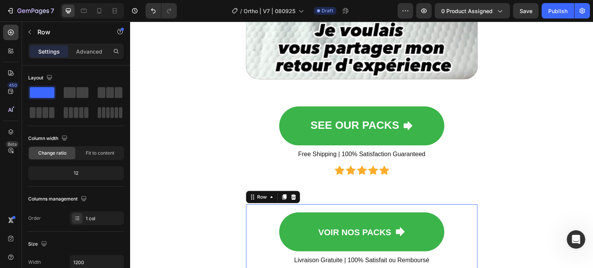
click at [266, 207] on div "VOIR NOS PACKS Button Livraison Gratuite | 100% Satisfait ou Remboursé Heading …" at bounding box center [361, 247] width 231 height 87
click at [292, 199] on icon at bounding box center [293, 197] width 6 height 6
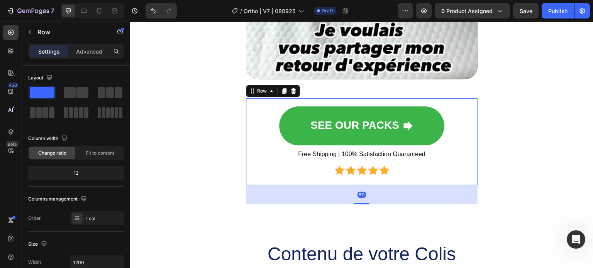
click at [292, 98] on div "SEE OUR PACKS Button Free Shipping | 100% Satisfaction Guaranteed Heading Icon …" at bounding box center [361, 141] width 231 height 87
click at [282, 92] on icon at bounding box center [284, 90] width 4 height 5
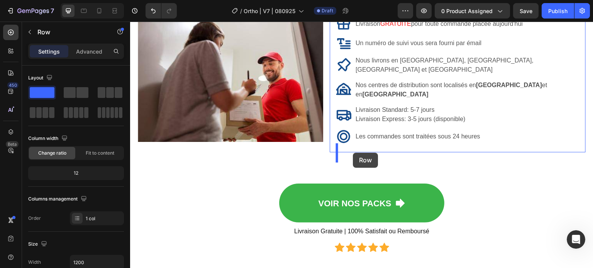
scroll to position [5781, 0]
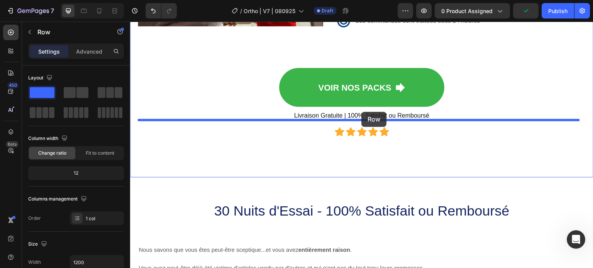
drag, startPoint x: 257, startPoint y: 197, endPoint x: 361, endPoint y: 112, distance: 133.8
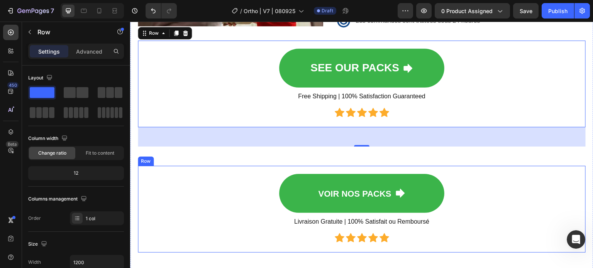
click at [221, 231] on div "VOIR NOS PACKS Button Livraison Gratuite | 100% Satisfait ou Remboursé Heading …" at bounding box center [362, 209] width 448 height 87
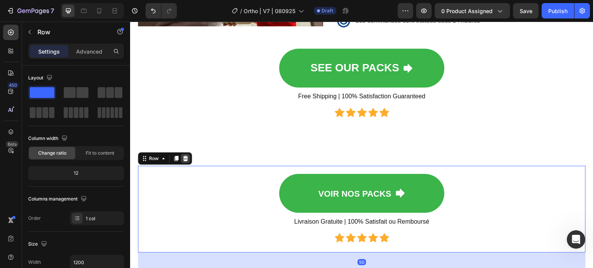
click at [184, 161] on icon at bounding box center [185, 158] width 5 height 5
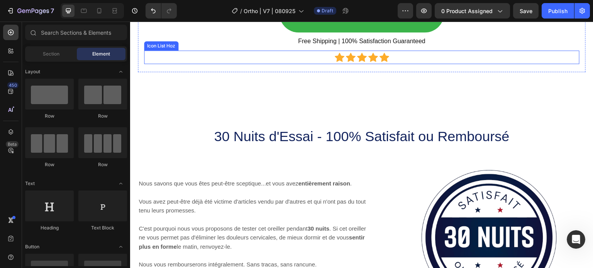
scroll to position [5820, 0]
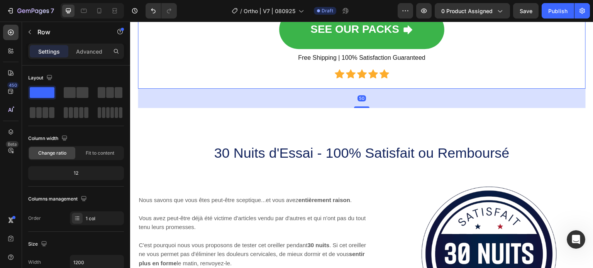
click at [276, 89] on div "SEE OUR PACKS Button Free Shipping | 100% Satisfaction Guaranteed Heading Icon …" at bounding box center [362, 45] width 448 height 87
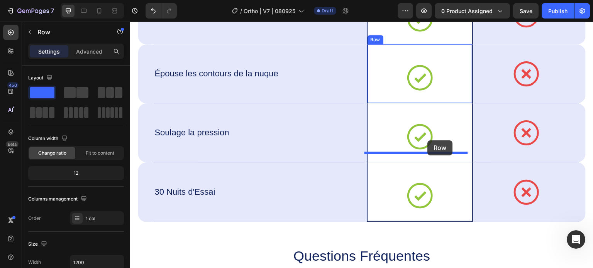
scroll to position [6707, 0]
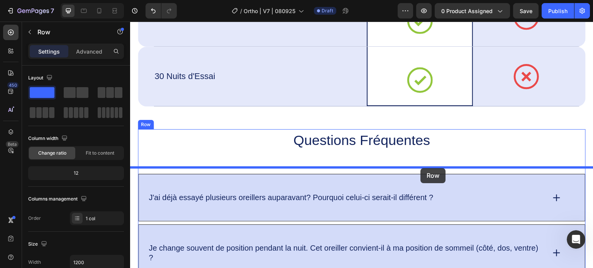
drag, startPoint x: 162, startPoint y: 170, endPoint x: 421, endPoint y: 168, distance: 258.1
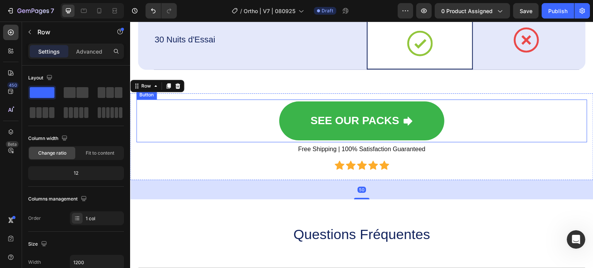
scroll to position [6746, 0]
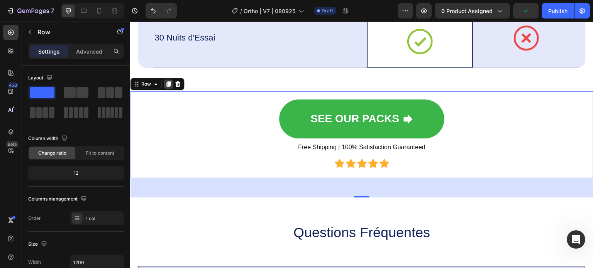
click at [168, 87] on icon at bounding box center [168, 83] width 4 height 5
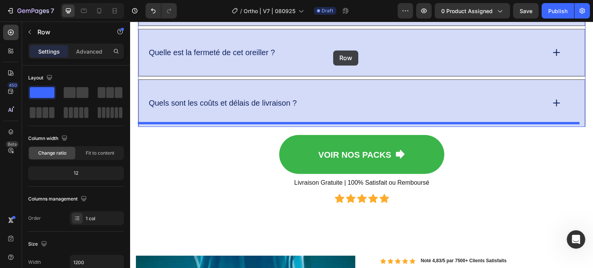
scroll to position [7579, 0]
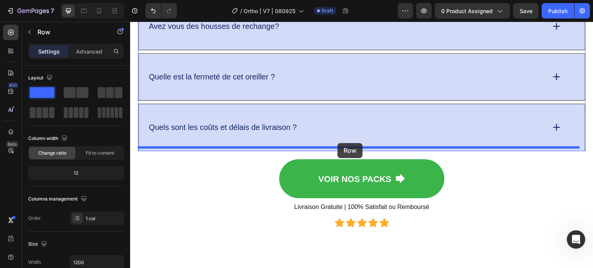
drag, startPoint x: 136, startPoint y: 43, endPoint x: 337, endPoint y: 143, distance: 224.6
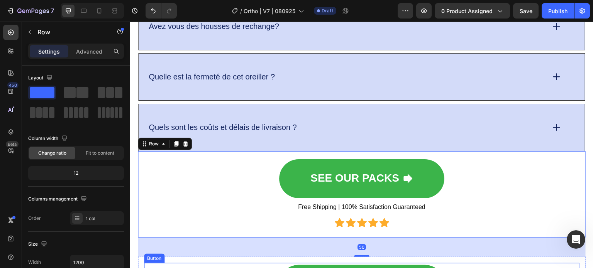
scroll to position [7695, 0]
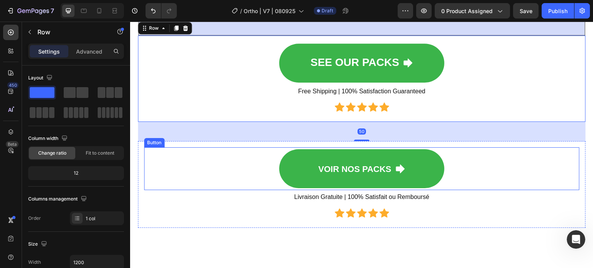
click at [210, 168] on div "VOIR NOS PACKS Button" at bounding box center [361, 168] width 435 height 43
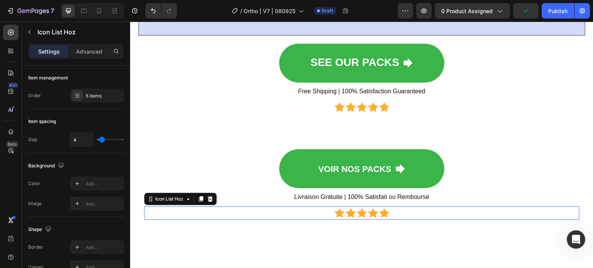
click at [176, 208] on div "Icon Icon Icon Icon Icon" at bounding box center [361, 213] width 435 height 10
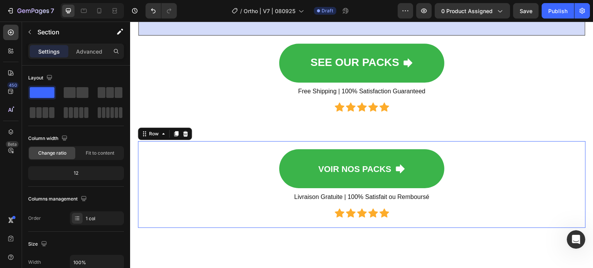
click at [245, 141] on div "VOIR NOS PACKS Button Livraison Gratuite | 100% Satisfait ou Remboursé Heading …" at bounding box center [362, 184] width 448 height 87
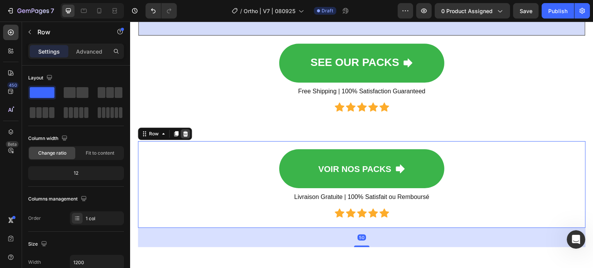
click at [189, 129] on div at bounding box center [185, 133] width 9 height 9
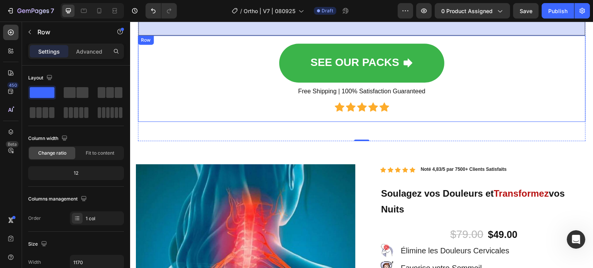
click at [200, 112] on div "SEE OUR PACKS Button Free Shipping | 100% Satisfaction Guaranteed Heading Icon …" at bounding box center [362, 78] width 448 height 87
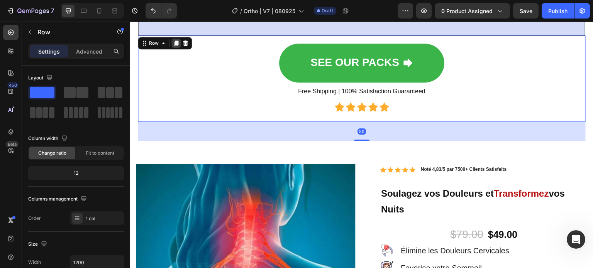
click at [176, 41] on icon at bounding box center [176, 43] width 4 height 5
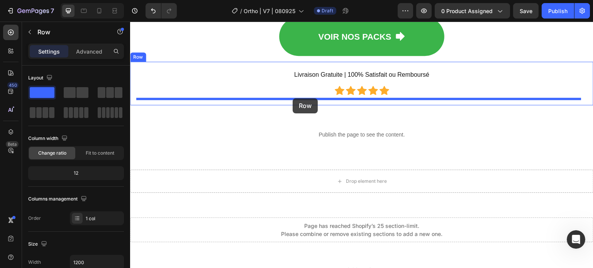
scroll to position [8312, 0]
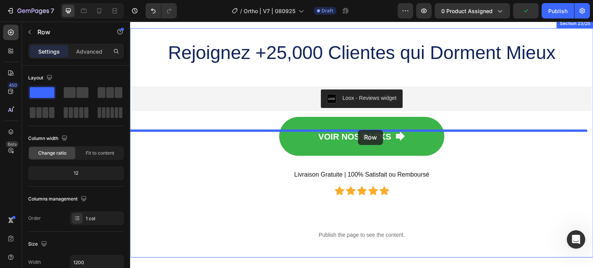
drag, startPoint x: 146, startPoint y: 127, endPoint x: 357, endPoint y: 130, distance: 211.0
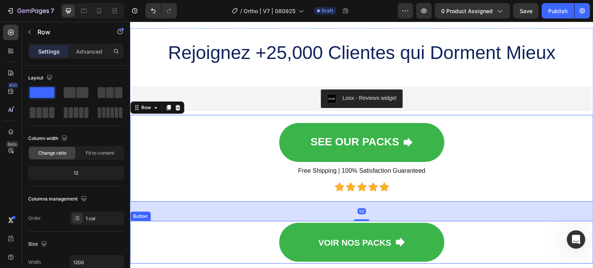
scroll to position [8428, 0]
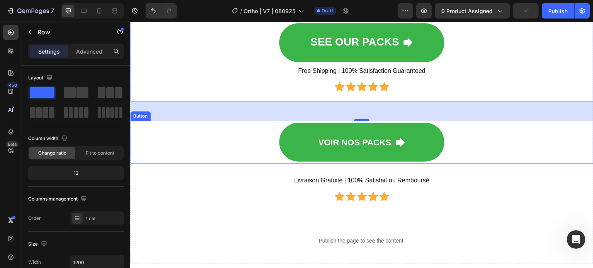
click at [573, 130] on div "VOIR NOS PACKS Button" at bounding box center [361, 142] width 463 height 43
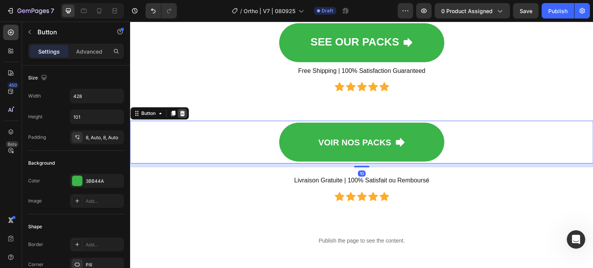
click at [184, 116] on icon at bounding box center [182, 113] width 5 height 5
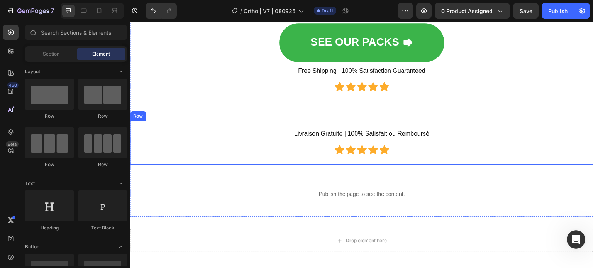
click at [232, 135] on div "Livraison Gratuite | 100% Satisfait ou Remboursé Heading Icon Icon Icon Icon Ic…" at bounding box center [361, 143] width 451 height 32
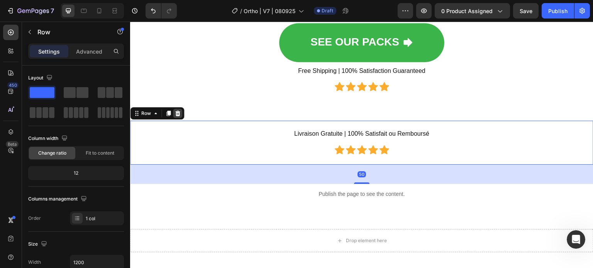
click at [181, 114] on div at bounding box center [177, 113] width 9 height 9
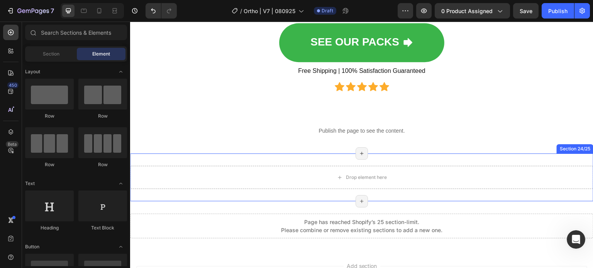
click at [242, 156] on div "Drop element here Section 24/25 Page has reached Shopify’s 25 section-limit Pag…" at bounding box center [361, 178] width 463 height 48
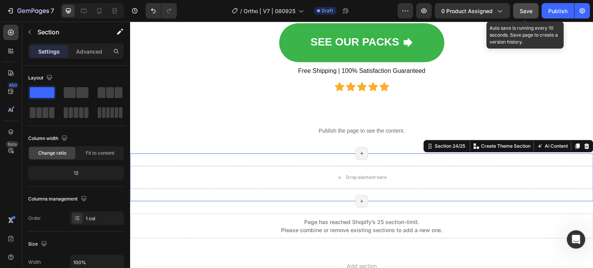
click at [530, 12] on span "Save" at bounding box center [525, 11] width 13 height 7
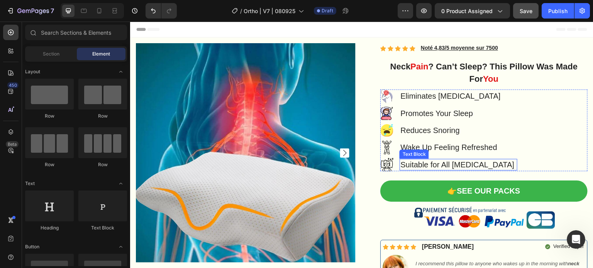
scroll to position [77, 0]
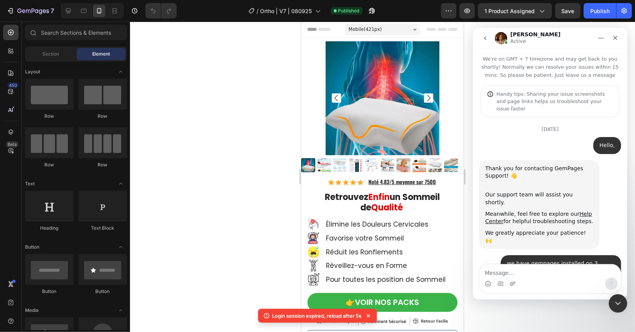
scroll to position [6337, 0]
